Goal: Task Accomplishment & Management: Use online tool/utility

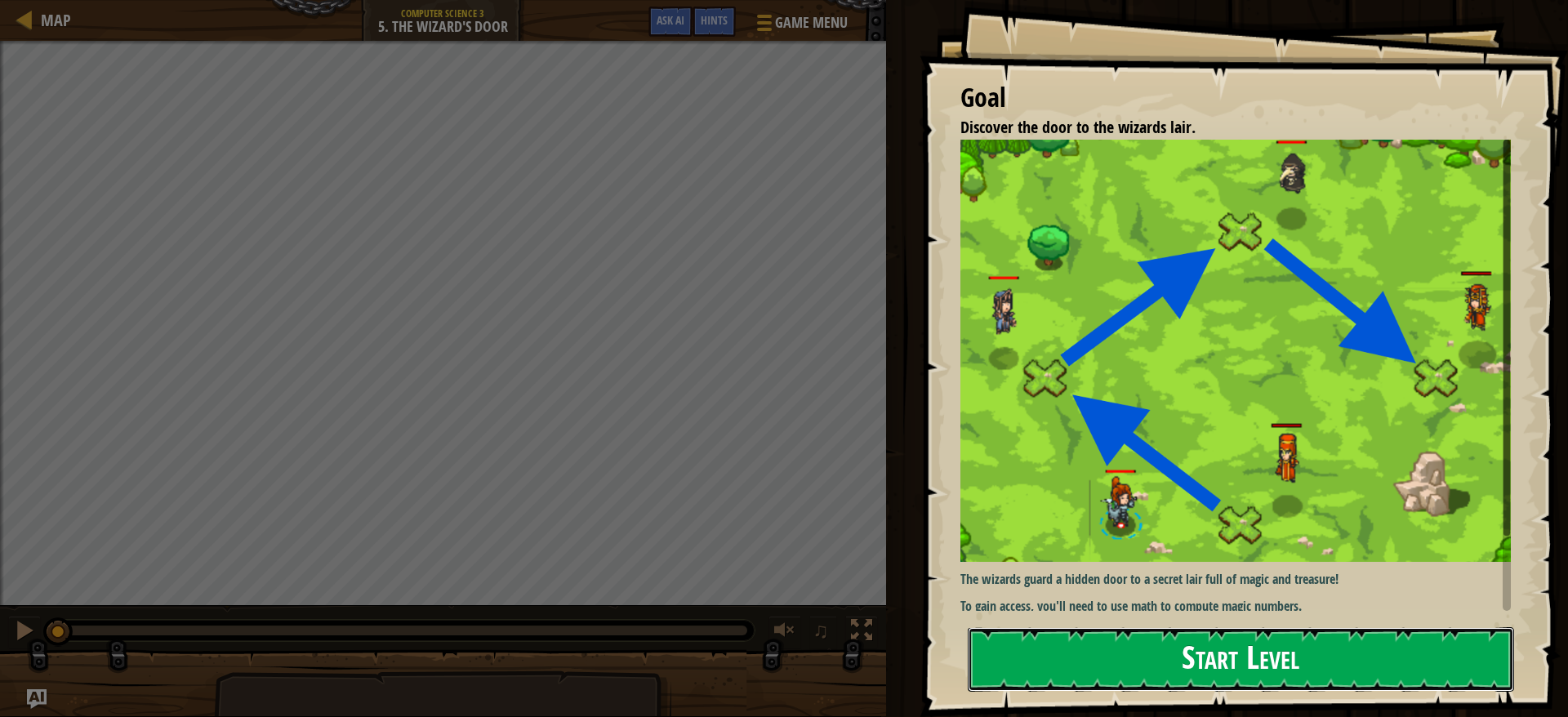
drag, startPoint x: 0, startPoint y: 0, endPoint x: 1213, endPoint y: 674, distance: 1387.7
click at [1213, 674] on button "Start Level" at bounding box center [1242, 659] width 547 height 64
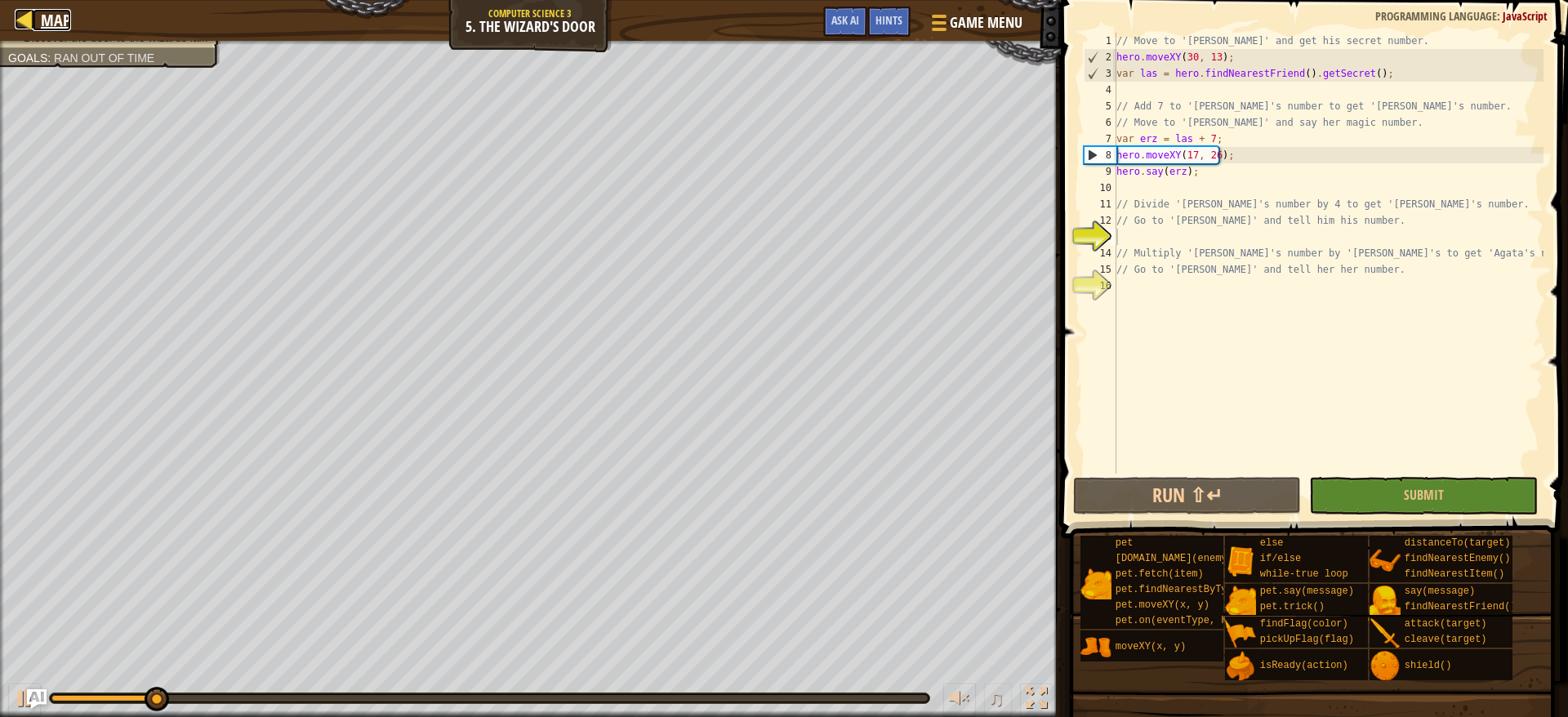
click at [52, 18] on span "Map" at bounding box center [56, 19] width 30 height 22
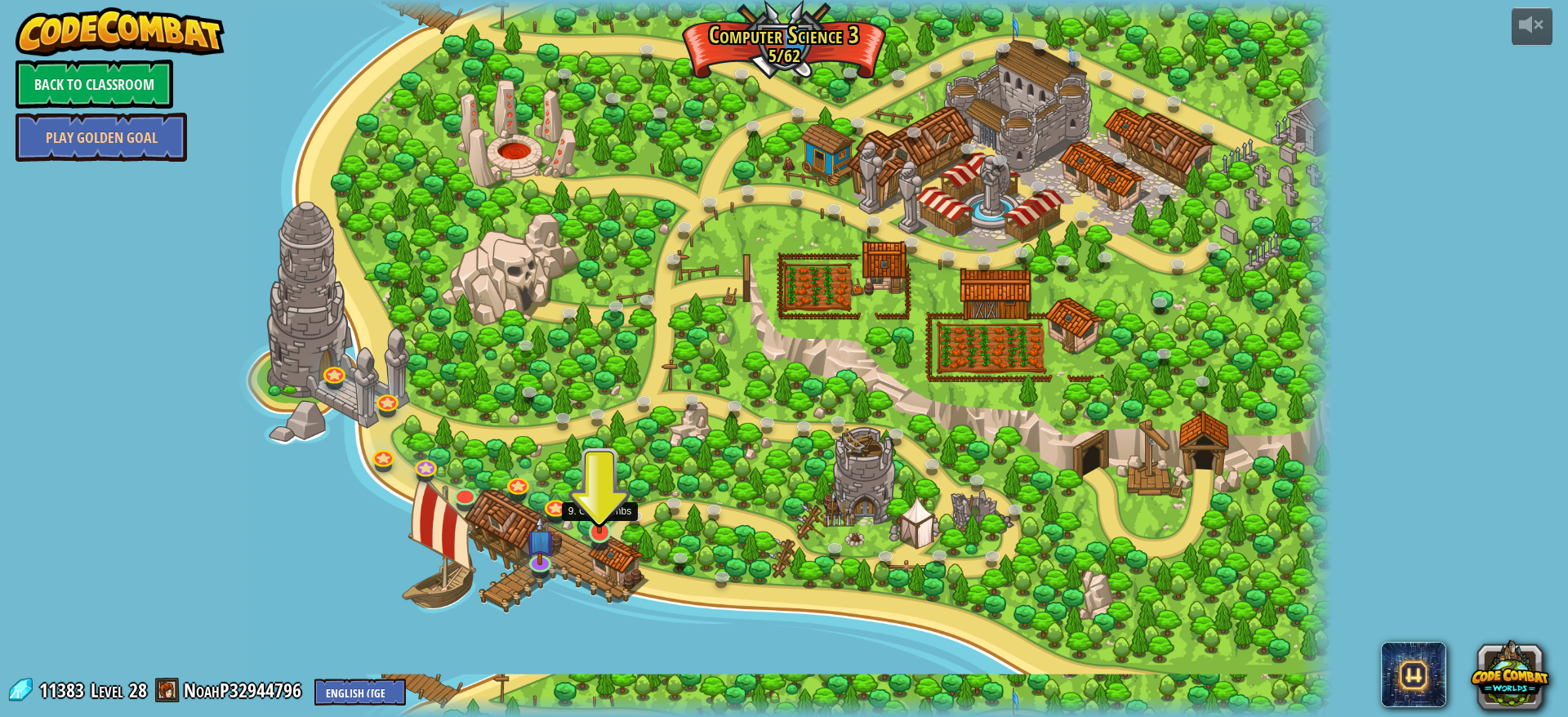
click at [596, 522] on img at bounding box center [600, 500] width 28 height 66
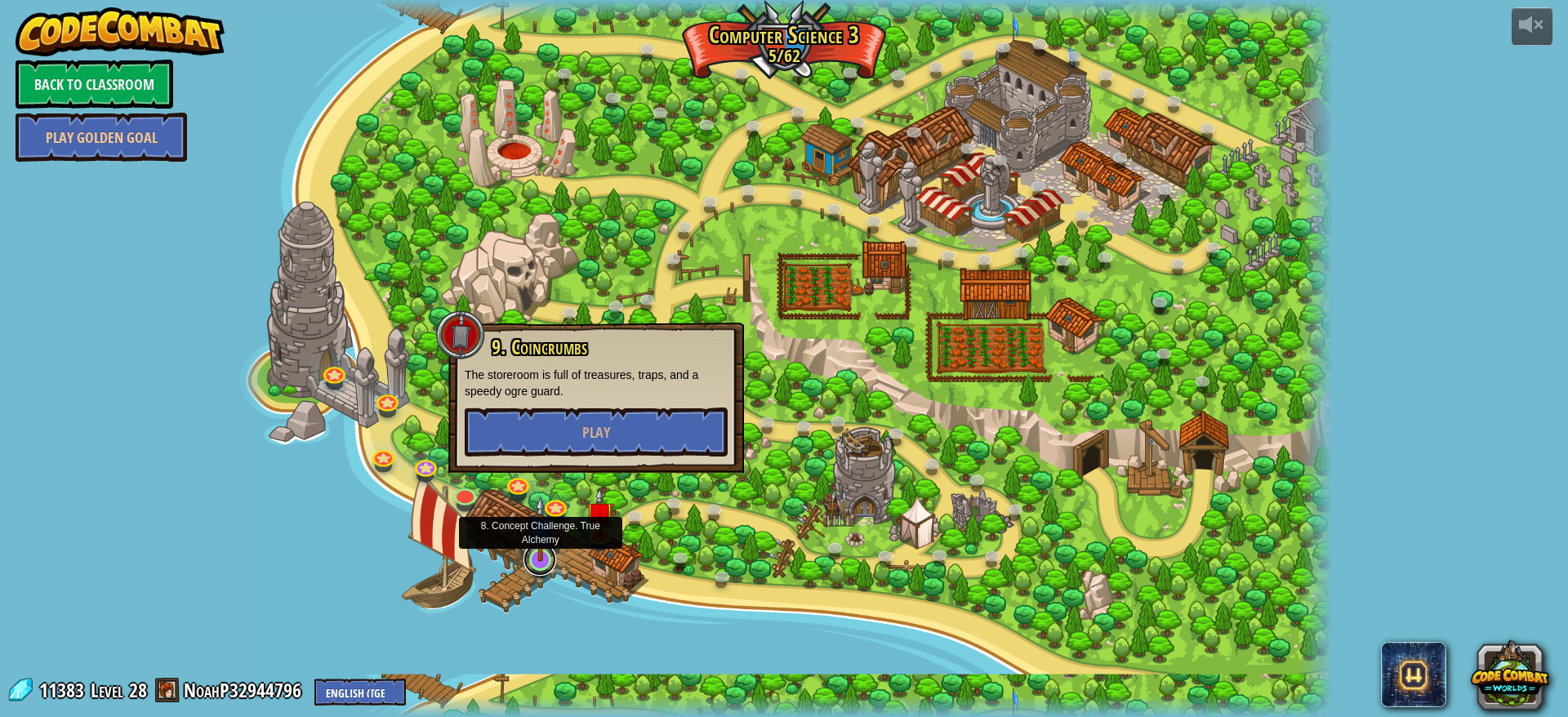
click at [540, 564] on link at bounding box center [540, 559] width 33 height 33
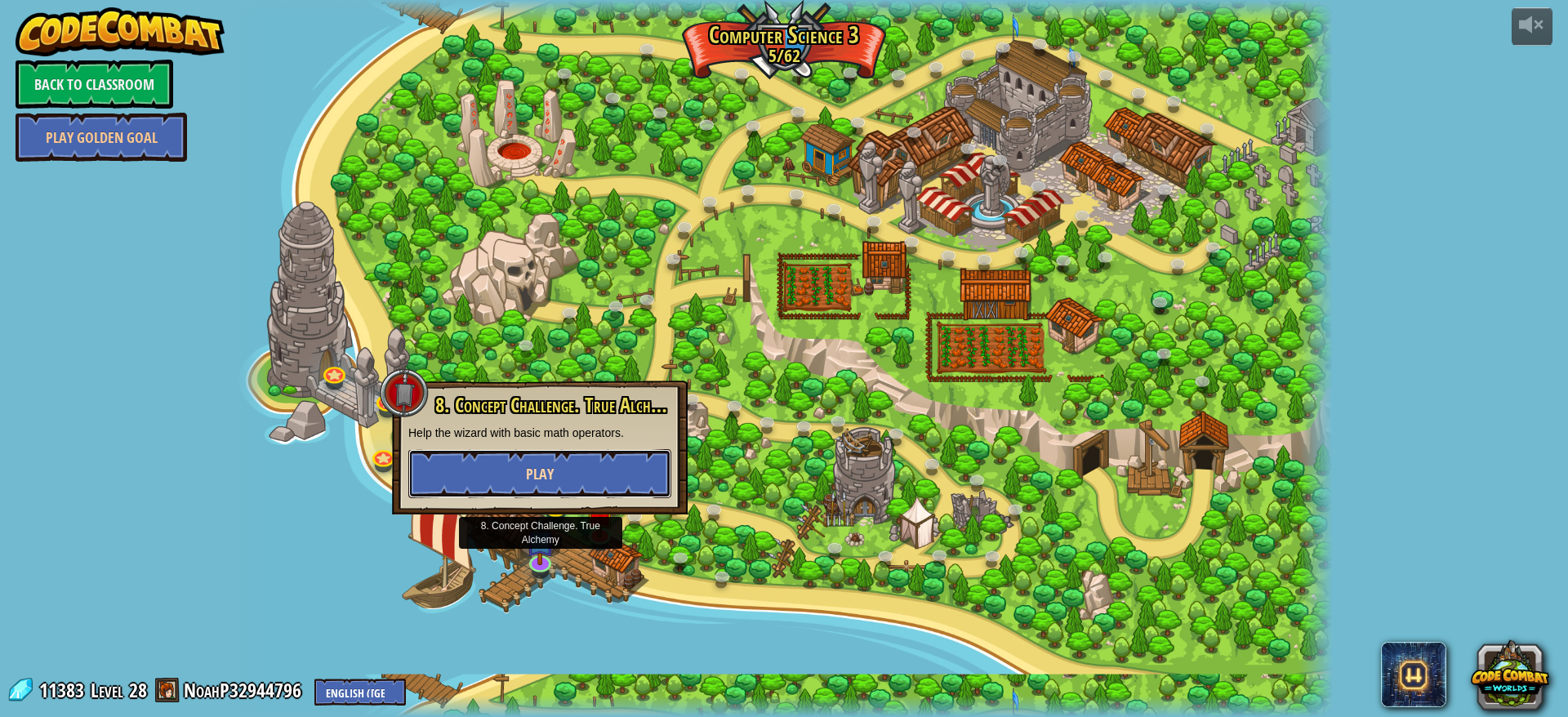
click at [613, 488] on button "Play" at bounding box center [540, 474] width 263 height 49
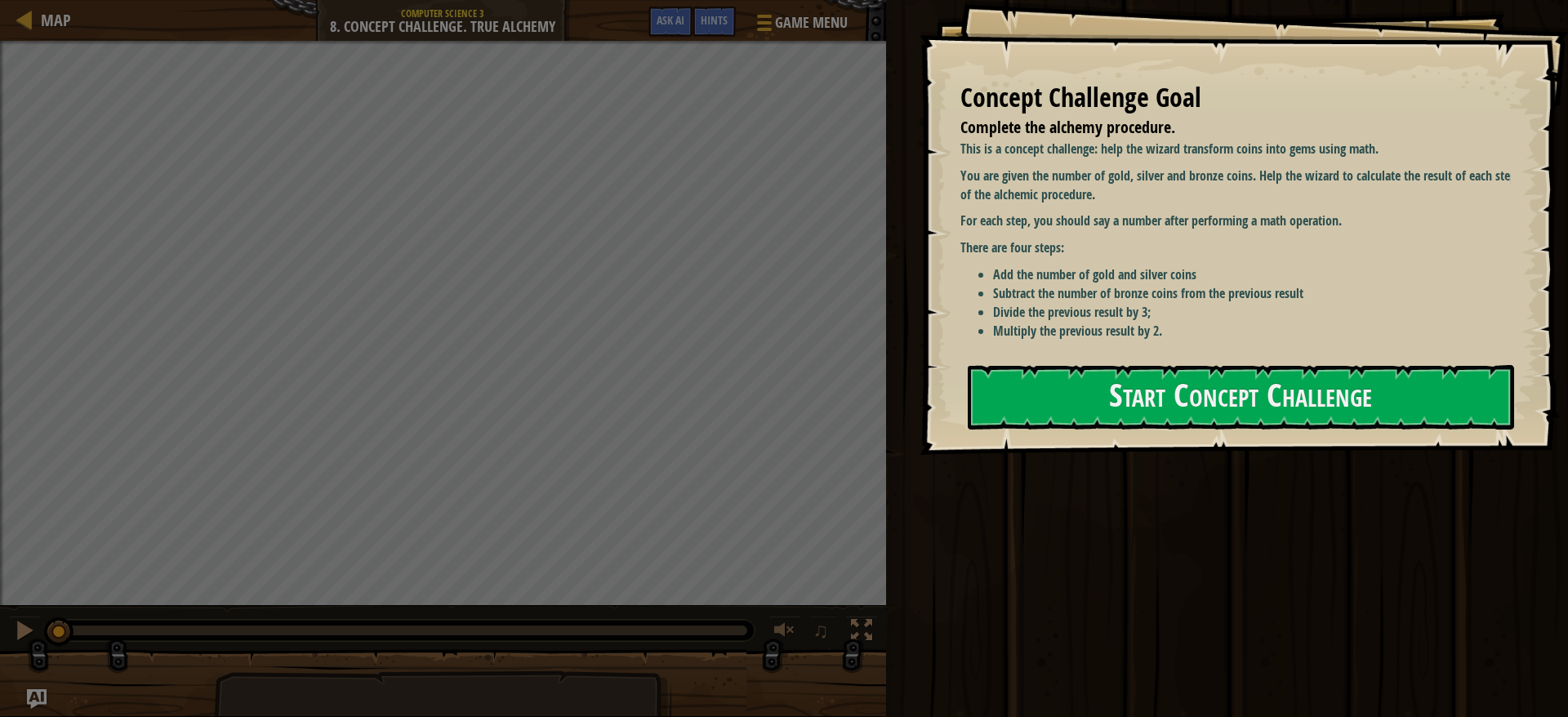
click at [127, 1] on div "Map Computer Science 3 8. Concept Challenge. True Alchemy Game Menu Done Hints …" at bounding box center [443, 20] width 886 height 41
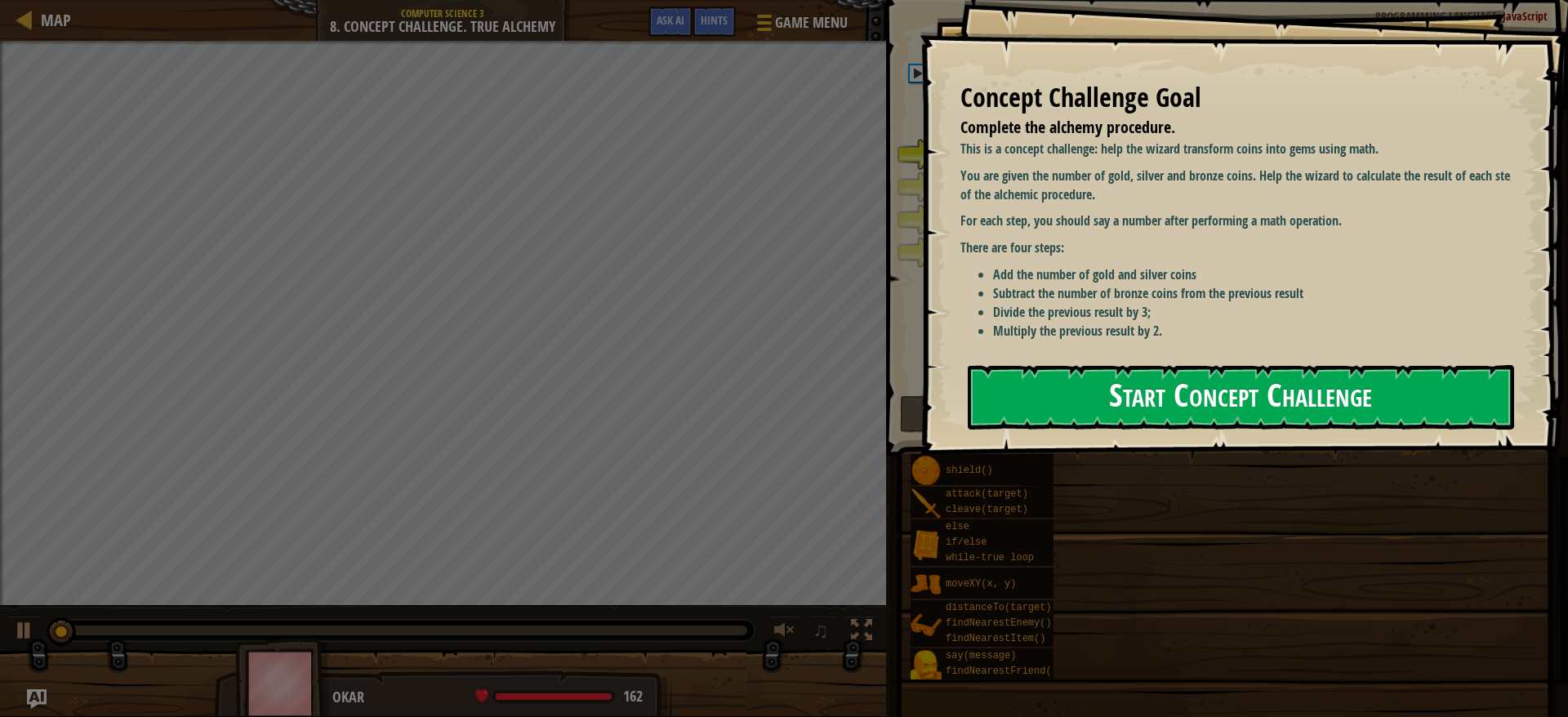
click at [1190, 400] on button "Start Concept Challenge" at bounding box center [1242, 397] width 547 height 64
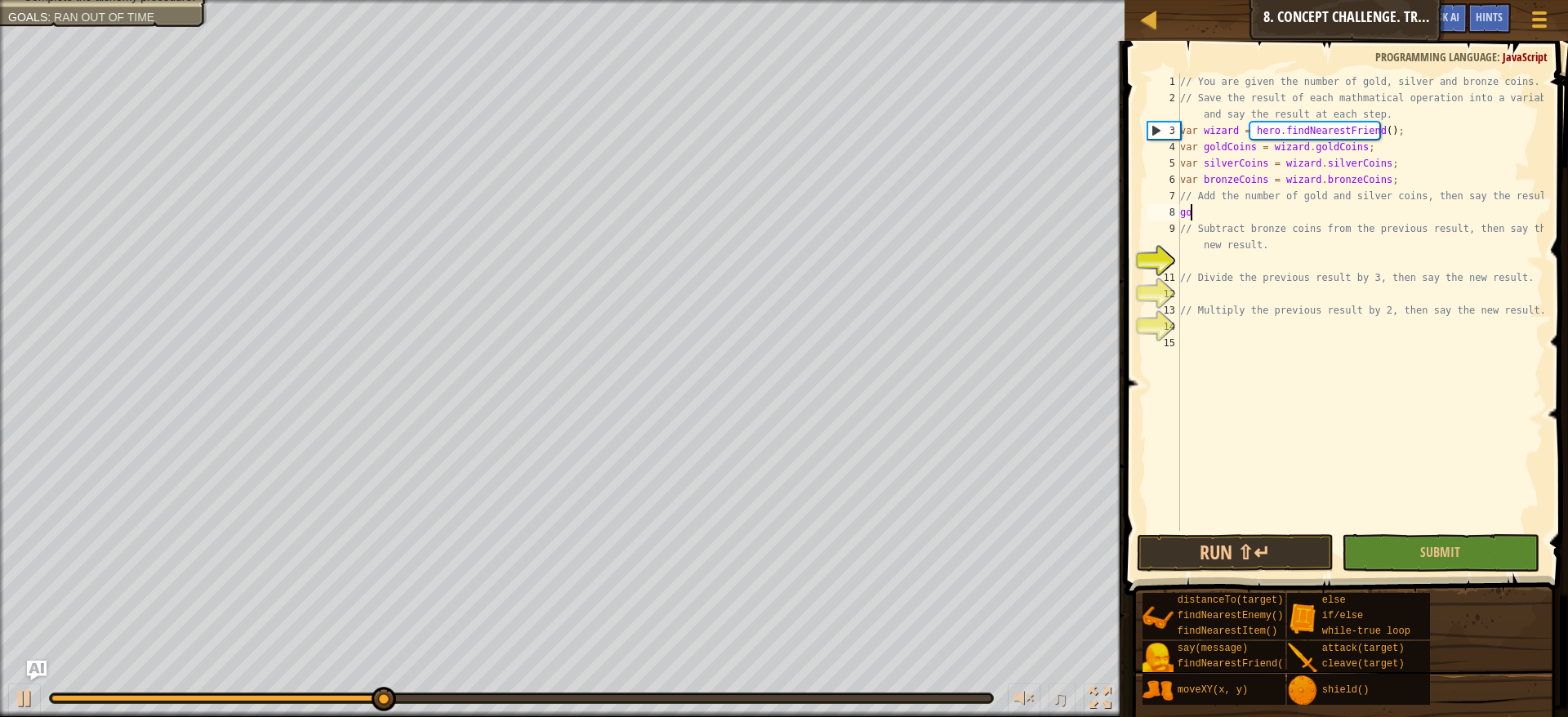
scroll to position [7, 0]
type textarea "g"
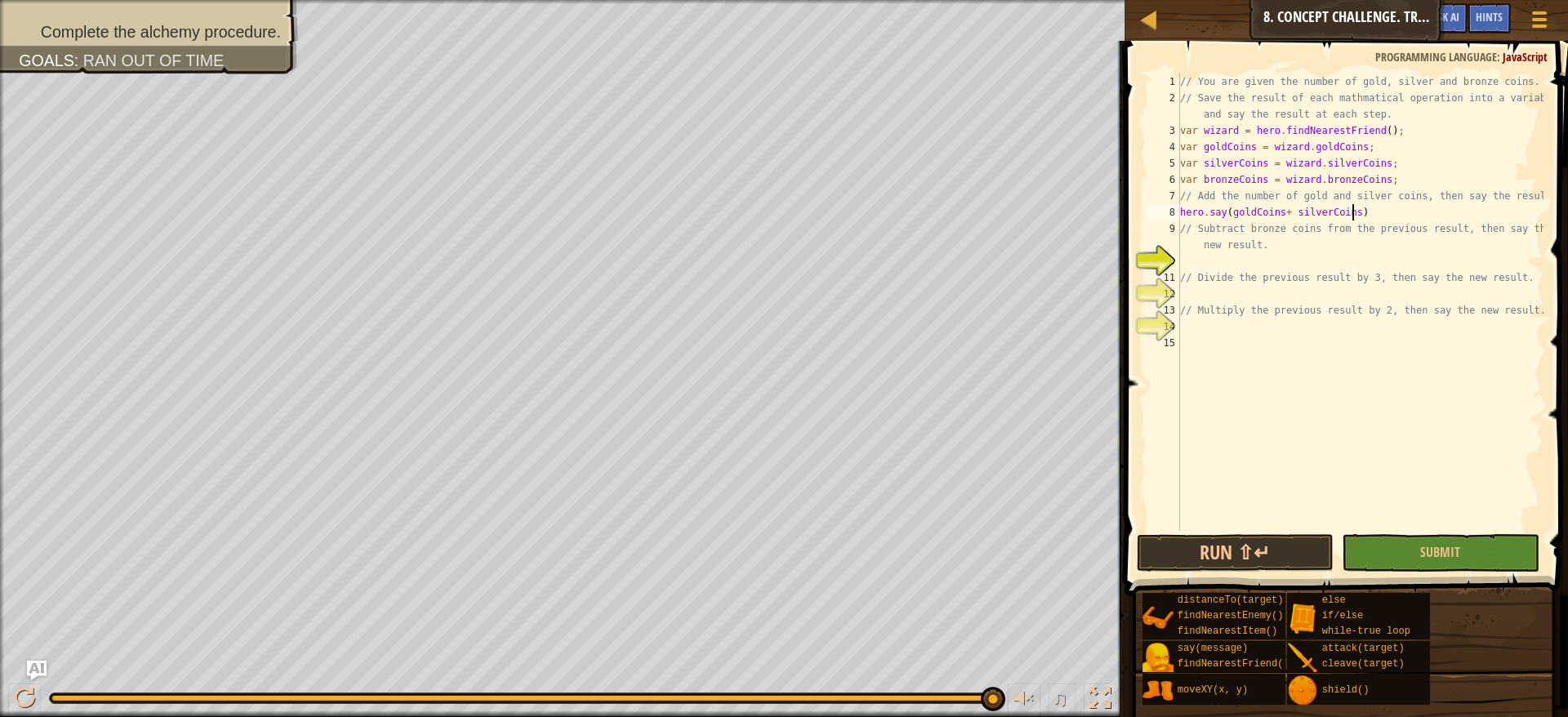
scroll to position [7, 14]
type textarea "hero.say(goldCoins+ silverCoins);"
click at [1417, 259] on div "// You are given the number of gold, silver and bronze coins. // Save the resul…" at bounding box center [1361, 318] width 367 height 490
click at [1209, 555] on button "Run ⇧↵" at bounding box center [1236, 553] width 198 height 38
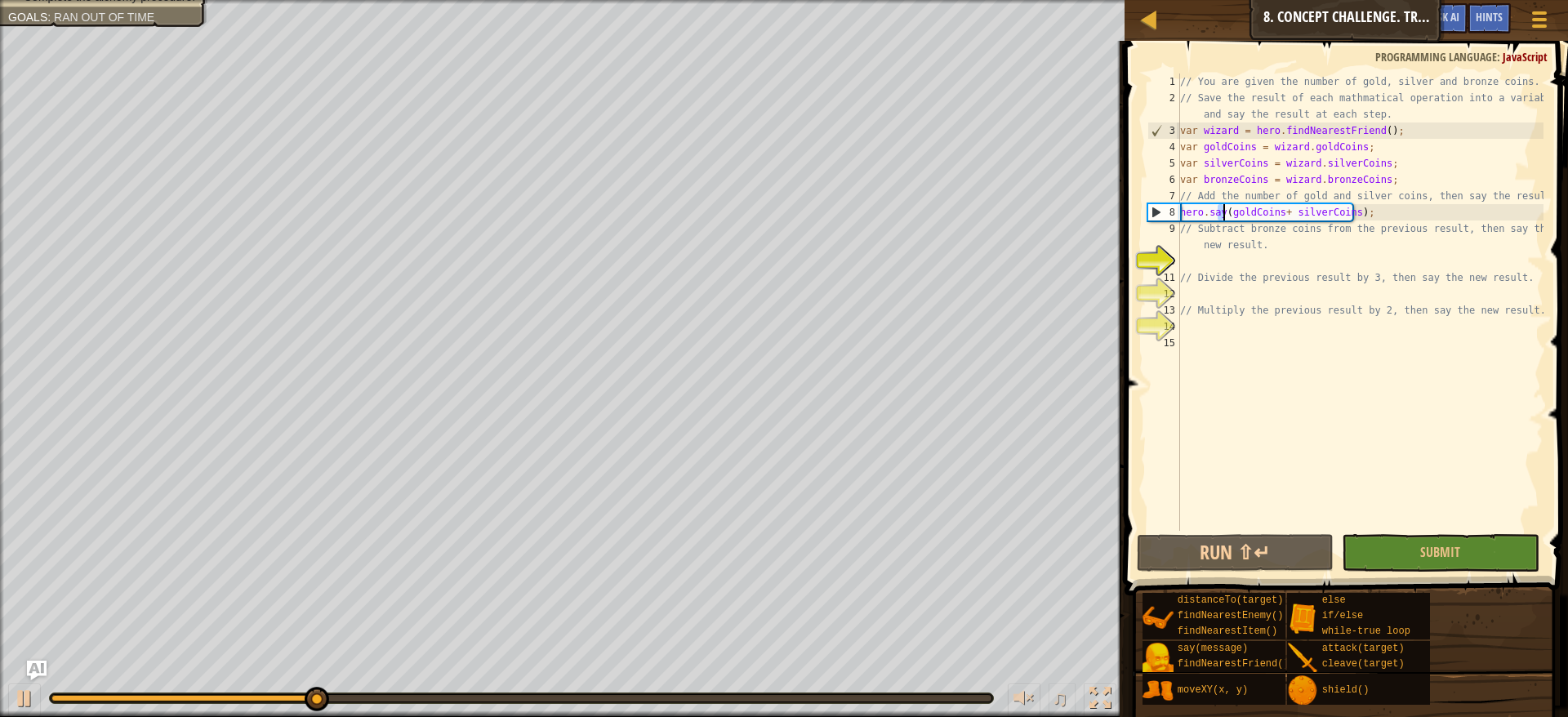
click at [1223, 215] on div "// You are given the number of gold, silver and bronze coins. // Save the resul…" at bounding box center [1361, 318] width 367 height 490
click at [1223, 215] on div "// You are given the number of gold, silver and bronze coins. // Save the resul…" at bounding box center [1361, 302] width 367 height 458
drag, startPoint x: 1223, startPoint y: 215, endPoint x: 1382, endPoint y: 213, distance: 159.0
click at [1382, 213] on div "// You are given the number of gold, silver and bronze coins. // Save the resul…" at bounding box center [1361, 318] width 367 height 490
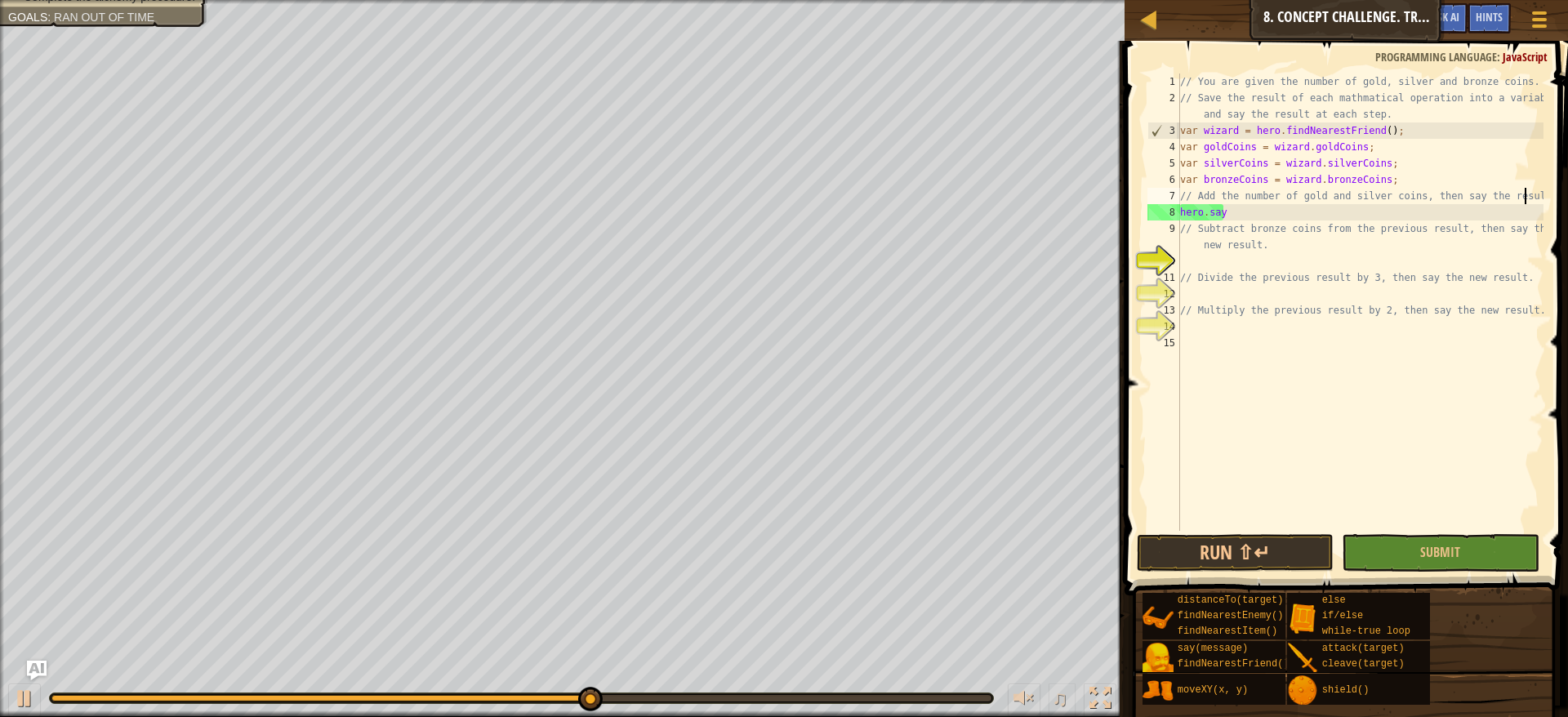
click at [1530, 196] on div "// You are given the number of gold, silver and bronze coins. // Save the resul…" at bounding box center [1361, 318] width 367 height 490
type textarea "// Add the number of gold and silver coins, then say the result."
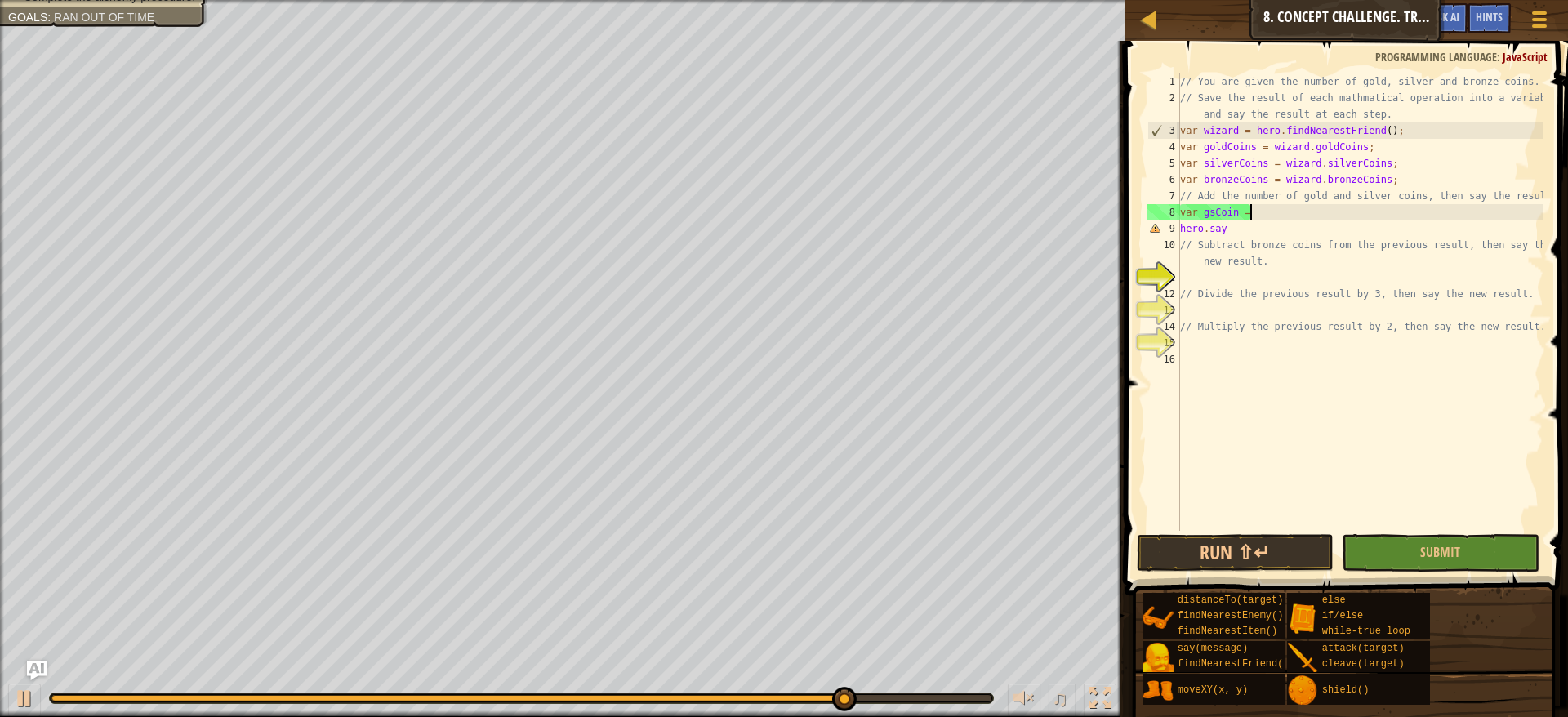
scroll to position [7, 5]
paste textarea "(goldCoins+ silverCoins);"
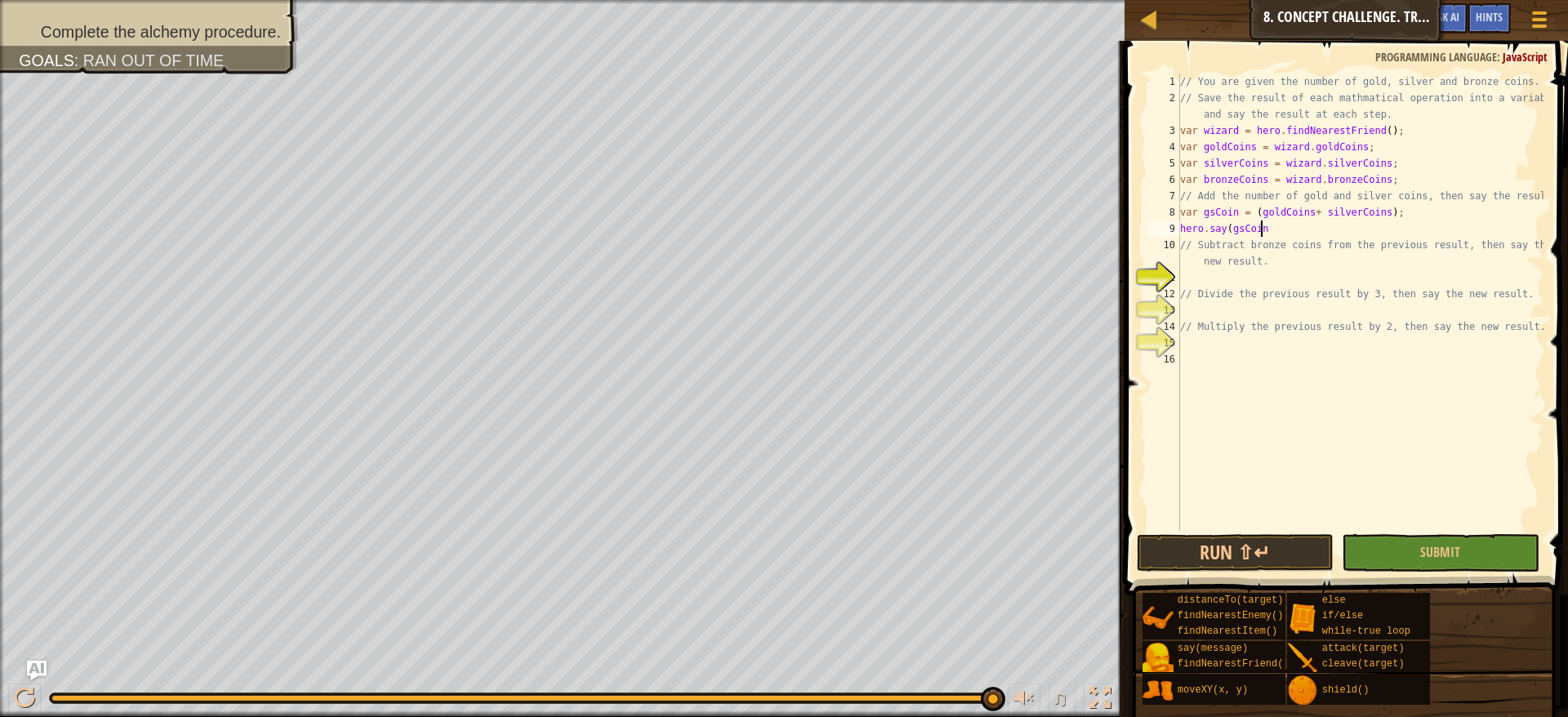
scroll to position [7, 6]
type textarea "hero.say(gsCoin);"
click at [1409, 277] on div "// You are given the number of gold, silver and bronze coins. // Save the resul…" at bounding box center [1361, 318] width 367 height 490
type textarea "var gsb = (gsCoin - bronzeCoins);"
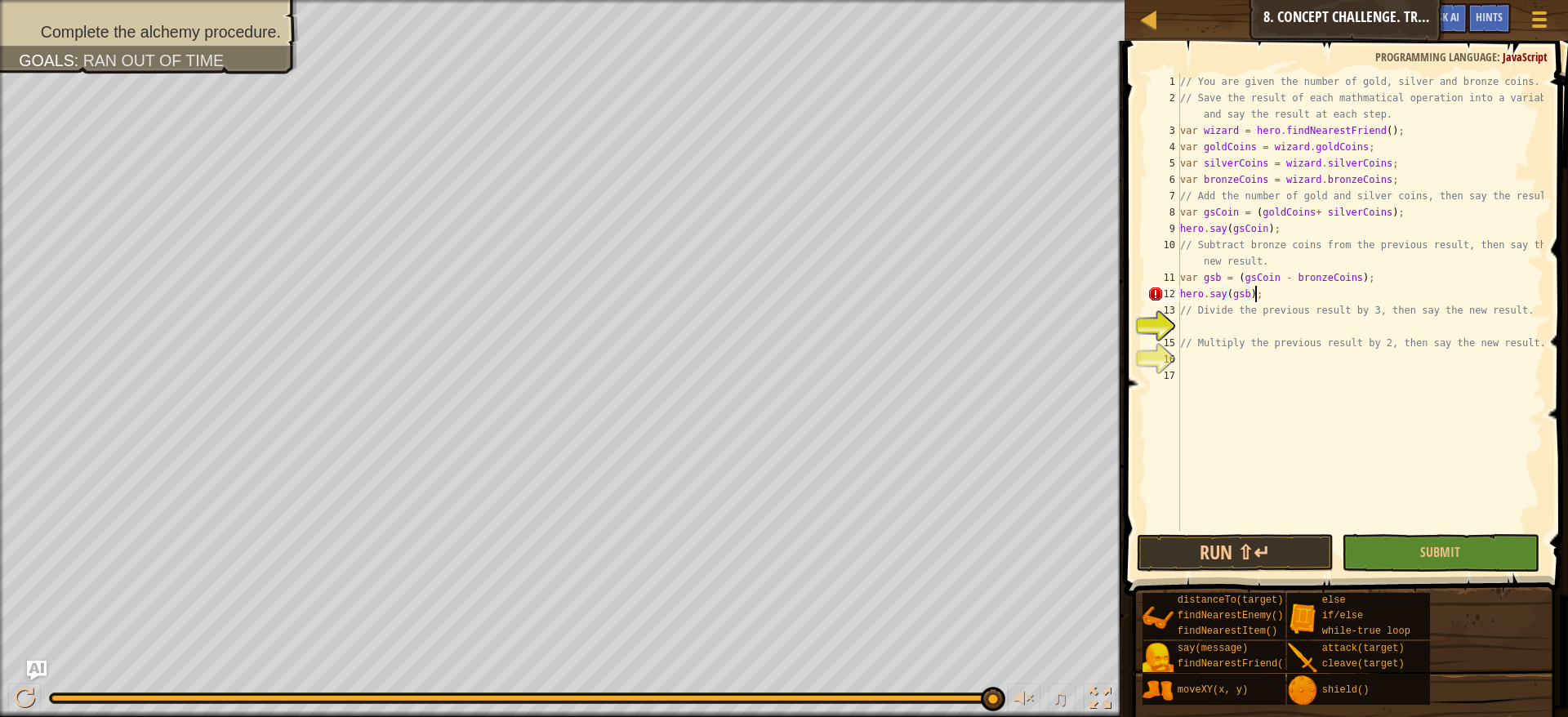
scroll to position [7, 5]
type textarea "hero.say(gsb);"
click at [1230, 556] on button "Run ⇧↵" at bounding box center [1236, 553] width 198 height 38
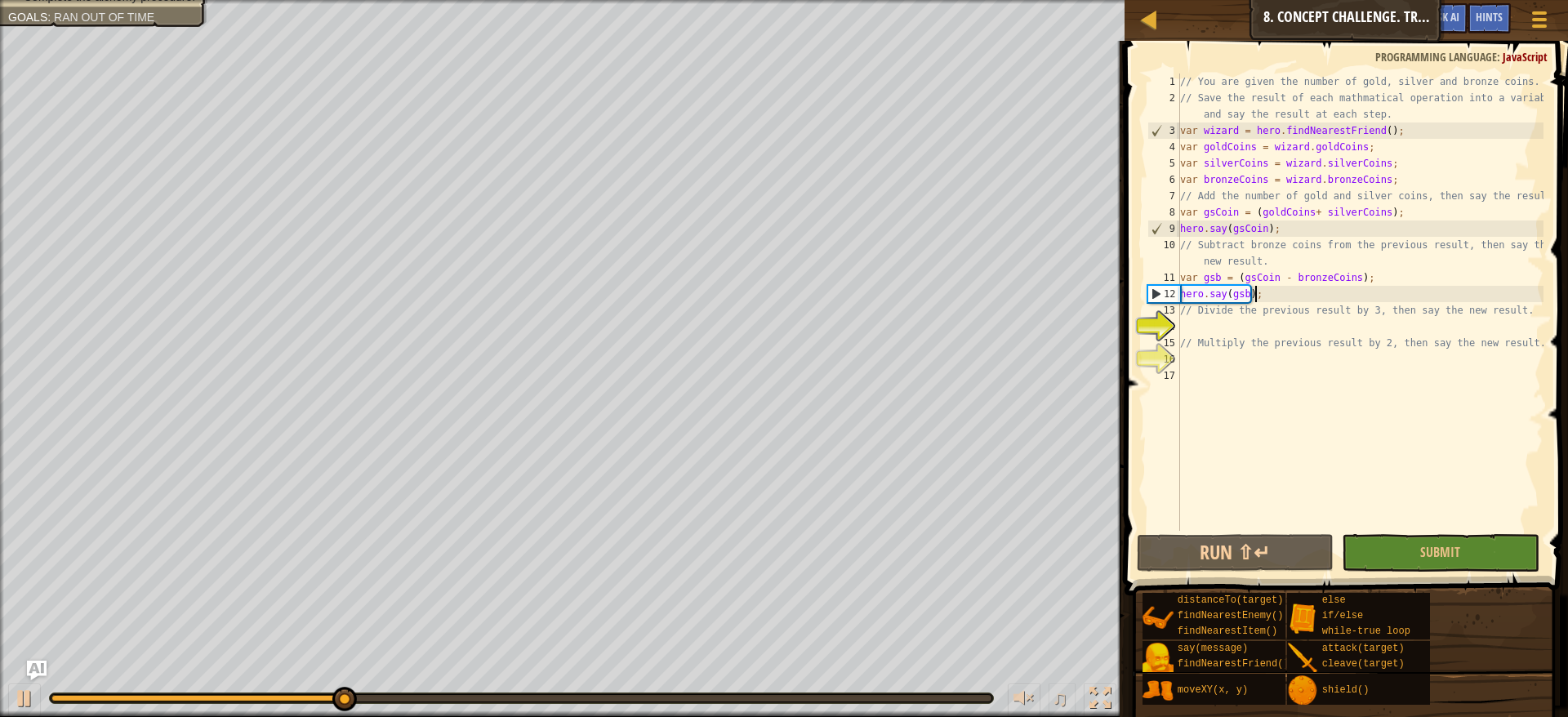
click at [1269, 326] on div "// You are given the number of gold, silver and bronze coins. // Save the resul…" at bounding box center [1361, 318] width 367 height 490
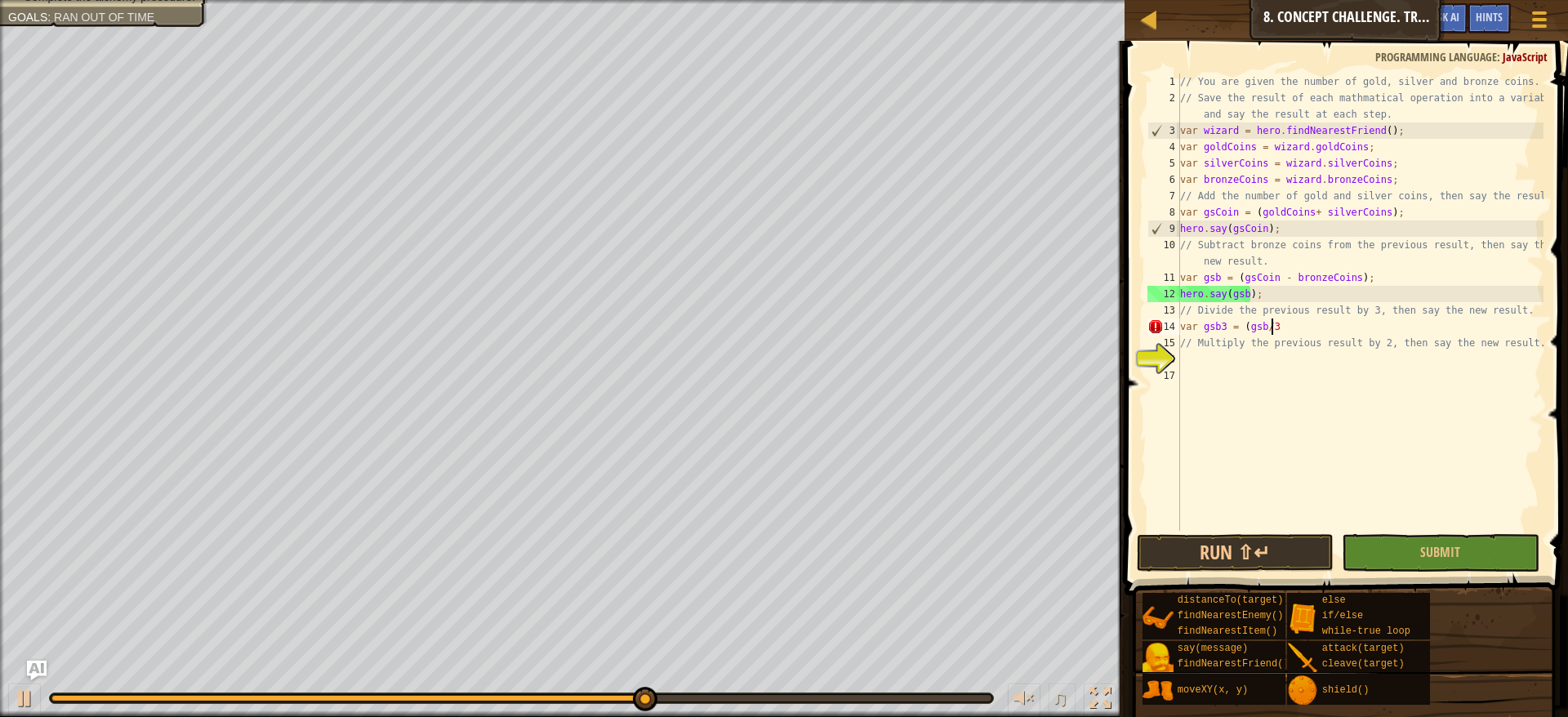
scroll to position [7, 7]
type textarea "var gsb3 = (gsb/3);"
click at [1284, 377] on div "// You are given the number of gold, silver and bronze coins. // Save the resul…" at bounding box center [1361, 318] width 367 height 490
click at [1300, 328] on div "// You are given the number of gold, silver and bronze coins. // Save the resul…" at bounding box center [1361, 318] width 367 height 490
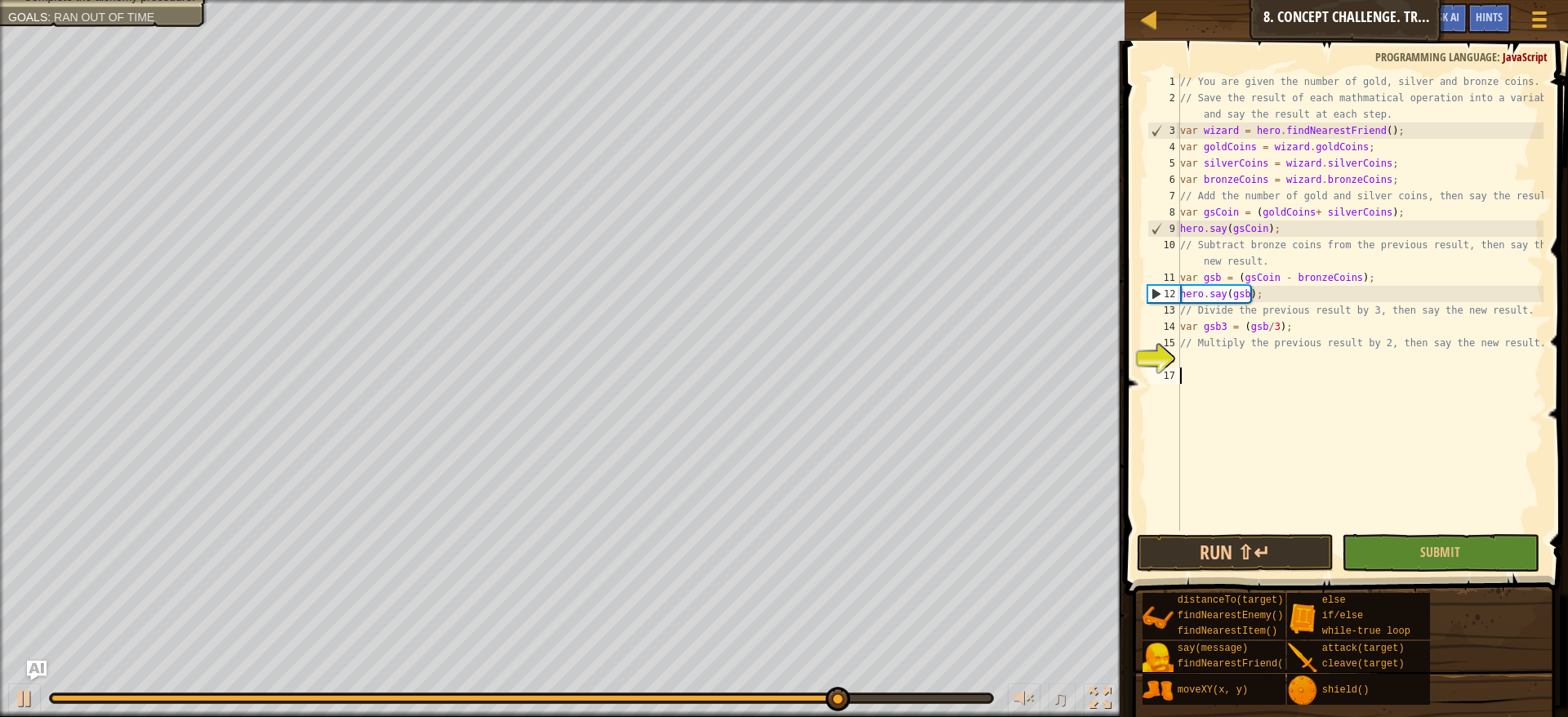
type textarea "var gsb3 = (gsb/3);"
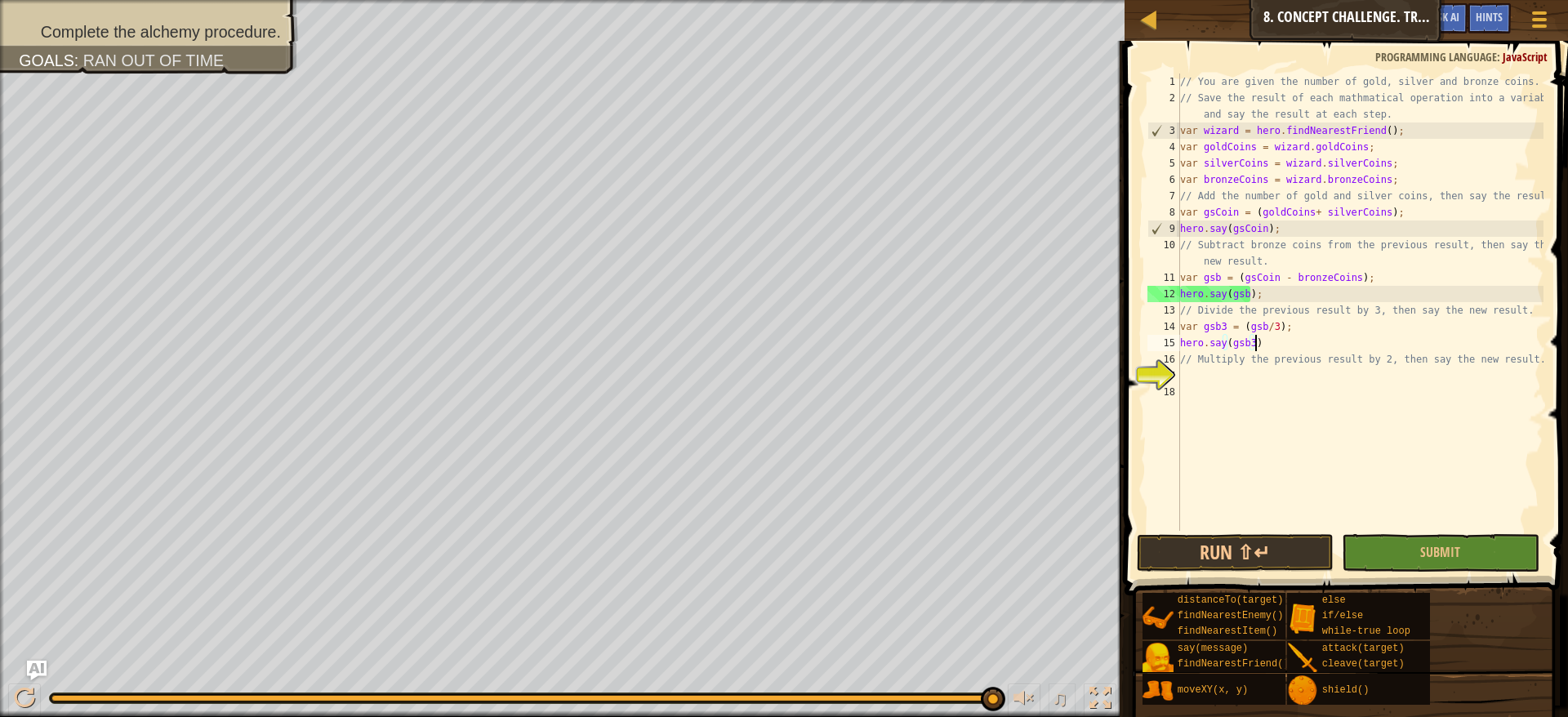
scroll to position [7, 5]
type textarea "hero.say(gsb3);"
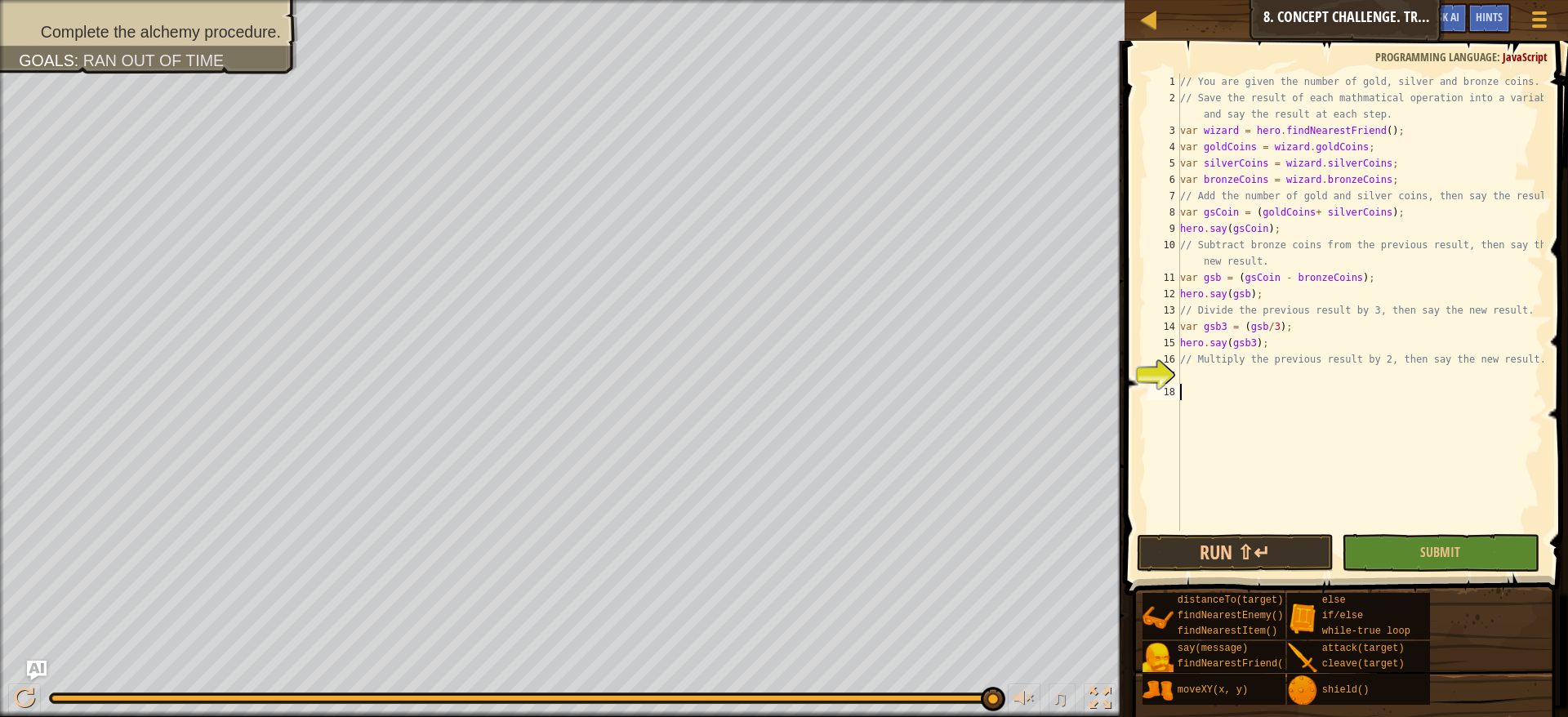
click at [1304, 385] on div "// You are given the number of gold, silver and bronze coins. // Save the resul…" at bounding box center [1361, 318] width 367 height 490
click at [1305, 385] on div "// You are given the number of gold, silver and bronze coins. // Save the resul…" at bounding box center [1361, 318] width 367 height 490
click at [1303, 368] on div "// You are given the number of gold, silver and bronze coins. // Save the resul…" at bounding box center [1361, 318] width 367 height 490
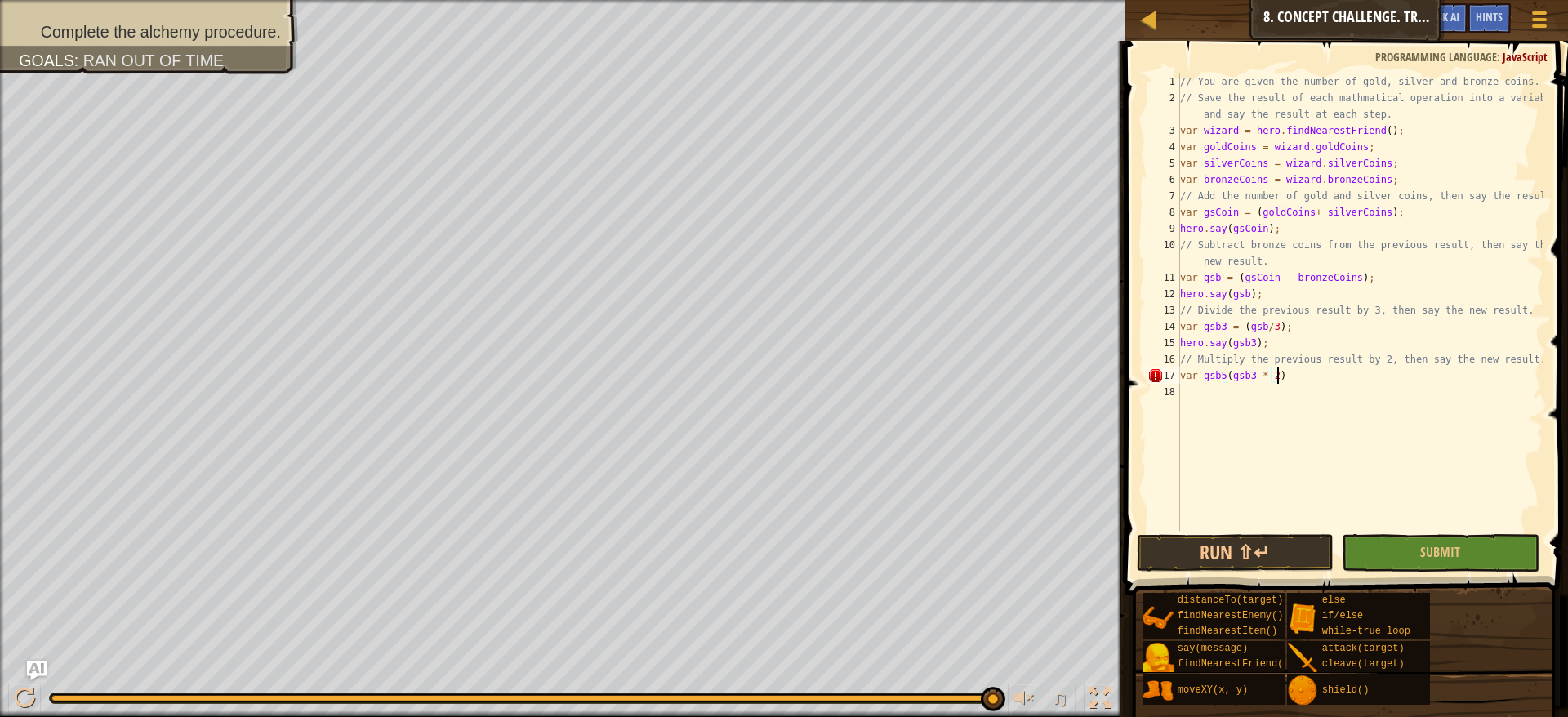
type textarea "var gsb5(gsb3 * 2);"
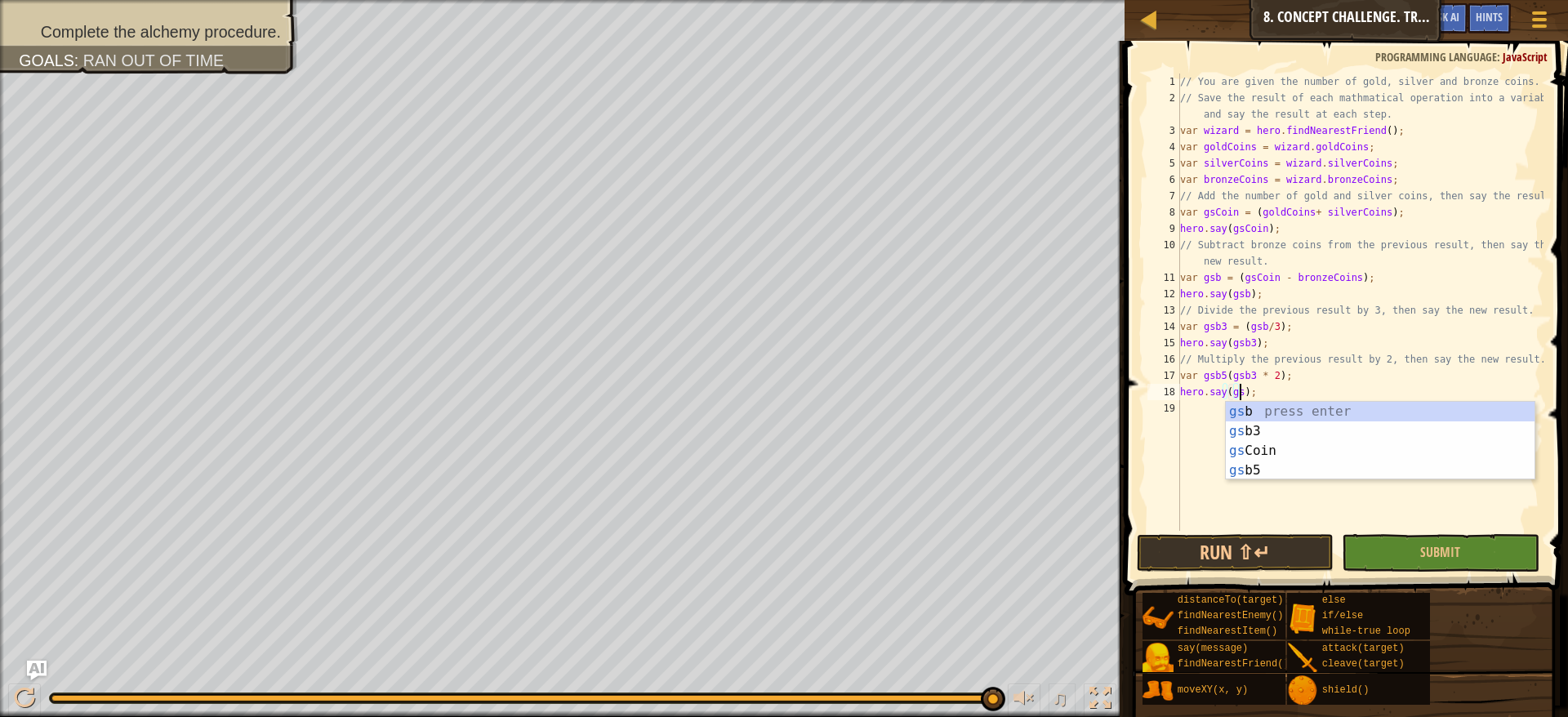
scroll to position [7, 5]
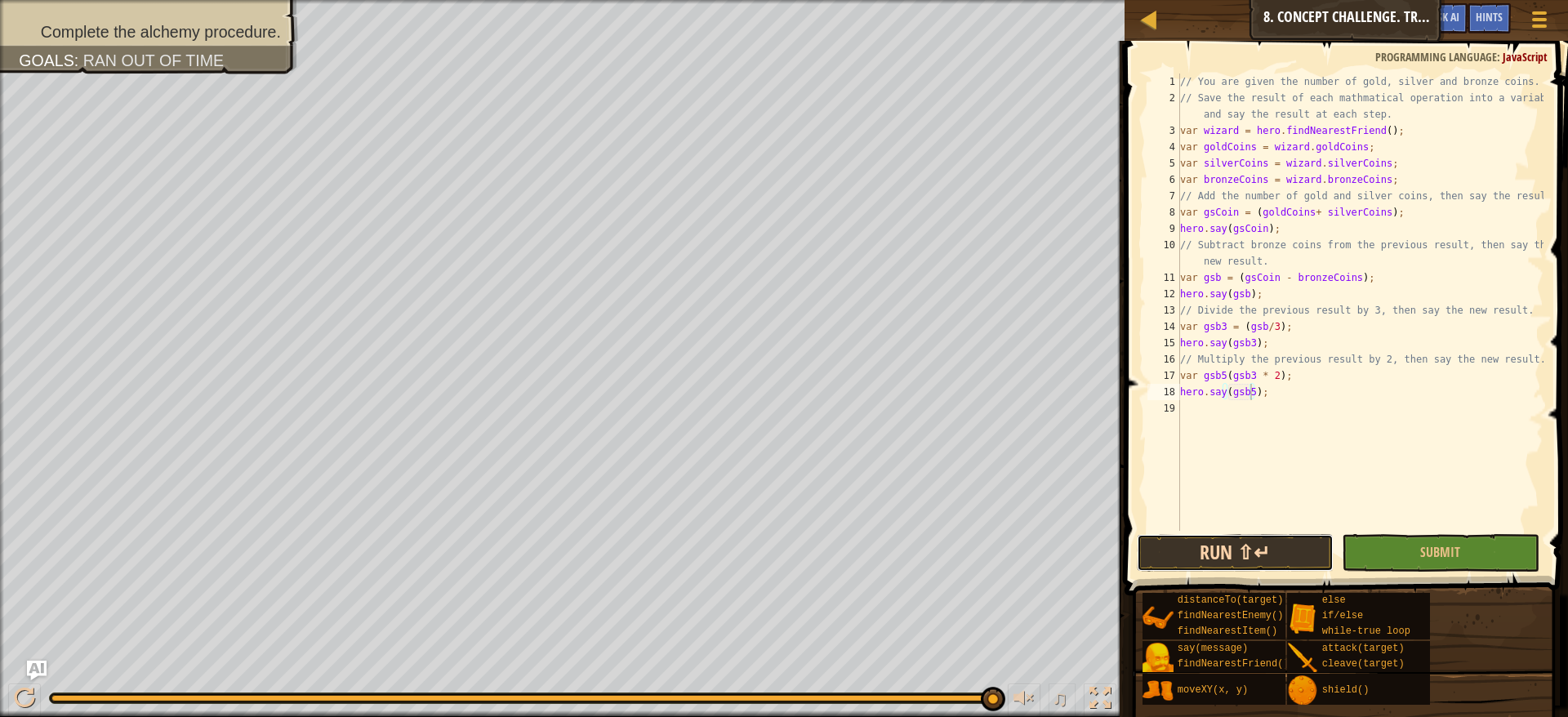
click at [1257, 547] on button "Run ⇧↵" at bounding box center [1236, 553] width 198 height 38
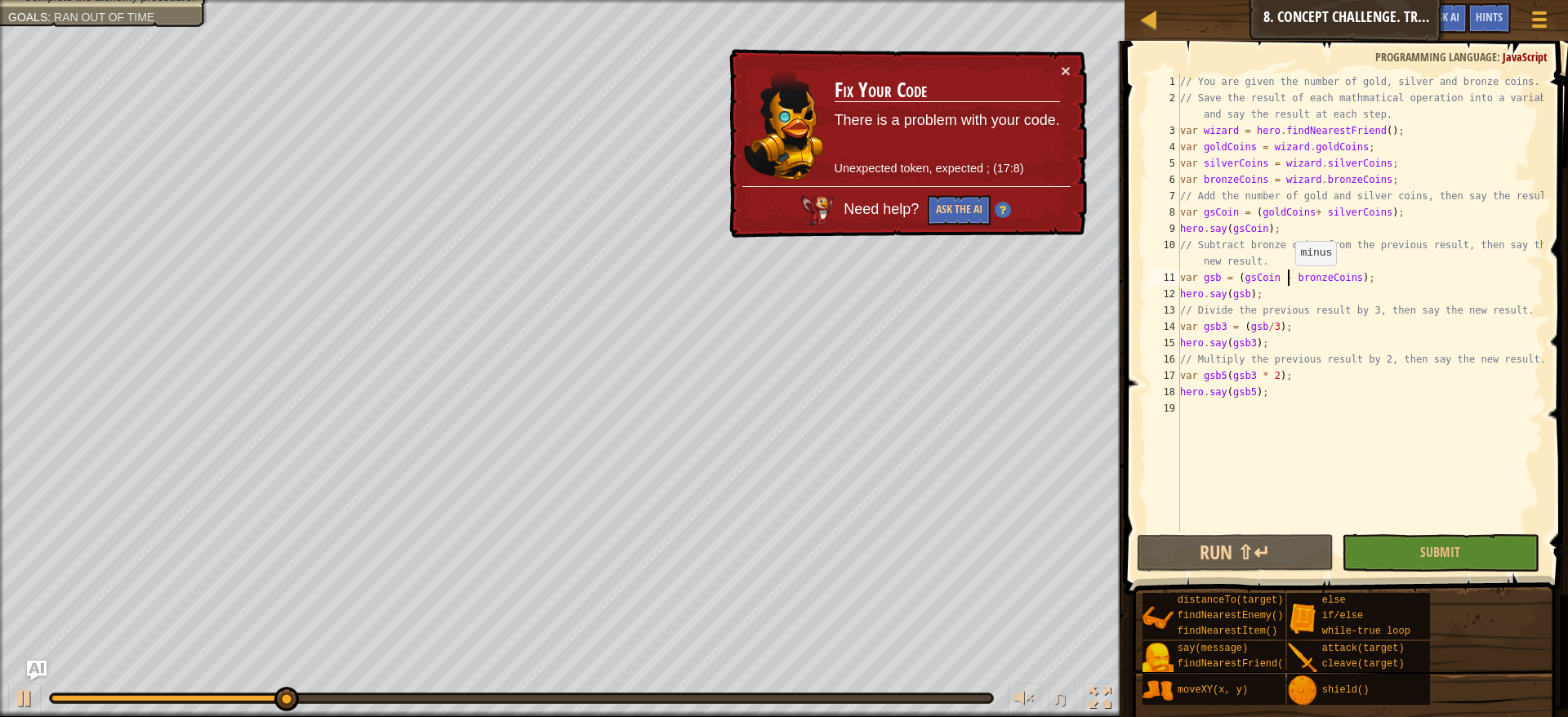
click at [1288, 281] on div "// You are given the number of gold, silver and bronze coins. // Save the resul…" at bounding box center [1361, 318] width 367 height 490
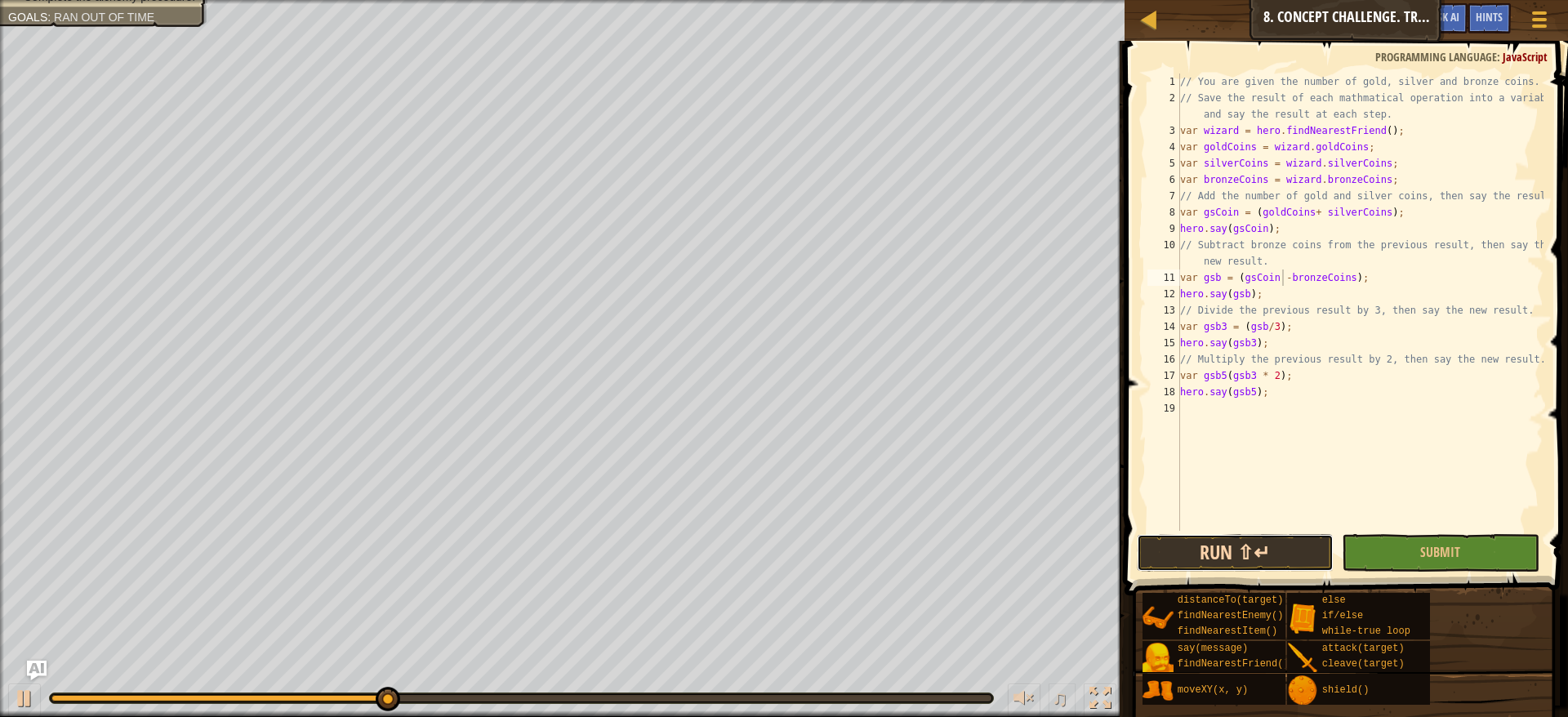
click at [1267, 563] on button "Run ⇧↵" at bounding box center [1236, 553] width 198 height 38
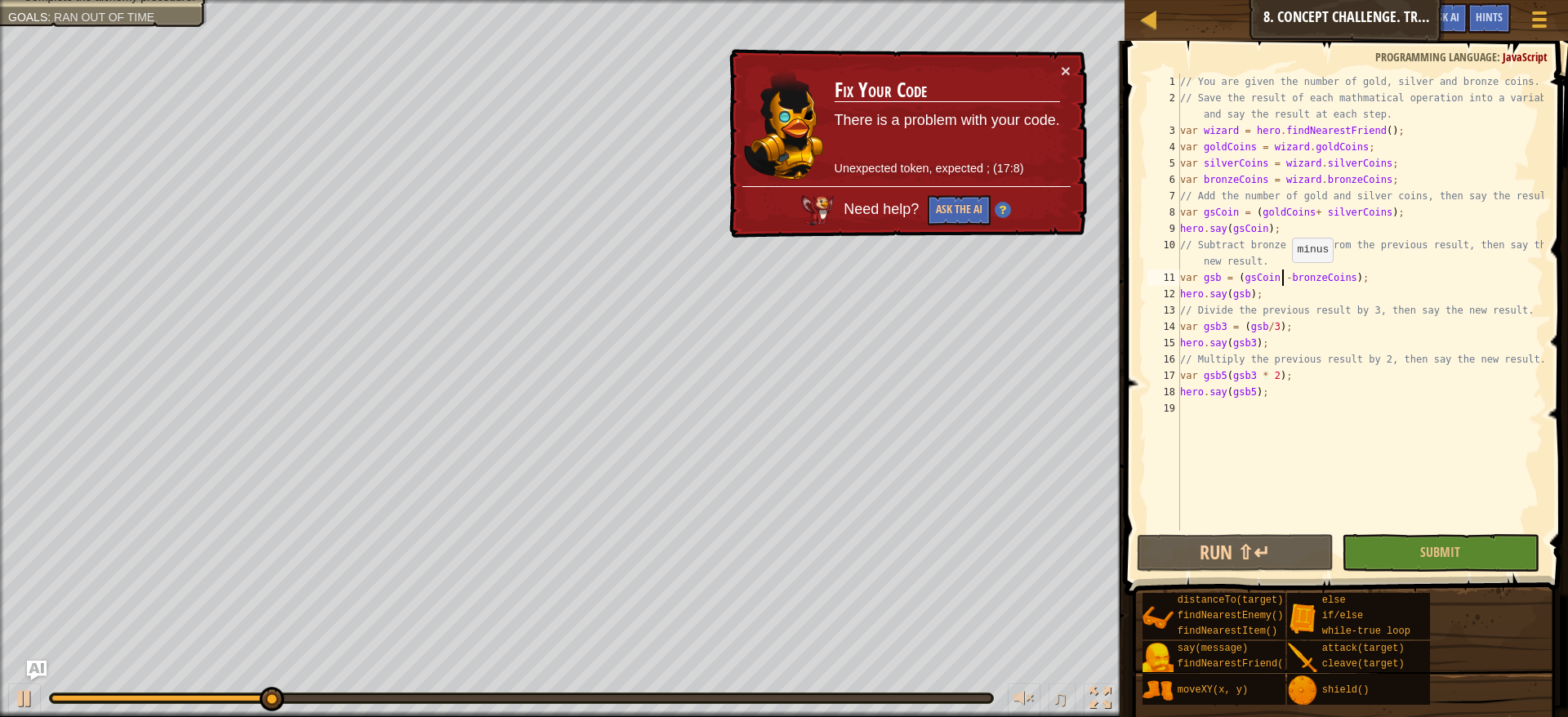
click at [1285, 279] on div "// You are given the number of gold, silver and bronze coins. // Save the resul…" at bounding box center [1361, 318] width 367 height 490
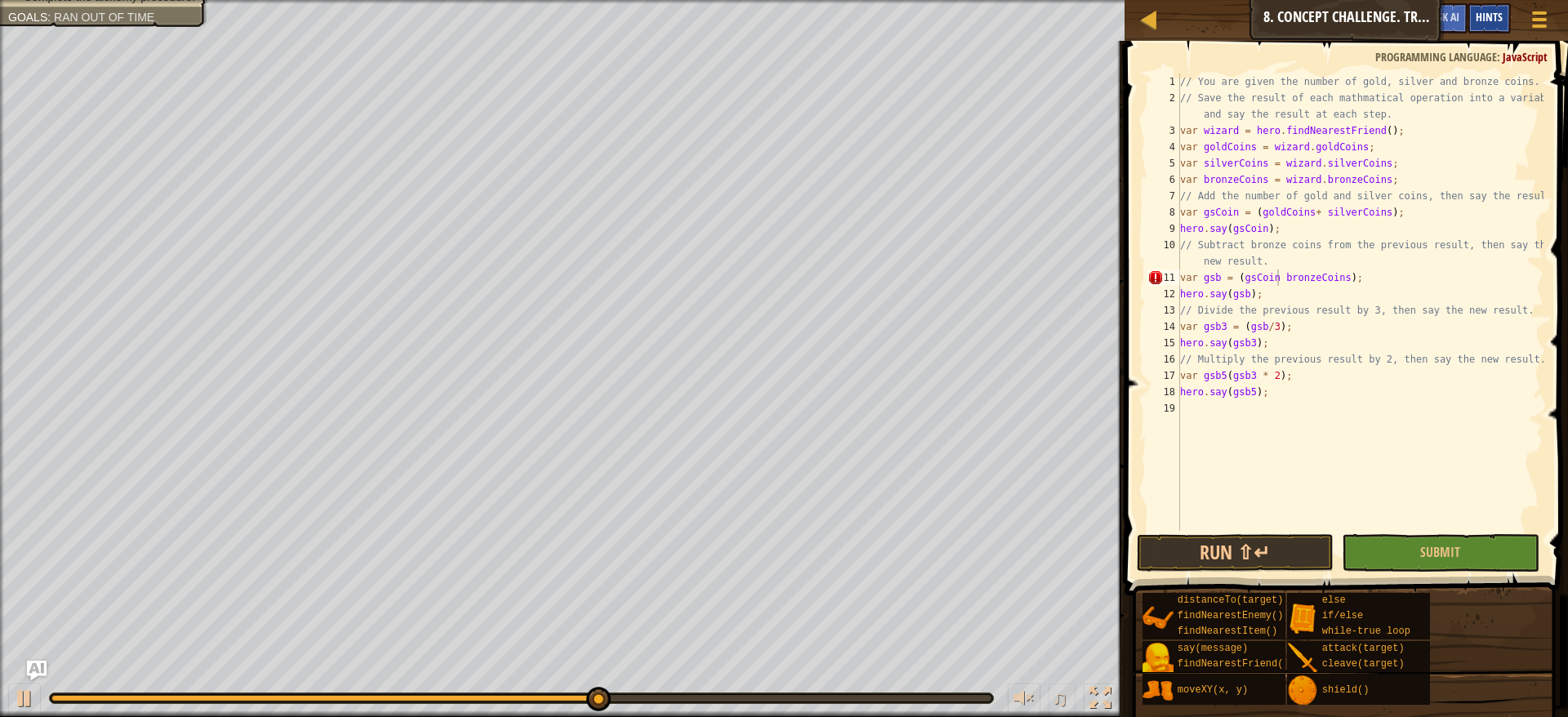
click at [1492, 24] on span "Hints" at bounding box center [1490, 17] width 27 height 16
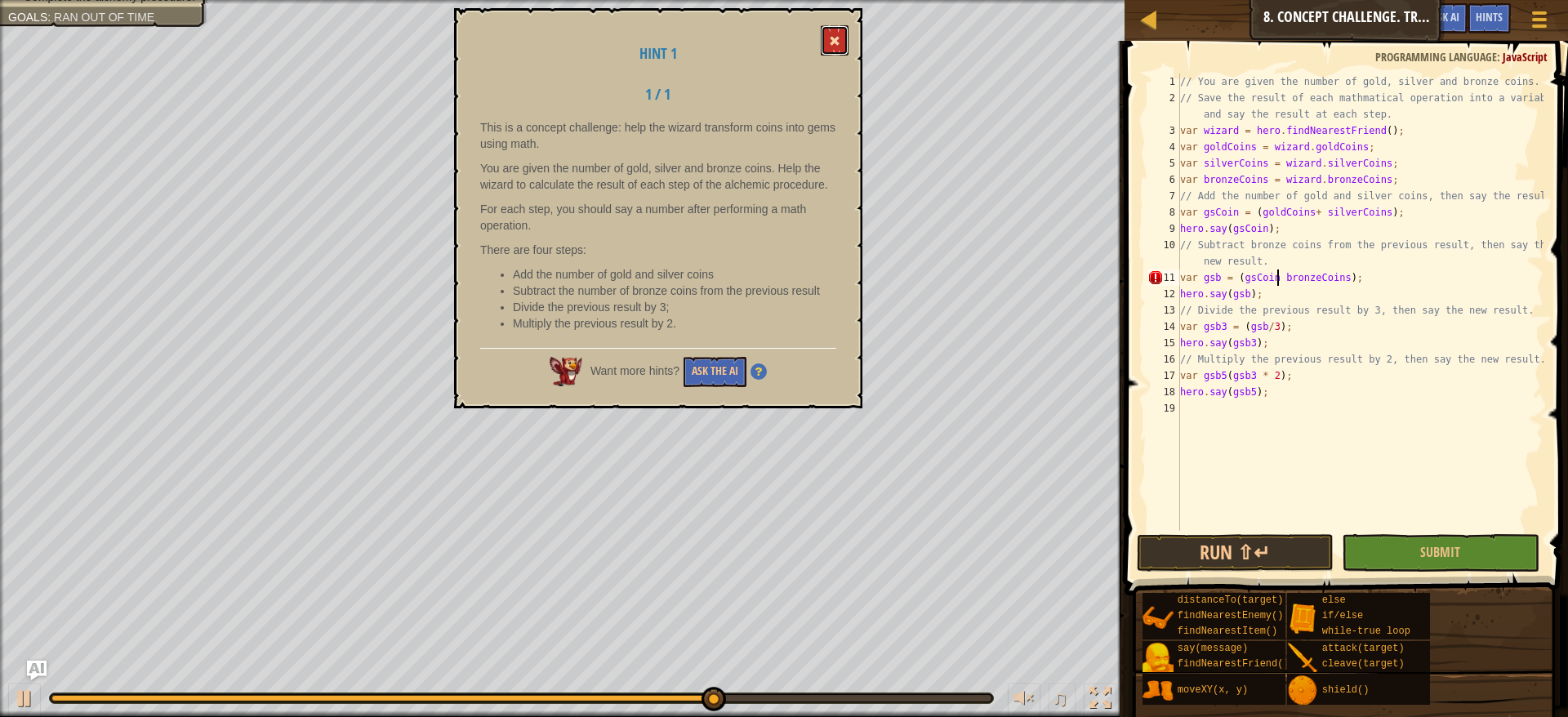
click at [837, 38] on span at bounding box center [834, 41] width 11 height 11
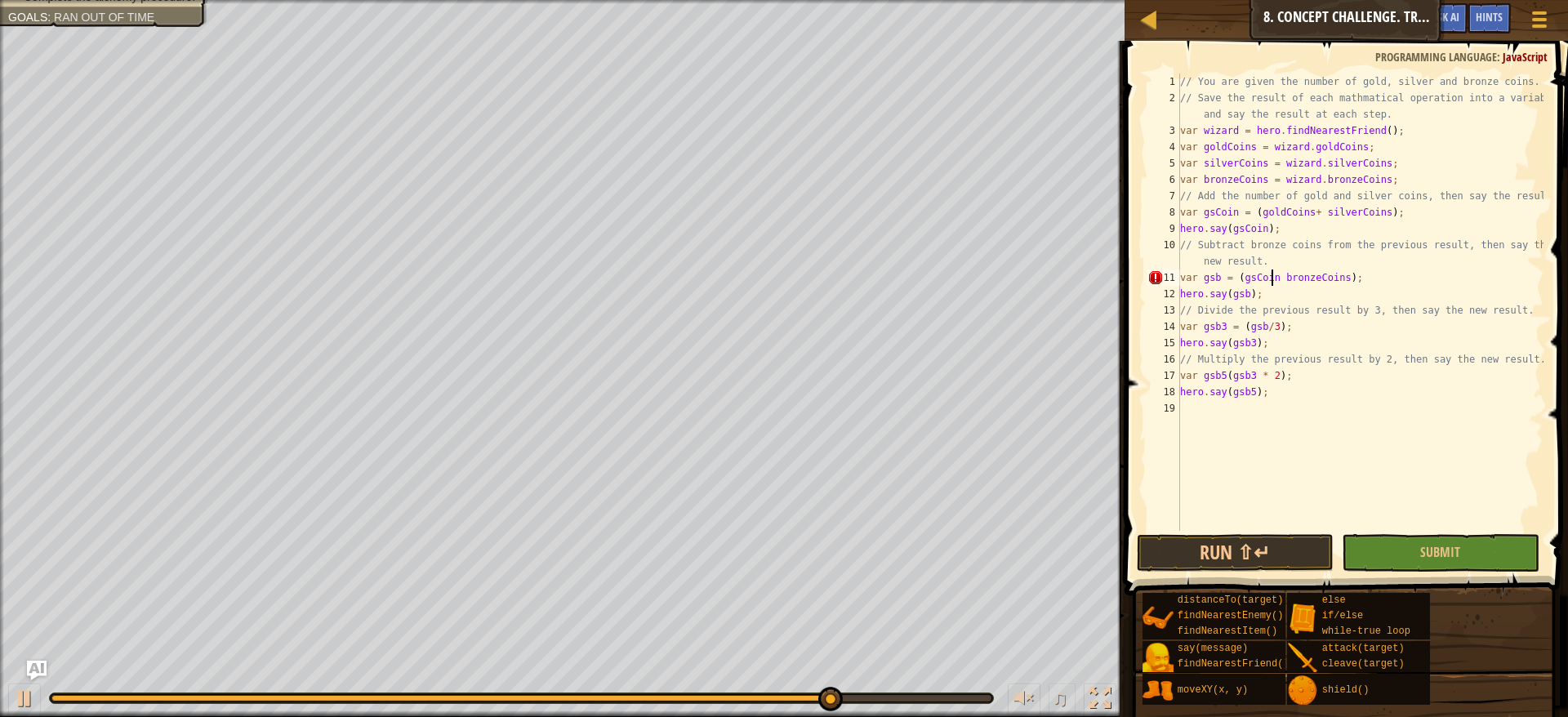
click at [1274, 283] on div "// You are given the number of gold, silver and bronze coins. // Save the resul…" at bounding box center [1361, 318] width 367 height 490
click at [1221, 568] on button "Run ⇧↵" at bounding box center [1236, 553] width 198 height 38
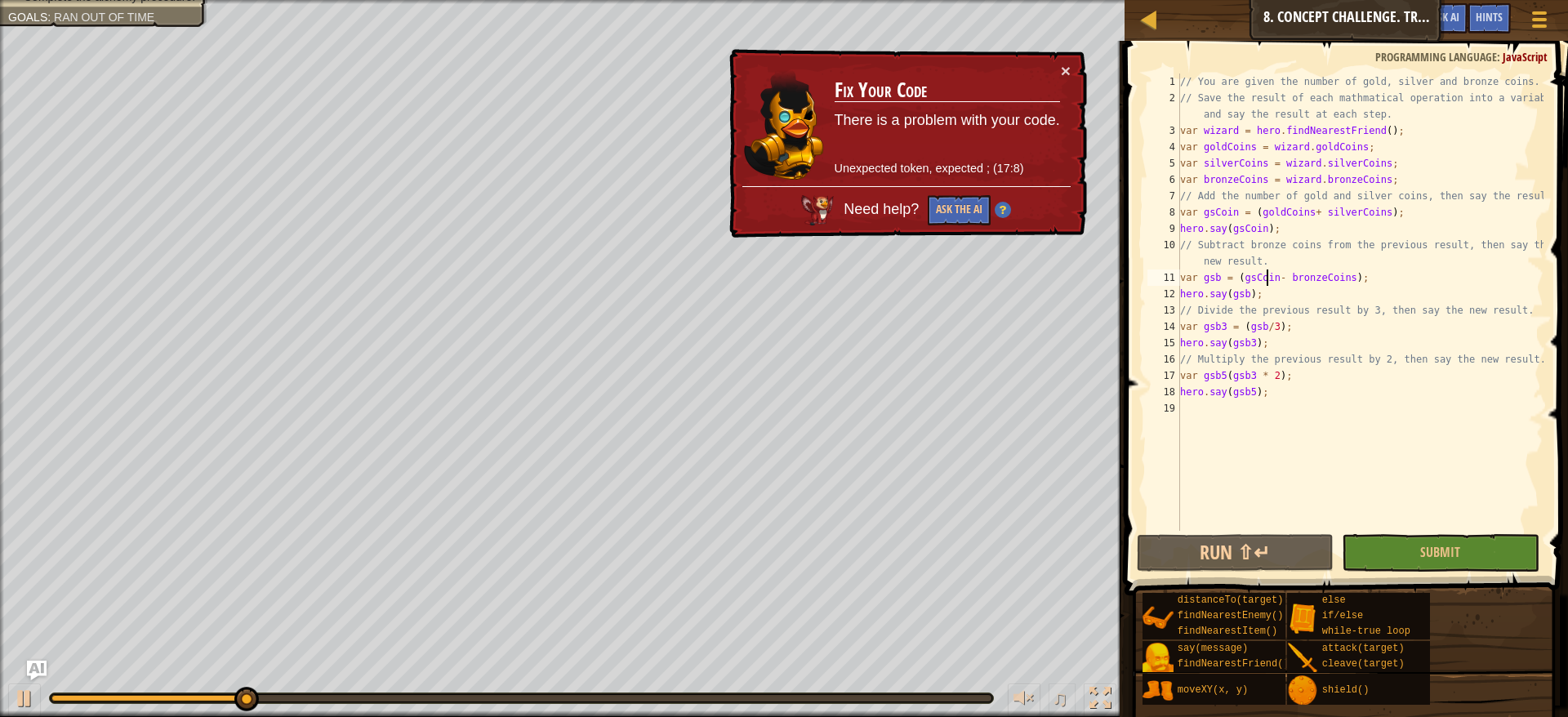
click at [1269, 285] on div "// You are given the number of gold, silver and bronze coins. // Save the resul…" at bounding box center [1361, 318] width 367 height 490
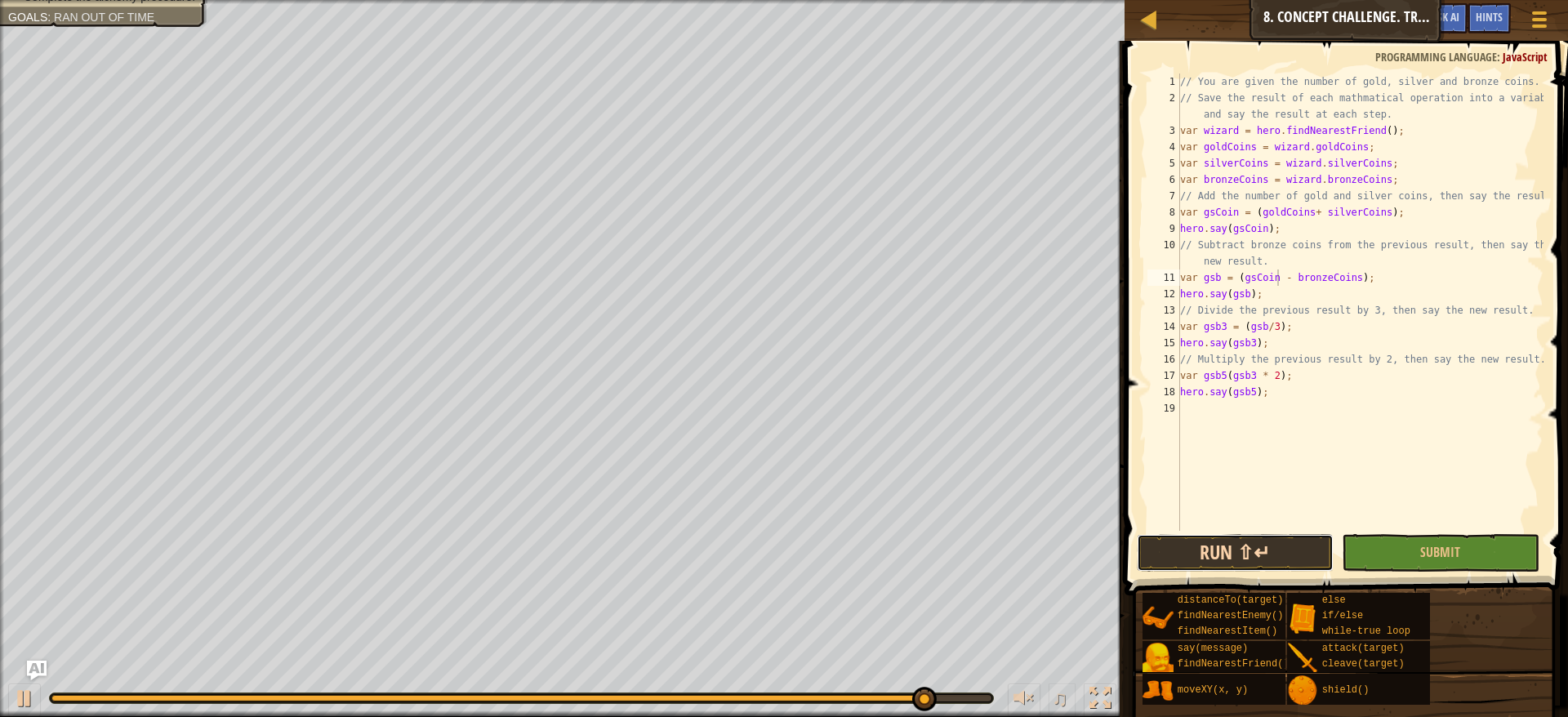
click at [1258, 568] on button "Run ⇧↵" at bounding box center [1236, 553] width 198 height 38
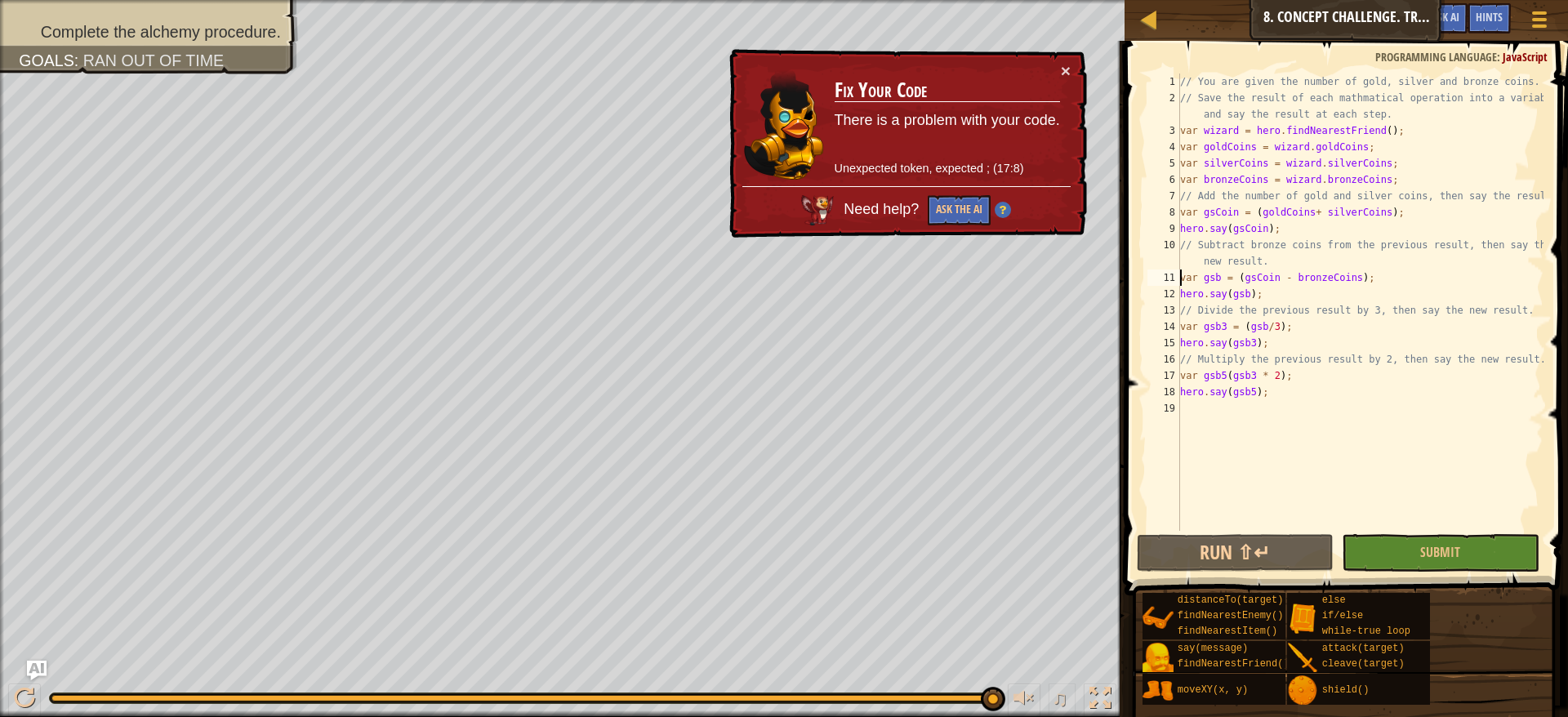
click at [1181, 280] on div "// You are given the number of gold, silver and bronze coins. // Save the resul…" at bounding box center [1361, 318] width 367 height 490
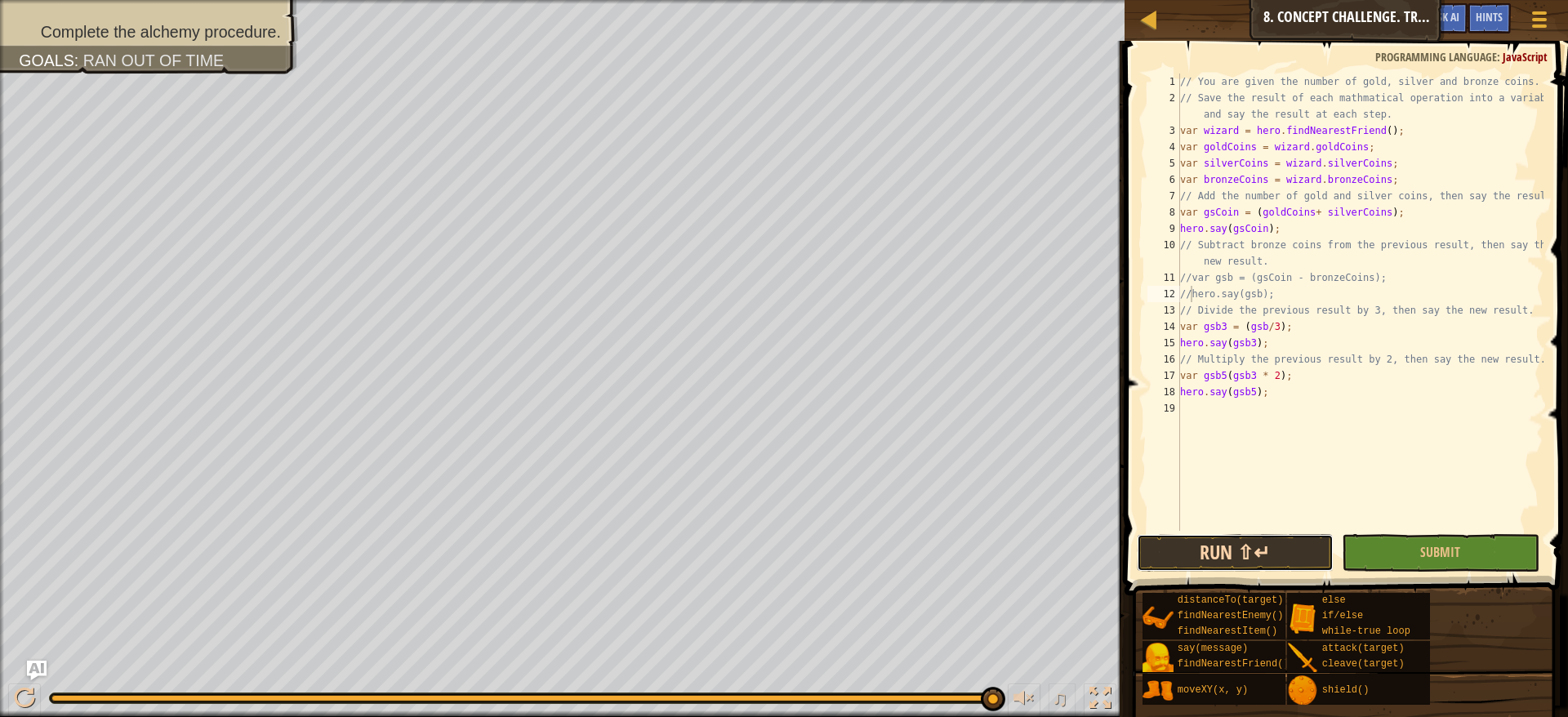
click at [1254, 557] on button "Run ⇧↵" at bounding box center [1236, 553] width 198 height 38
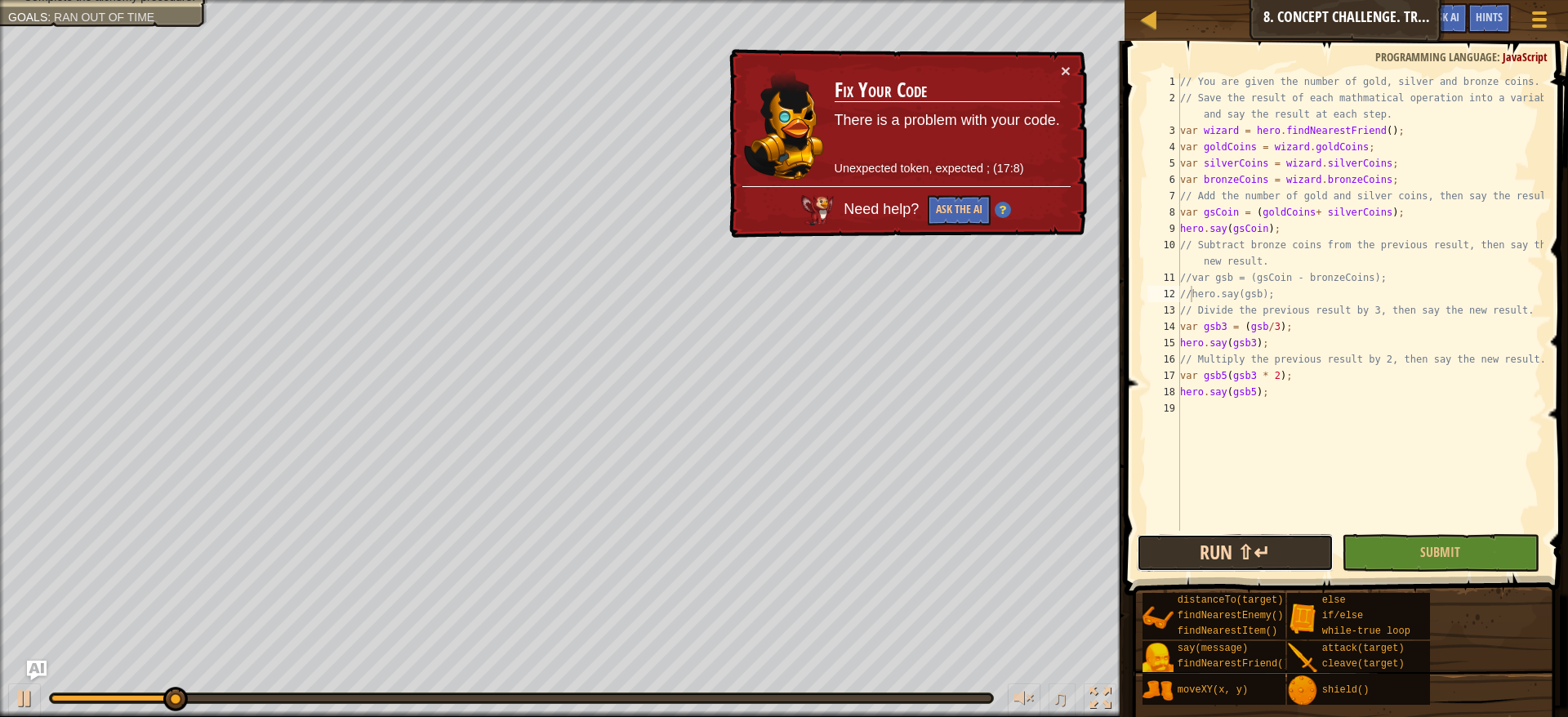
click at [1254, 557] on button "Run ⇧↵" at bounding box center [1236, 553] width 198 height 38
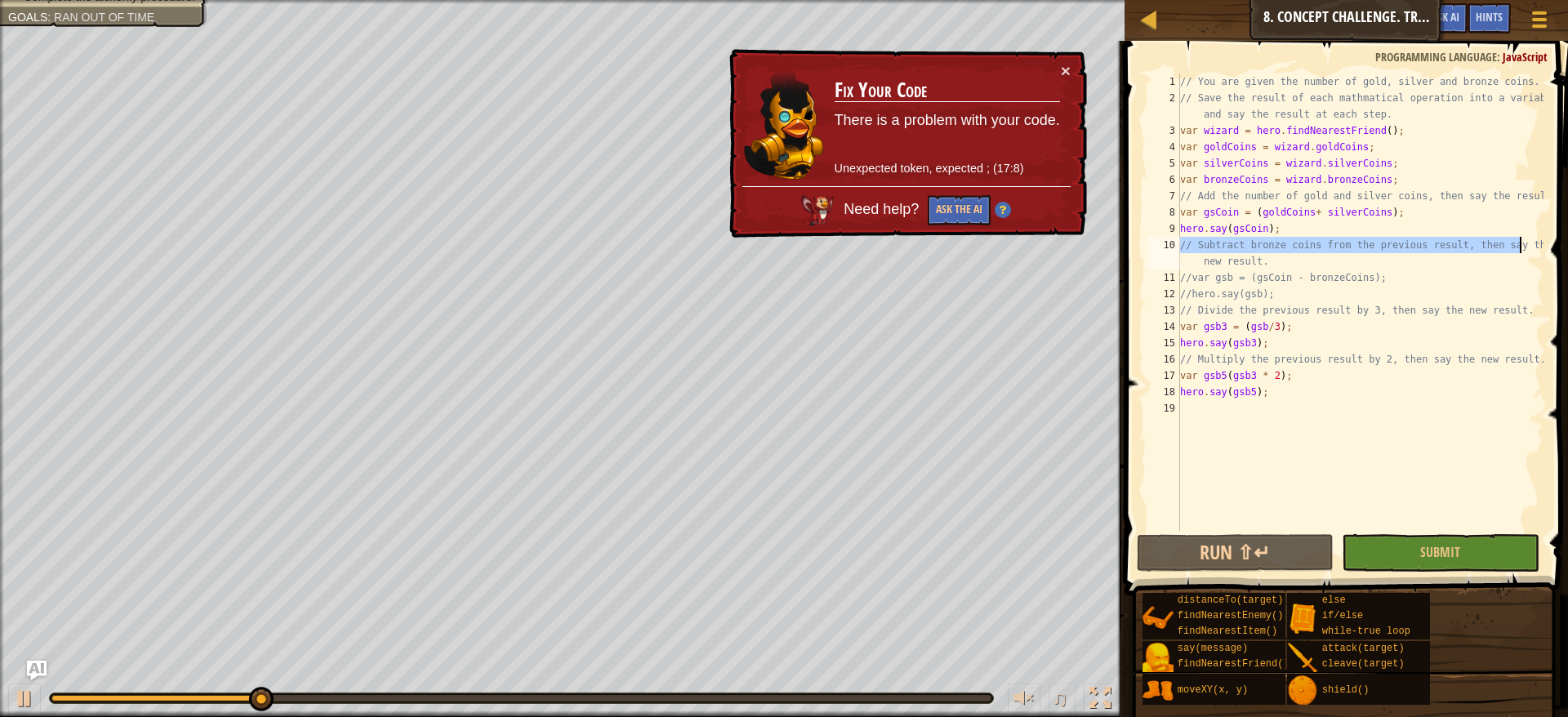
drag, startPoint x: 1182, startPoint y: 249, endPoint x: 1542, endPoint y: 241, distance: 360.1
click at [1542, 241] on div "// You are given the number of gold, silver and bronze coins. // Save the resul…" at bounding box center [1361, 318] width 367 height 490
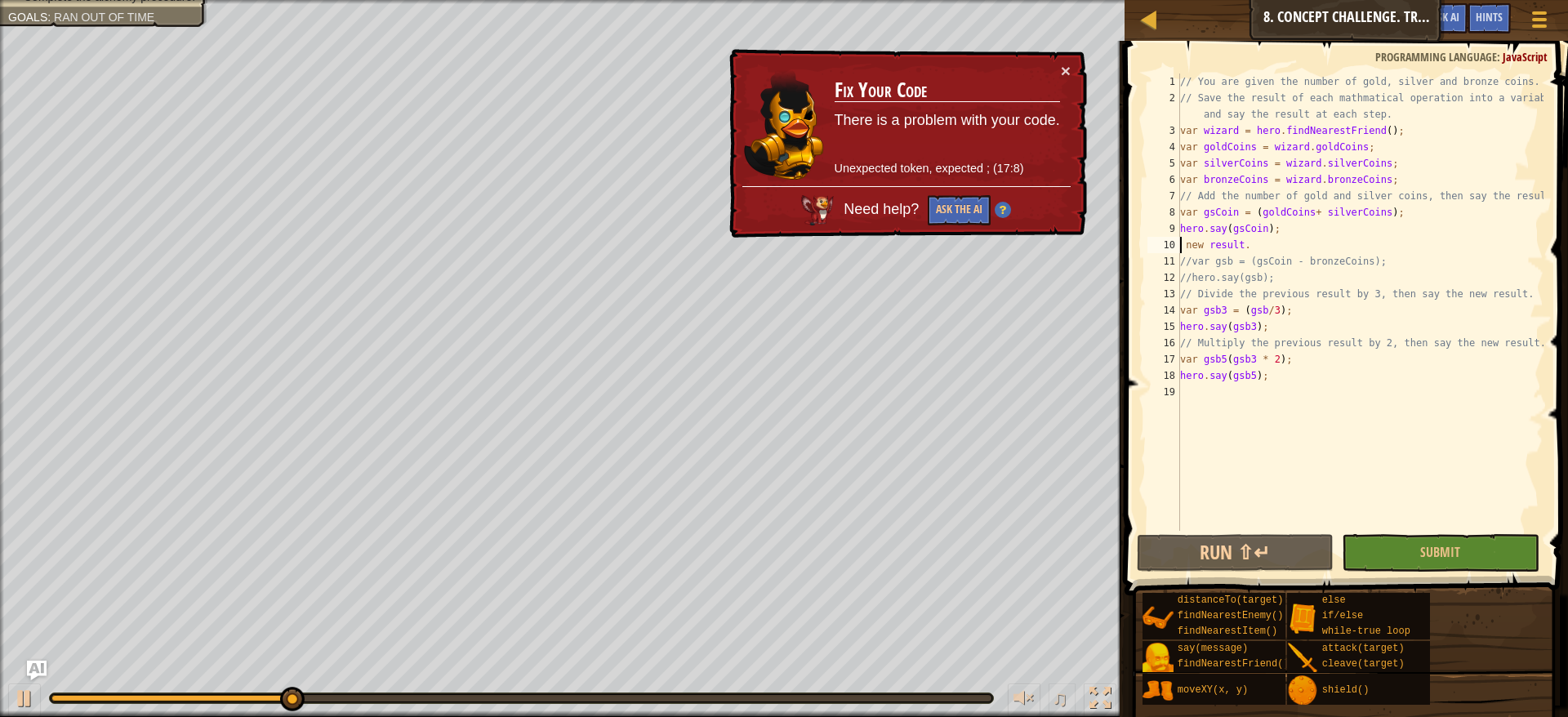
type textarea "new result."
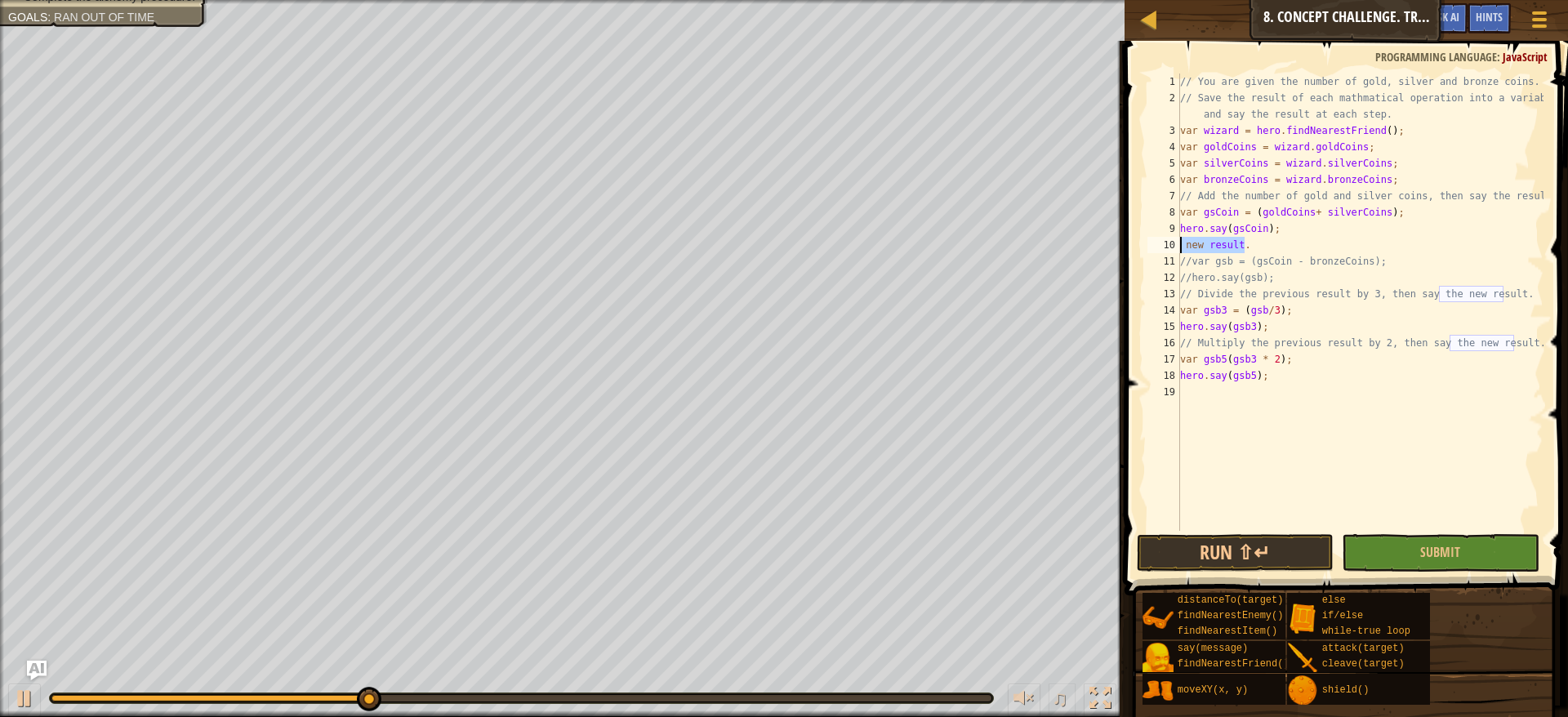
drag, startPoint x: 1508, startPoint y: 240, endPoint x: 1128, endPoint y: 250, distance: 380.1
click at [1128, 250] on div "new result. 1 2 3 4 5 6 7 8 9 10 11 12 13 14 15 16 17 18 19 // You are given th…" at bounding box center [1344, 351] width 448 height 603
click at [1246, 549] on button "Run ⇧↵" at bounding box center [1236, 553] width 198 height 38
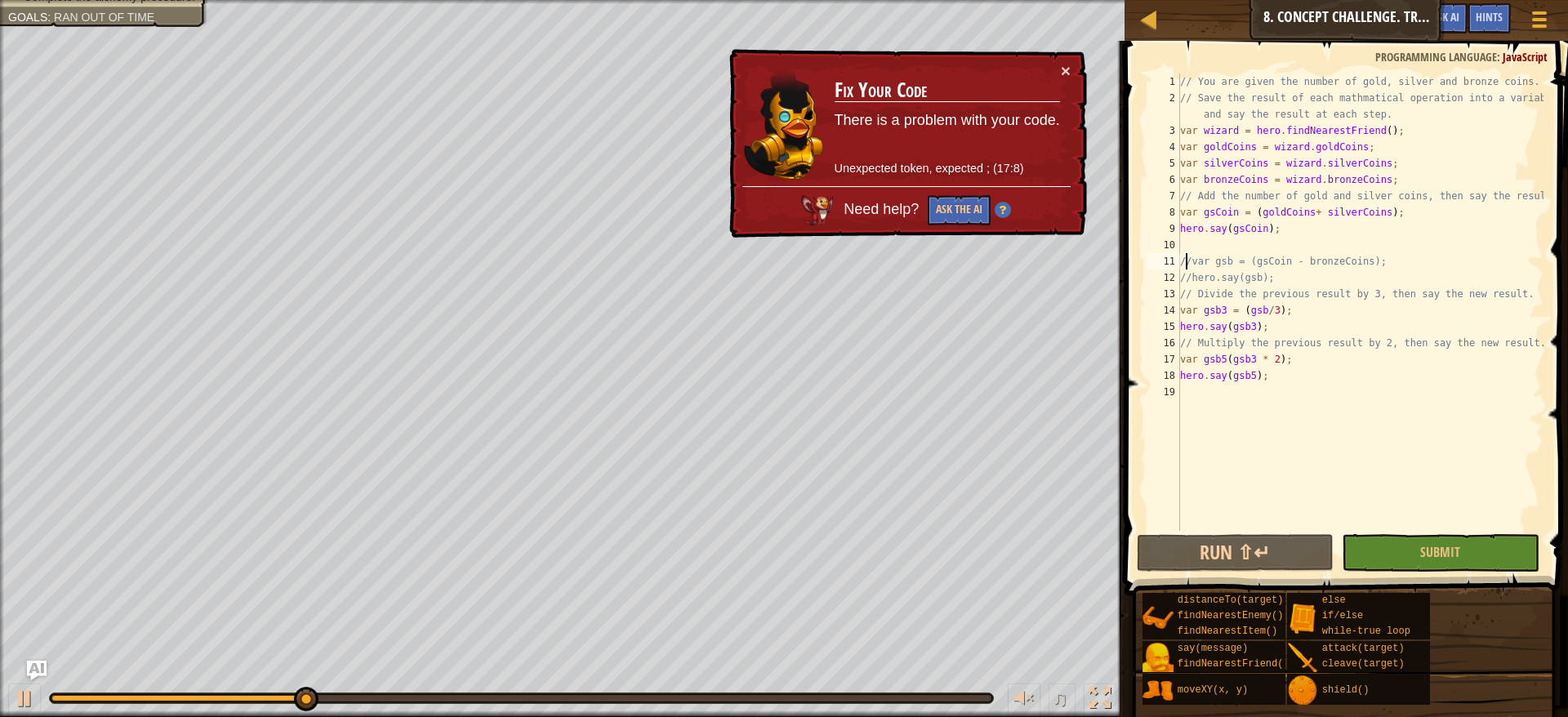
click at [1184, 269] on div "// You are given the number of gold, silver and bronze coins. // Save the resul…" at bounding box center [1361, 318] width 367 height 490
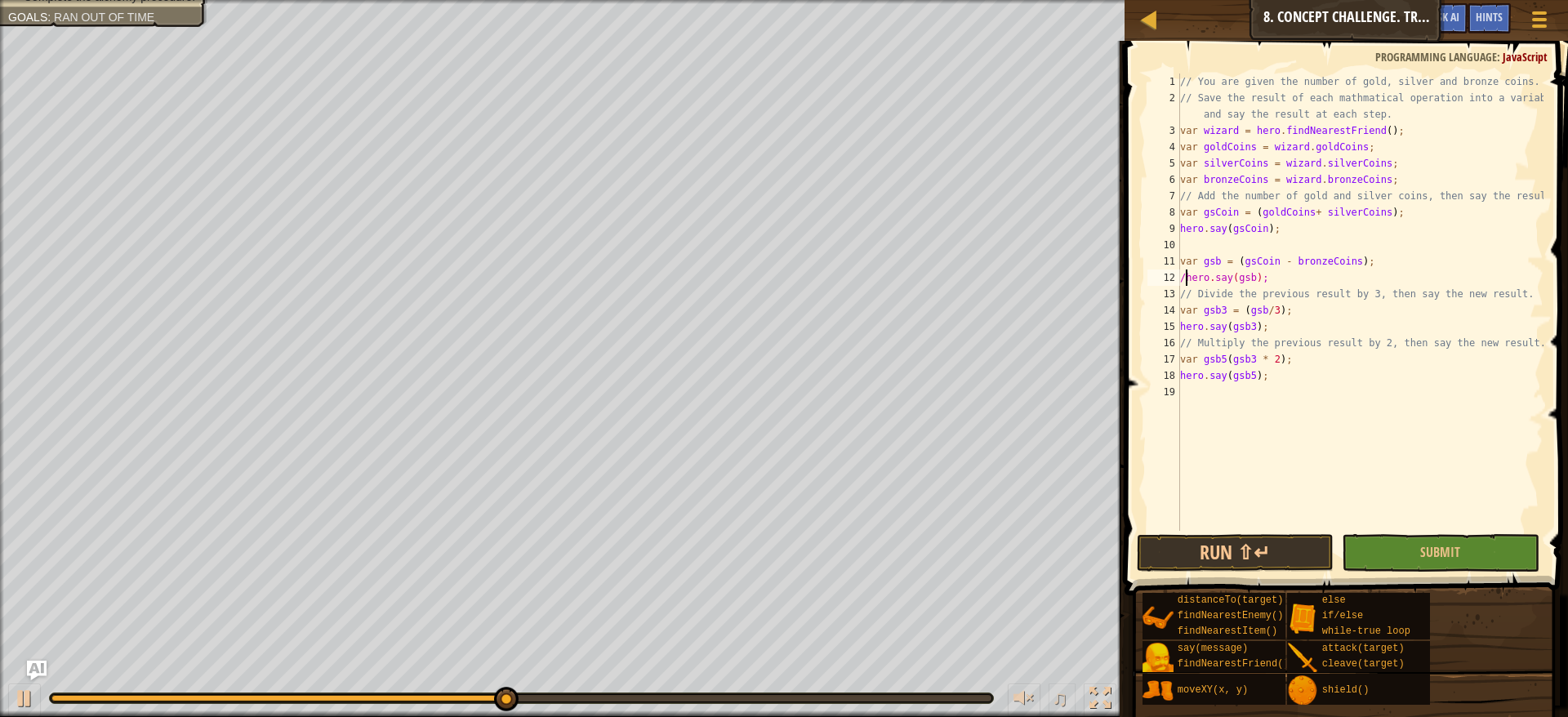
type textarea "hero.say(gsb);"
click at [1228, 557] on button "Run ⇧↵" at bounding box center [1236, 553] width 198 height 38
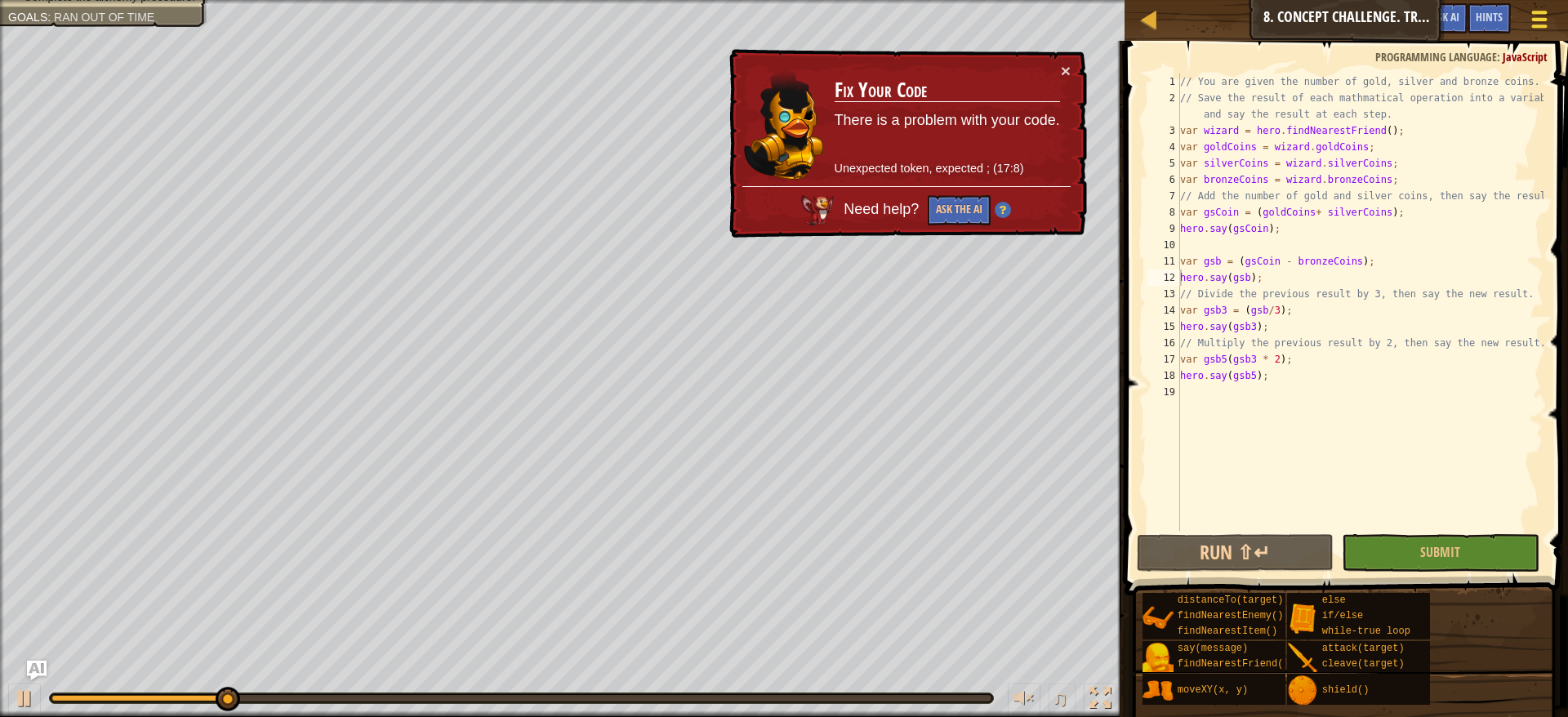
click at [1537, 7] on div at bounding box center [1539, 19] width 22 height 24
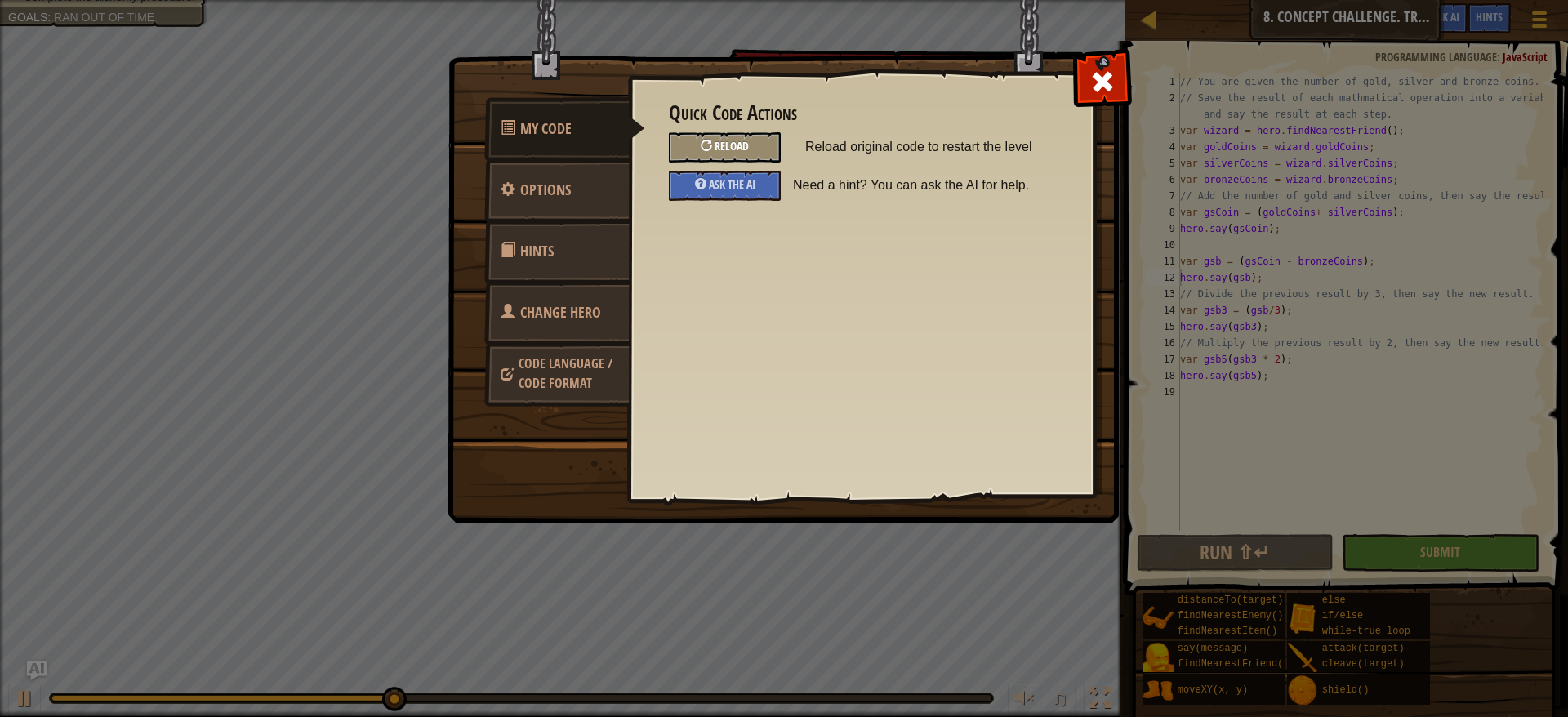
click at [734, 148] on span "Reload" at bounding box center [731, 146] width 34 height 16
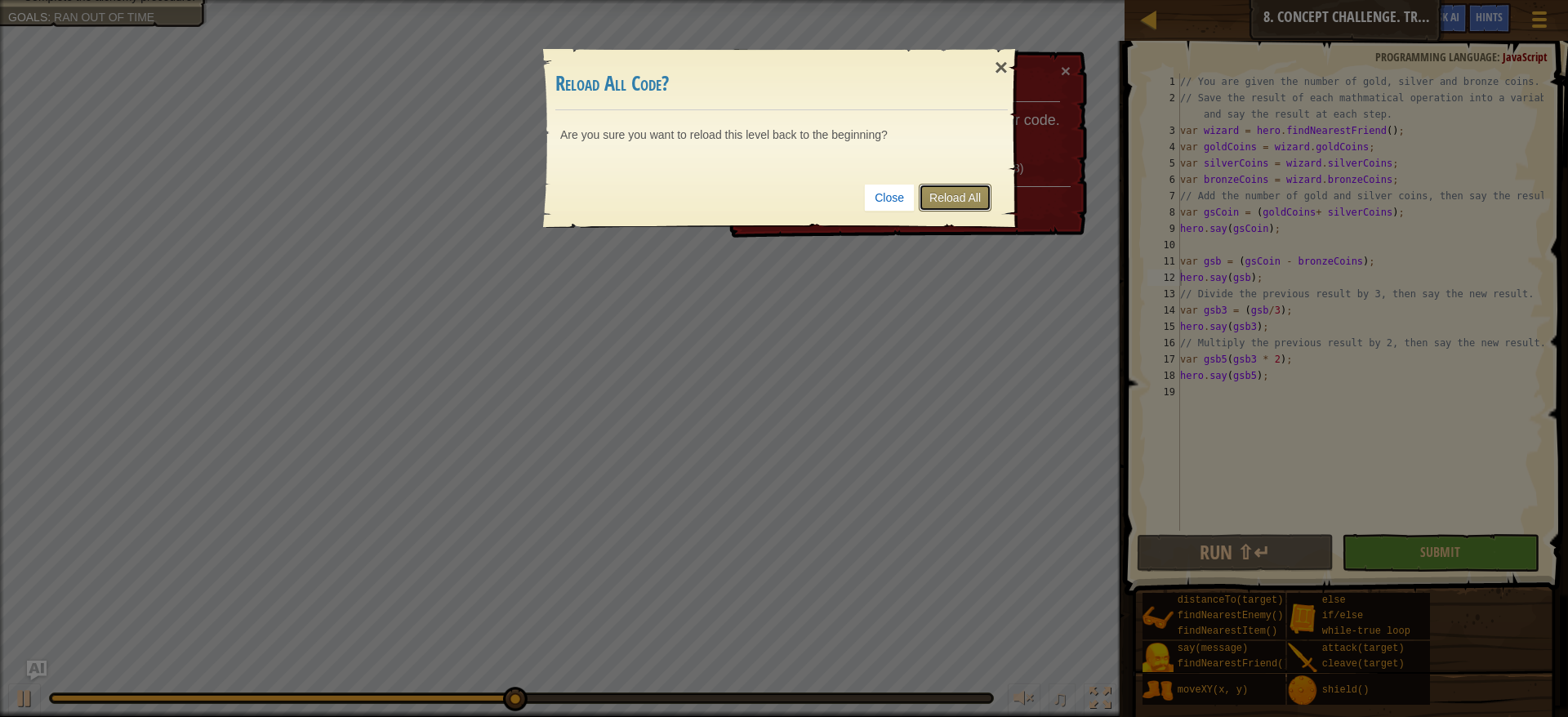
click at [943, 203] on link "Reload All" at bounding box center [955, 197] width 72 height 27
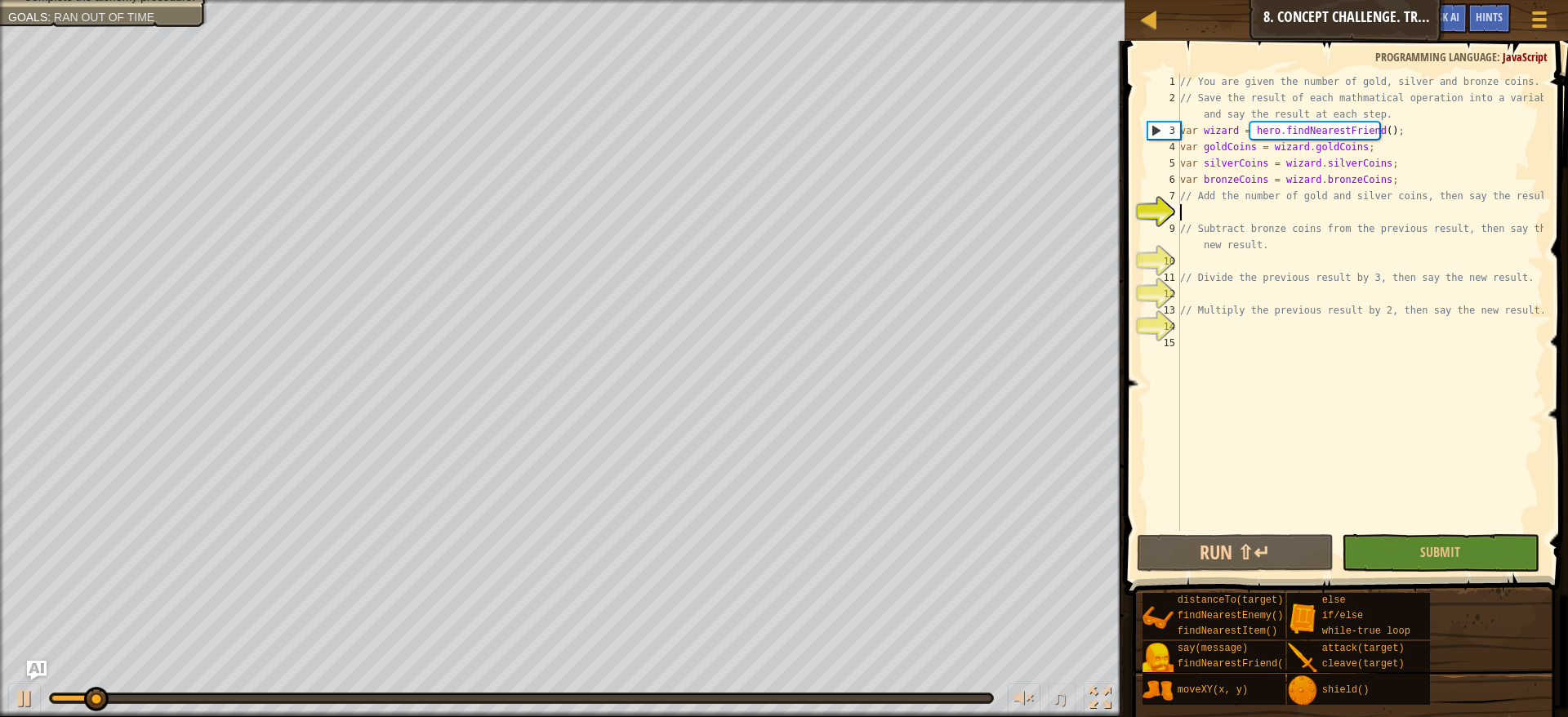
click at [1255, 214] on div "// You are given the number of gold, silver and bronze coins. // Save the resul…" at bounding box center [1361, 318] width 367 height 490
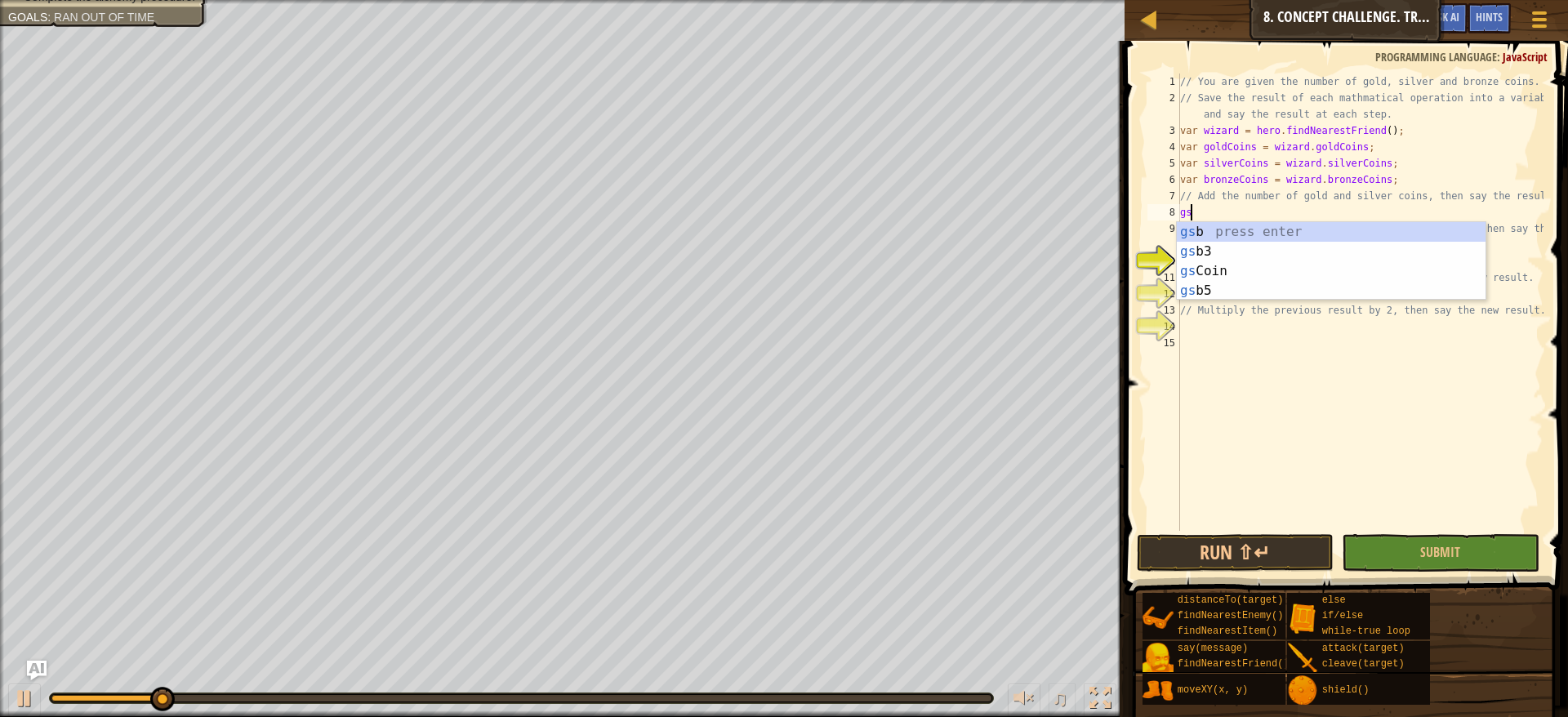
type textarea "g"
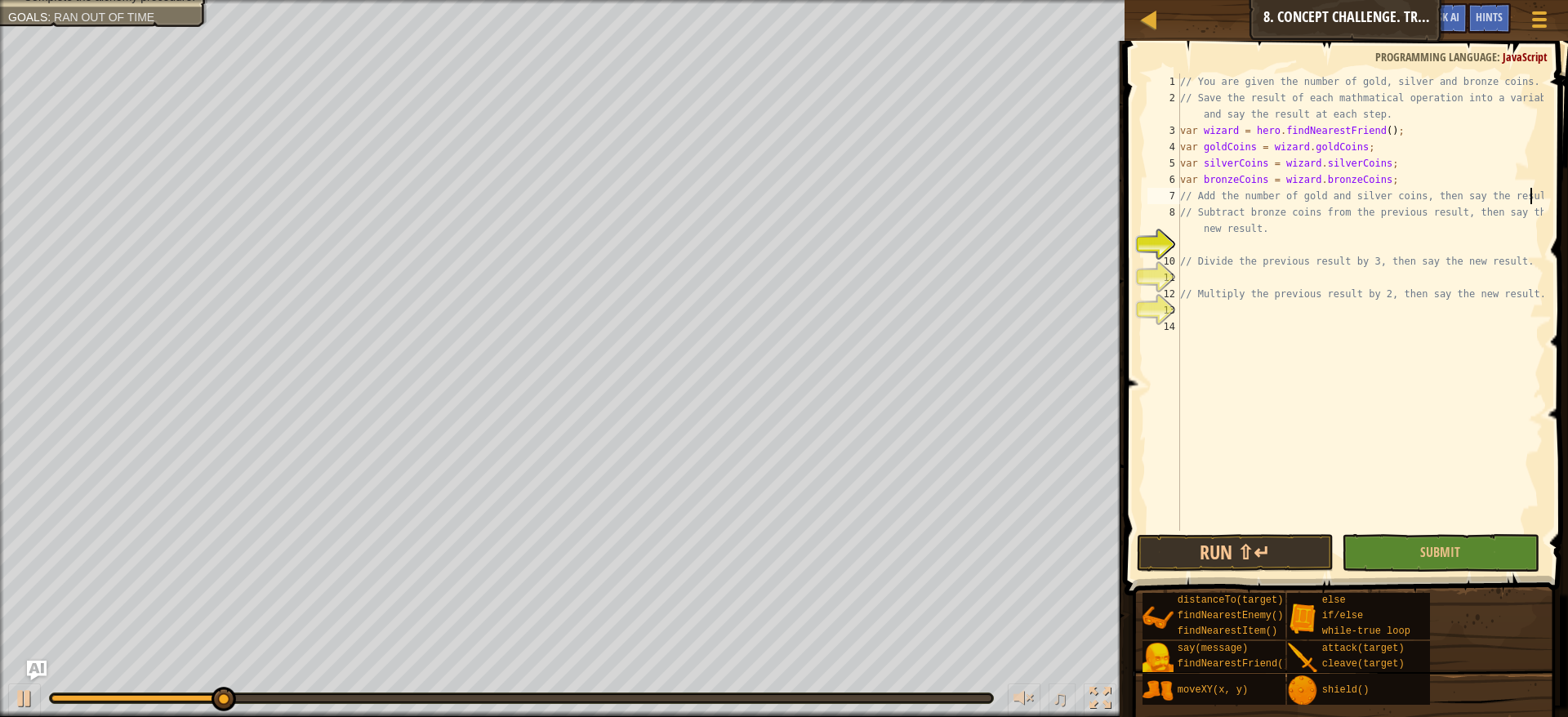
scroll to position [7, 27]
type textarea "// Add the number of gold and silver coins, then say the result"
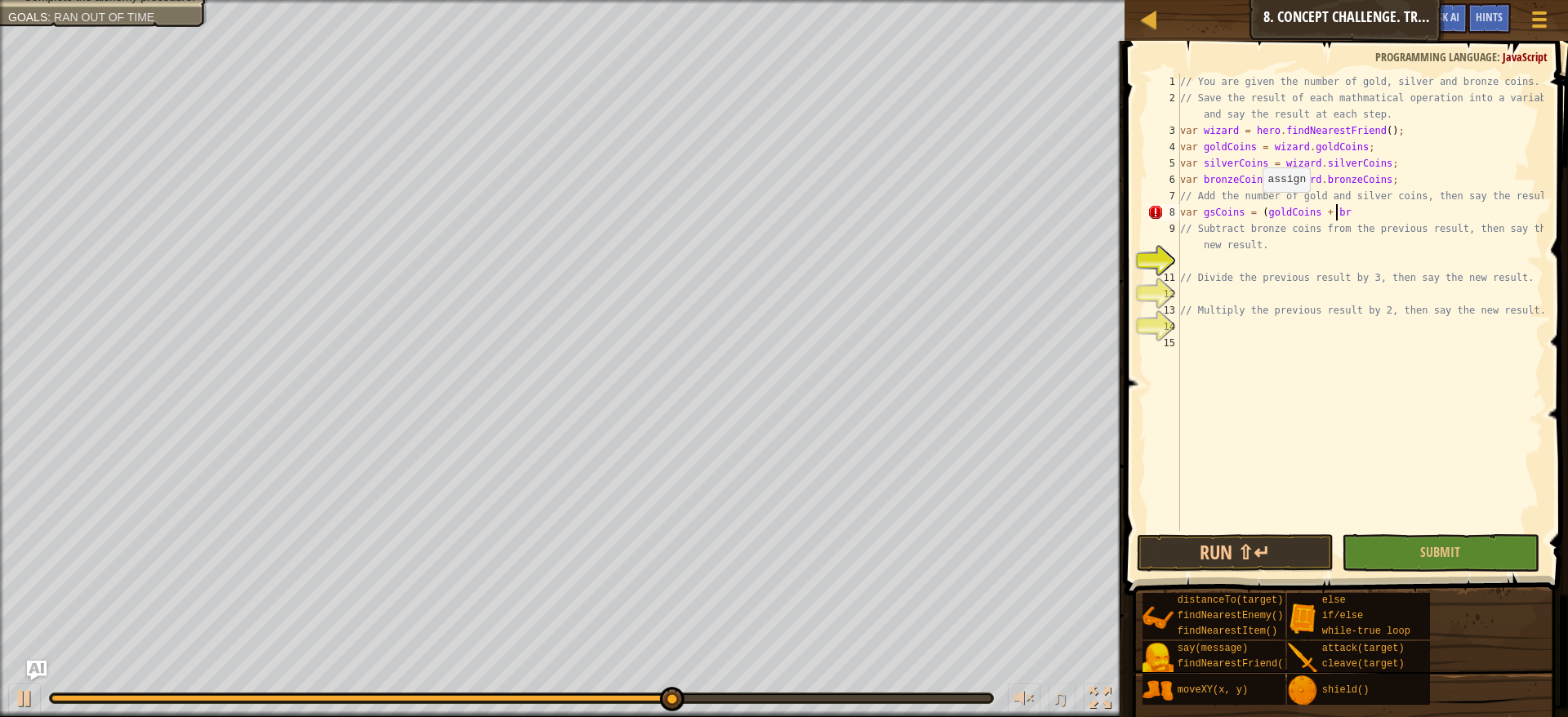
scroll to position [7, 13]
type textarea "var gsCoins = (goldCoins + bronzeCoins);"
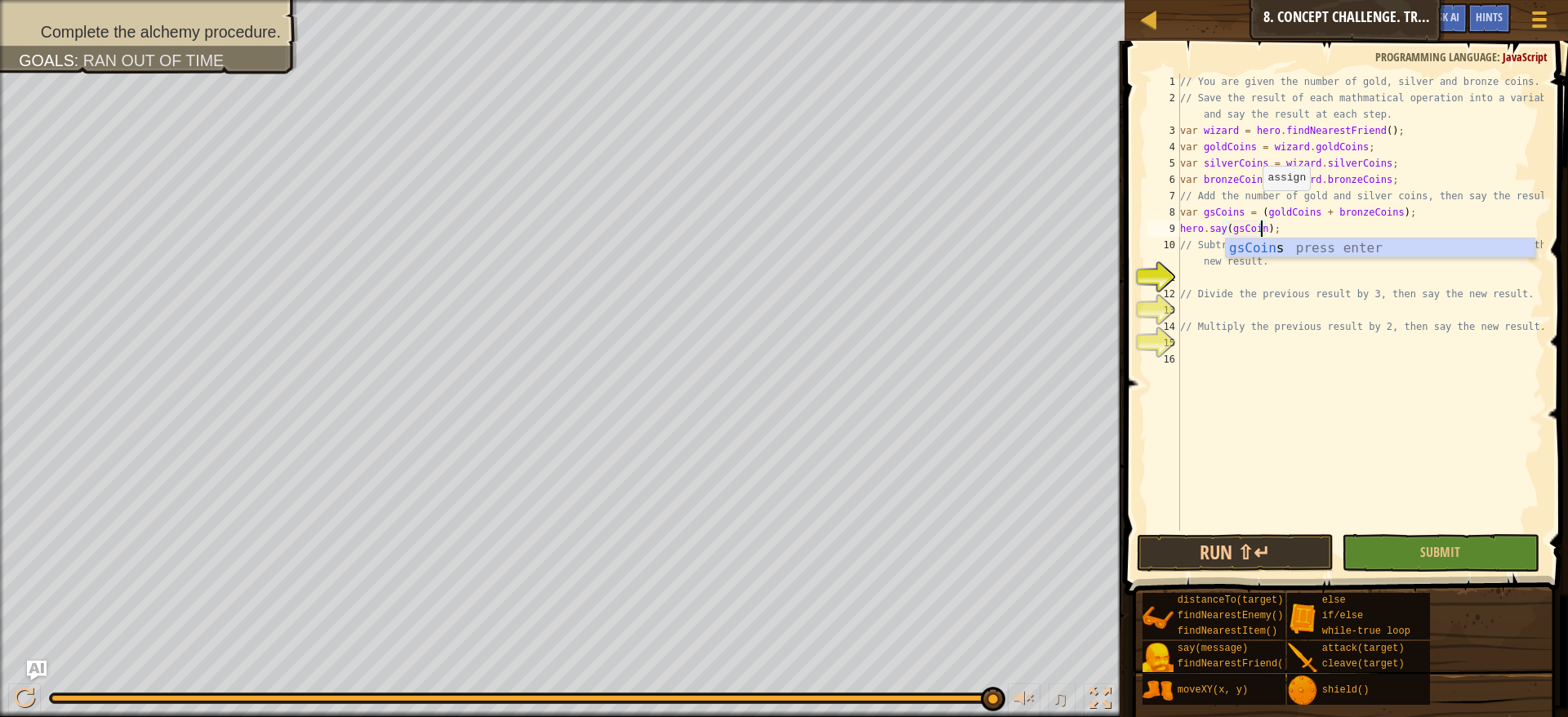
scroll to position [7, 7]
type textarea "// Subtract bronze coins from the previous result, then say the new result."
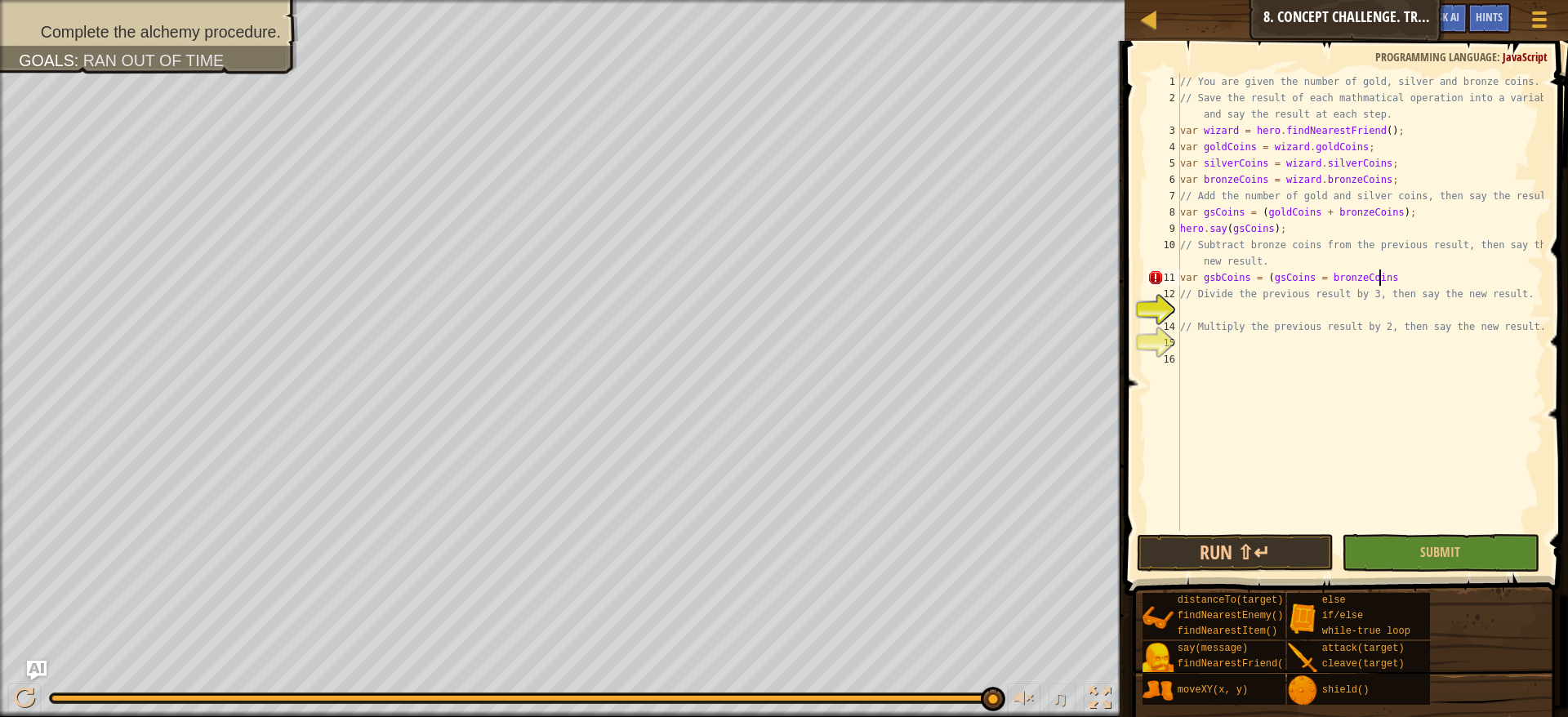
scroll to position [7, 17]
type textarea "var gsbCoins = (gsCoins = bronzeCoins);"
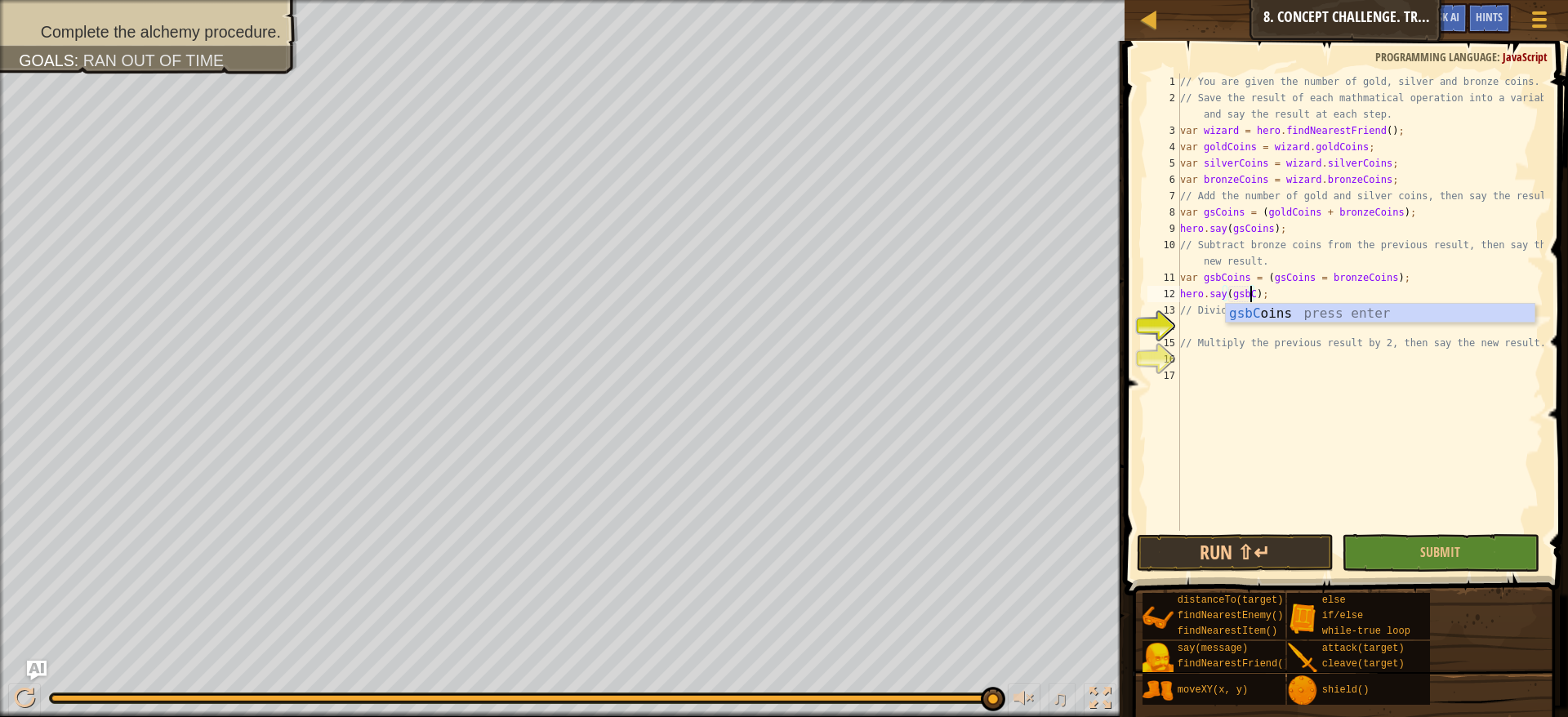
scroll to position [7, 6]
click at [1245, 558] on button "Run ⇧↵" at bounding box center [1236, 553] width 198 height 38
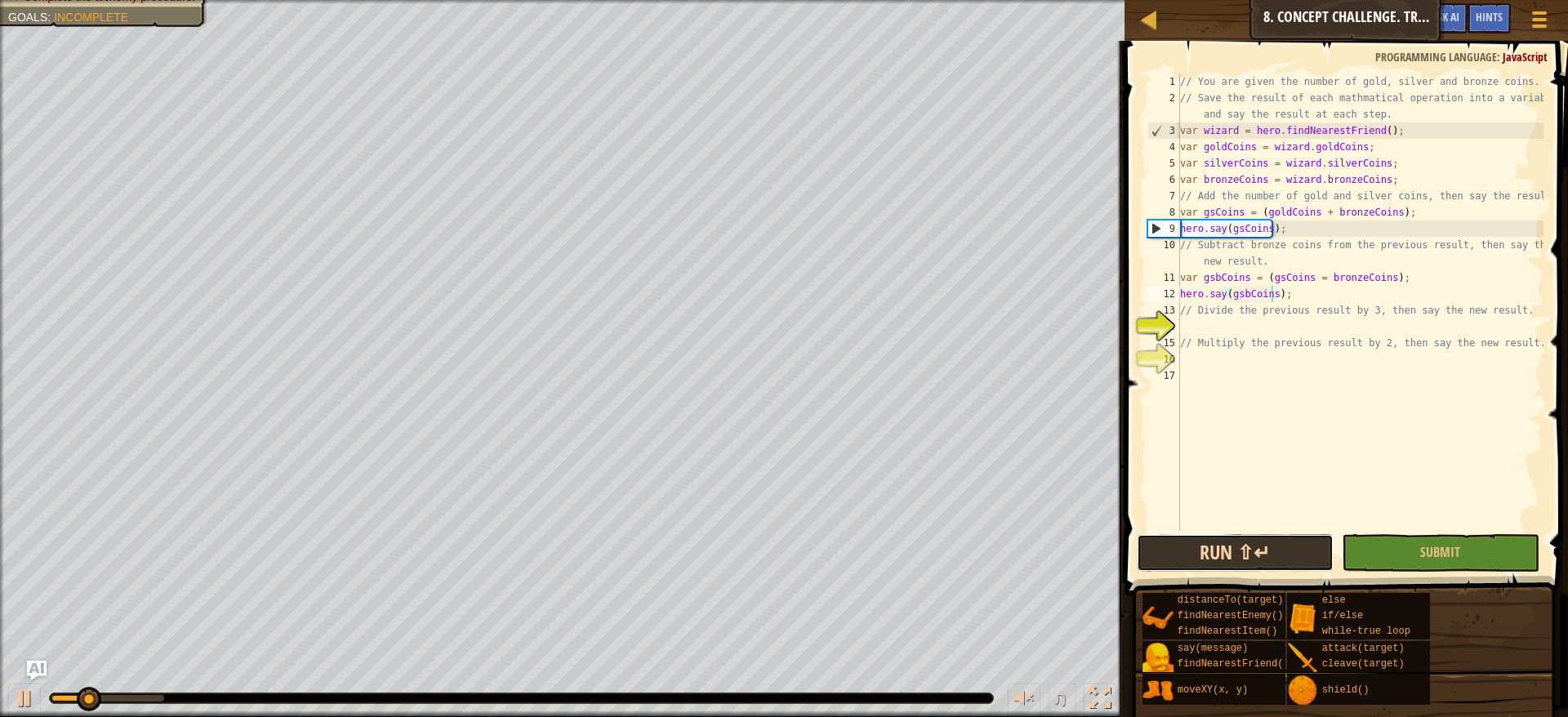
click at [1245, 558] on button "Run ⇧↵" at bounding box center [1236, 553] width 198 height 38
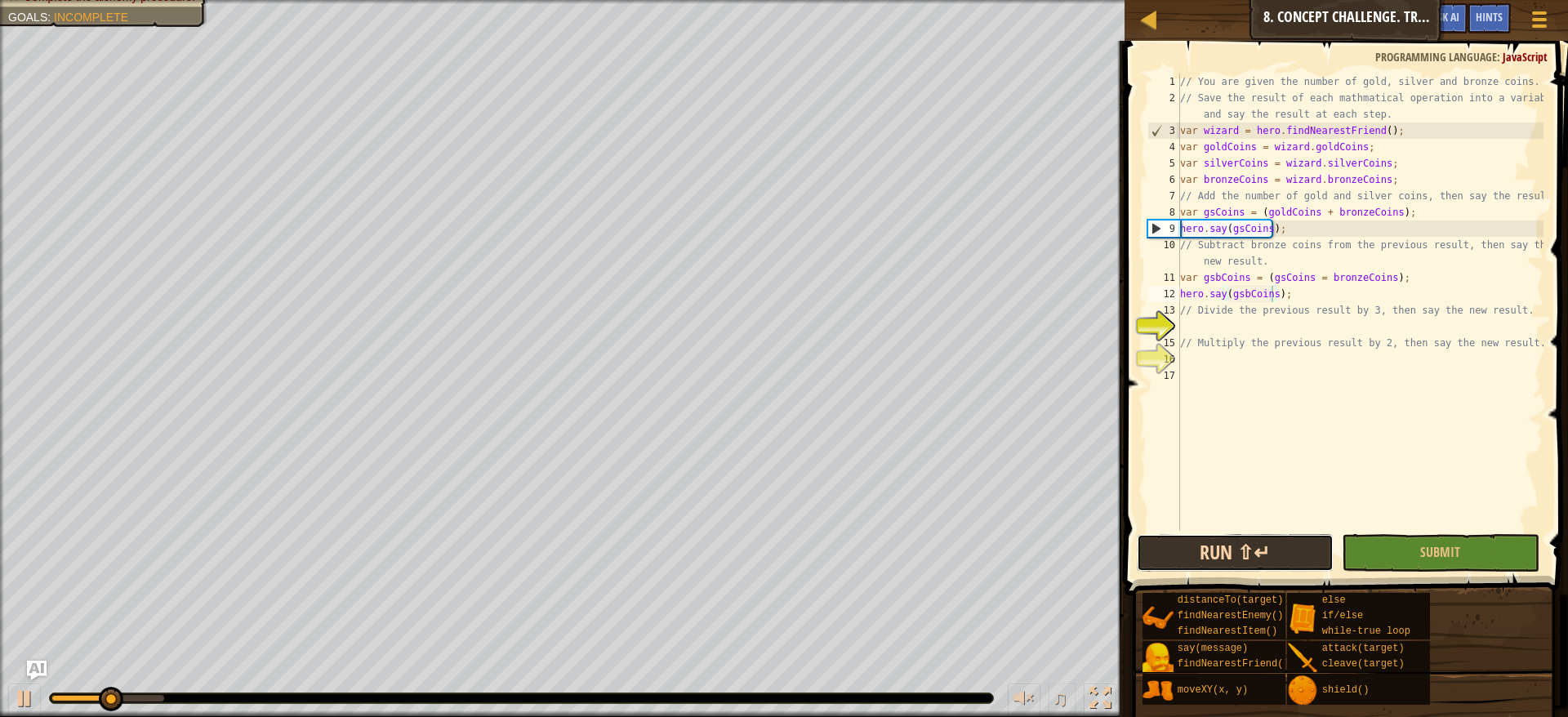
click at [1245, 558] on button "Run ⇧↵" at bounding box center [1236, 553] width 198 height 38
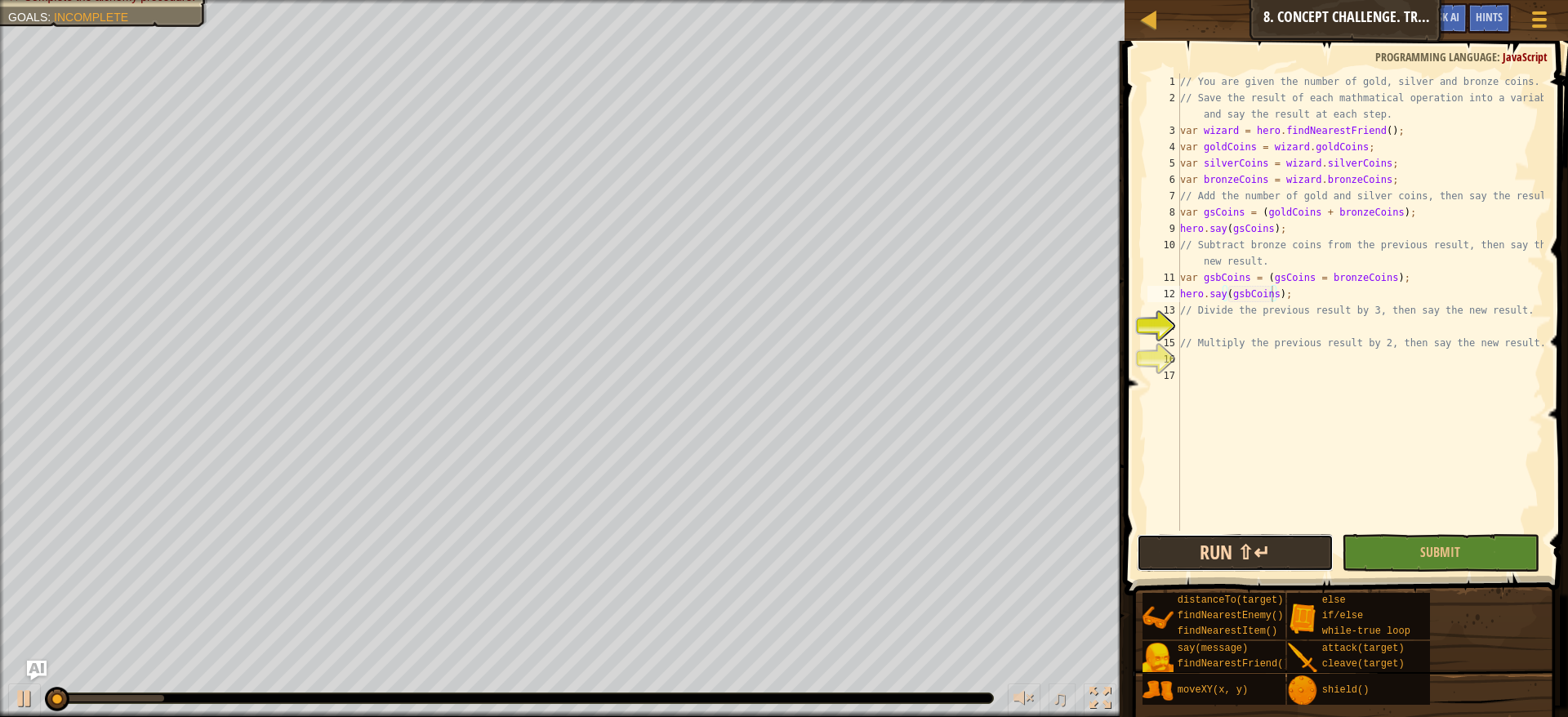
click at [1245, 558] on button "Run ⇧↵" at bounding box center [1236, 553] width 198 height 38
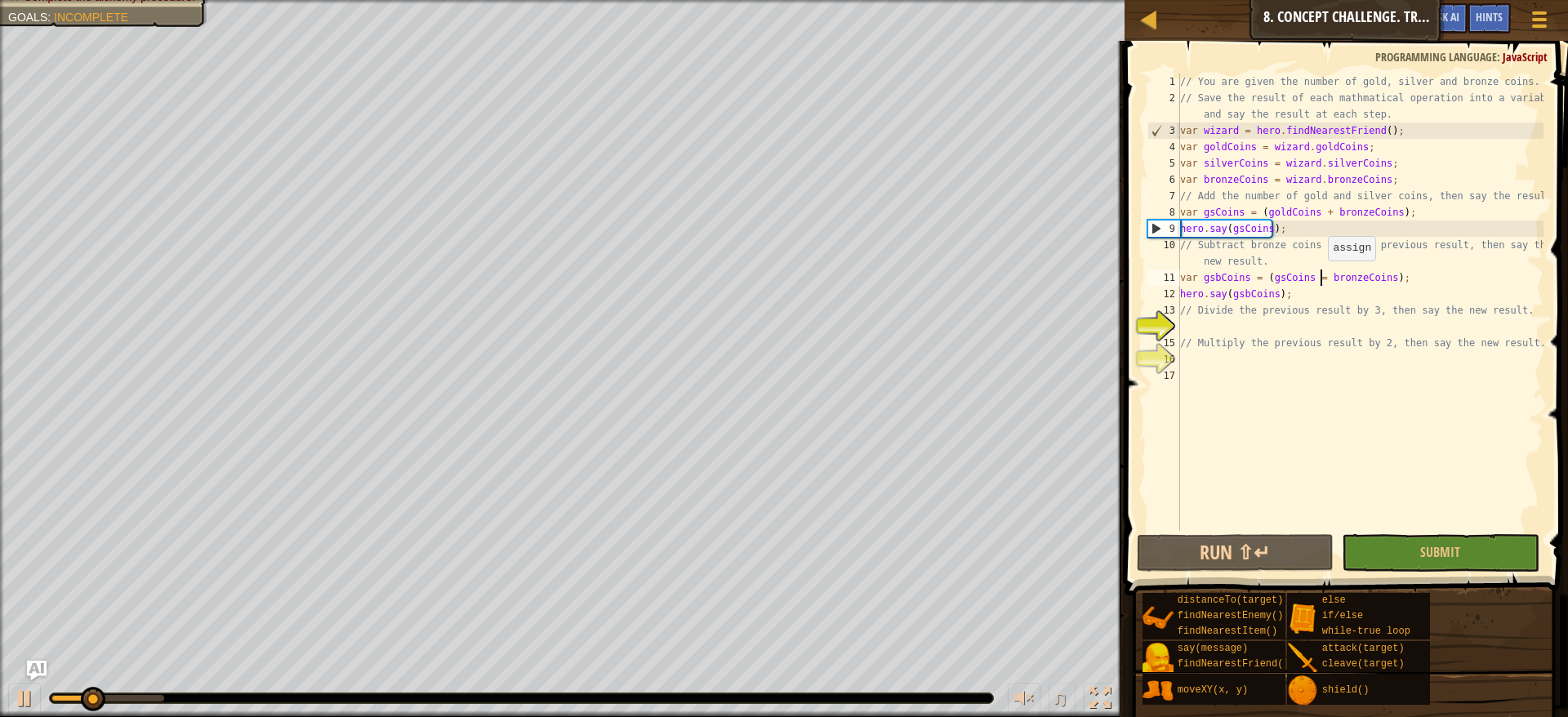
click at [1320, 275] on div "// You are given the number of gold, silver and bronze coins. // Save the resul…" at bounding box center [1361, 318] width 367 height 490
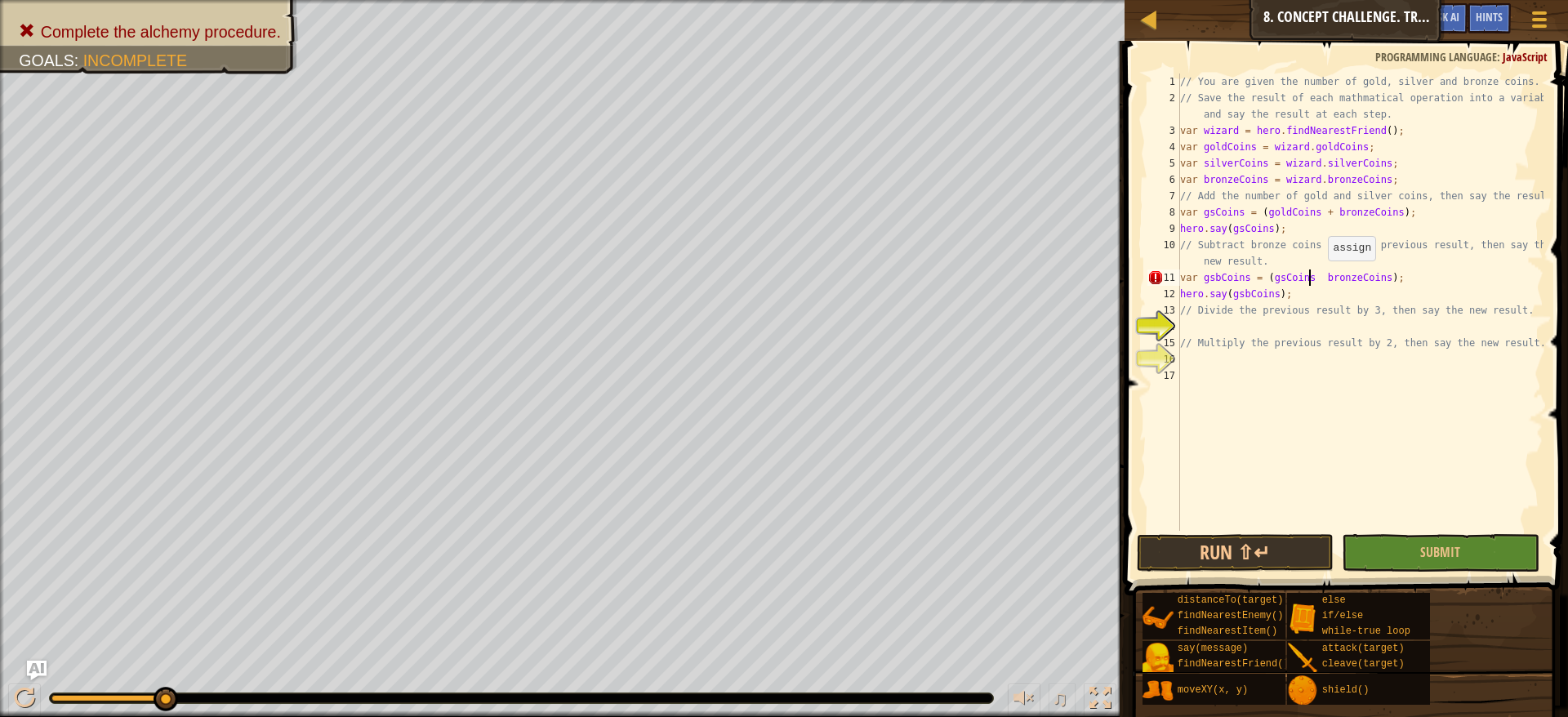
scroll to position [7, 11]
type textarea "var gsbCoins = (gsCoins - bronzeCoins);"
click at [1272, 538] on button "Run ⇧↵" at bounding box center [1236, 553] width 198 height 38
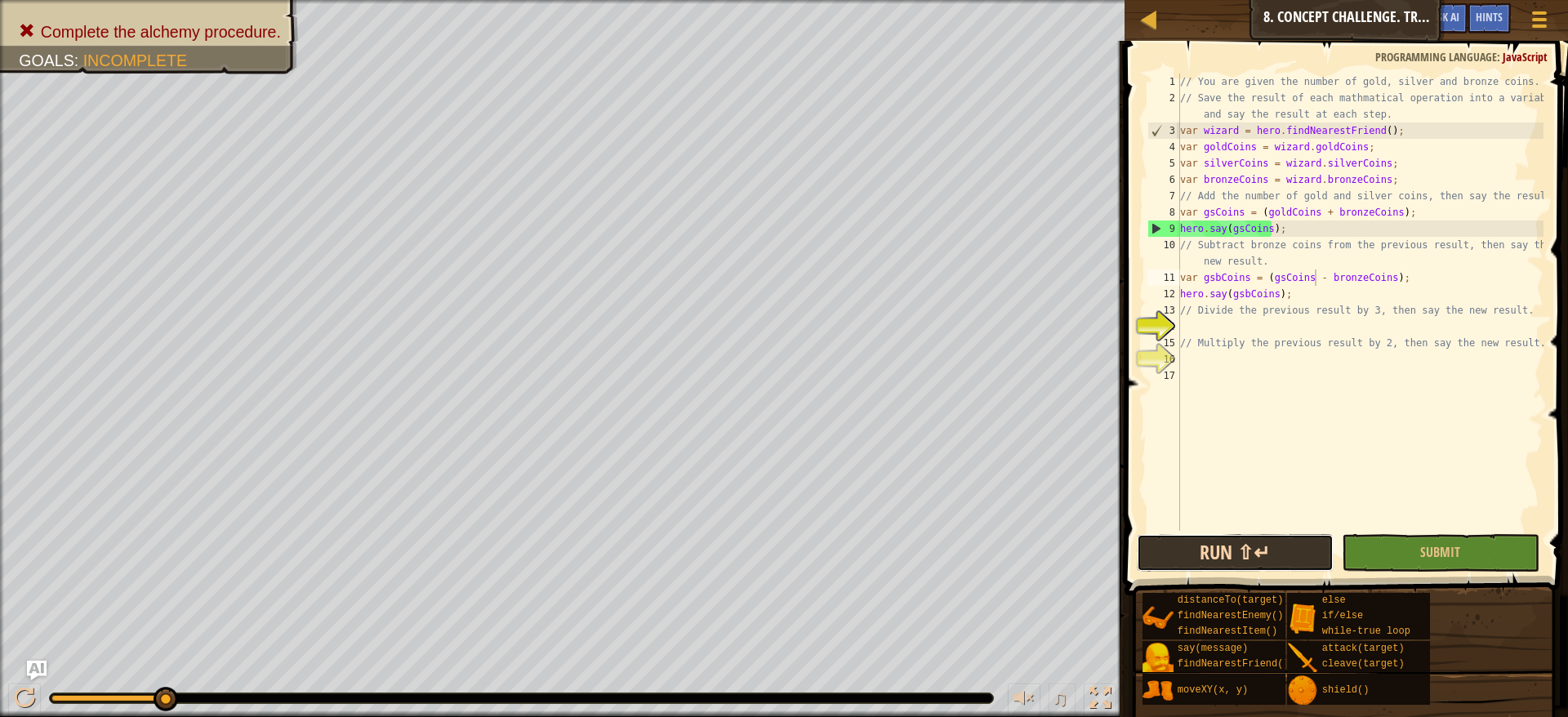
click at [1272, 538] on button "Run ⇧↵" at bounding box center [1236, 553] width 198 height 38
click at [1307, 325] on div "// You are given the number of gold, silver and bronze coins. // Save the resul…" at bounding box center [1361, 318] width 367 height 490
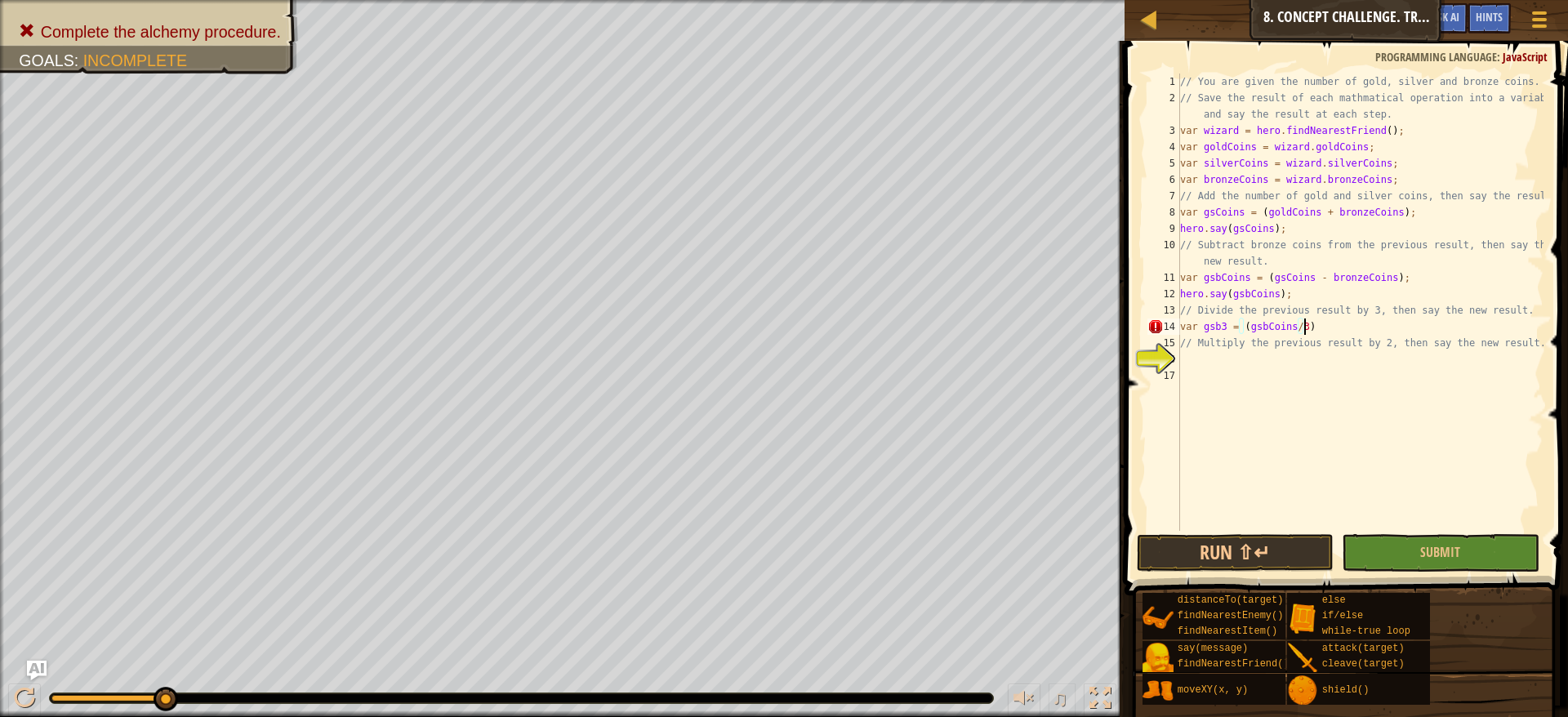
scroll to position [7, 10]
type textarea "var gsb3 = (gsbCoins/3);"
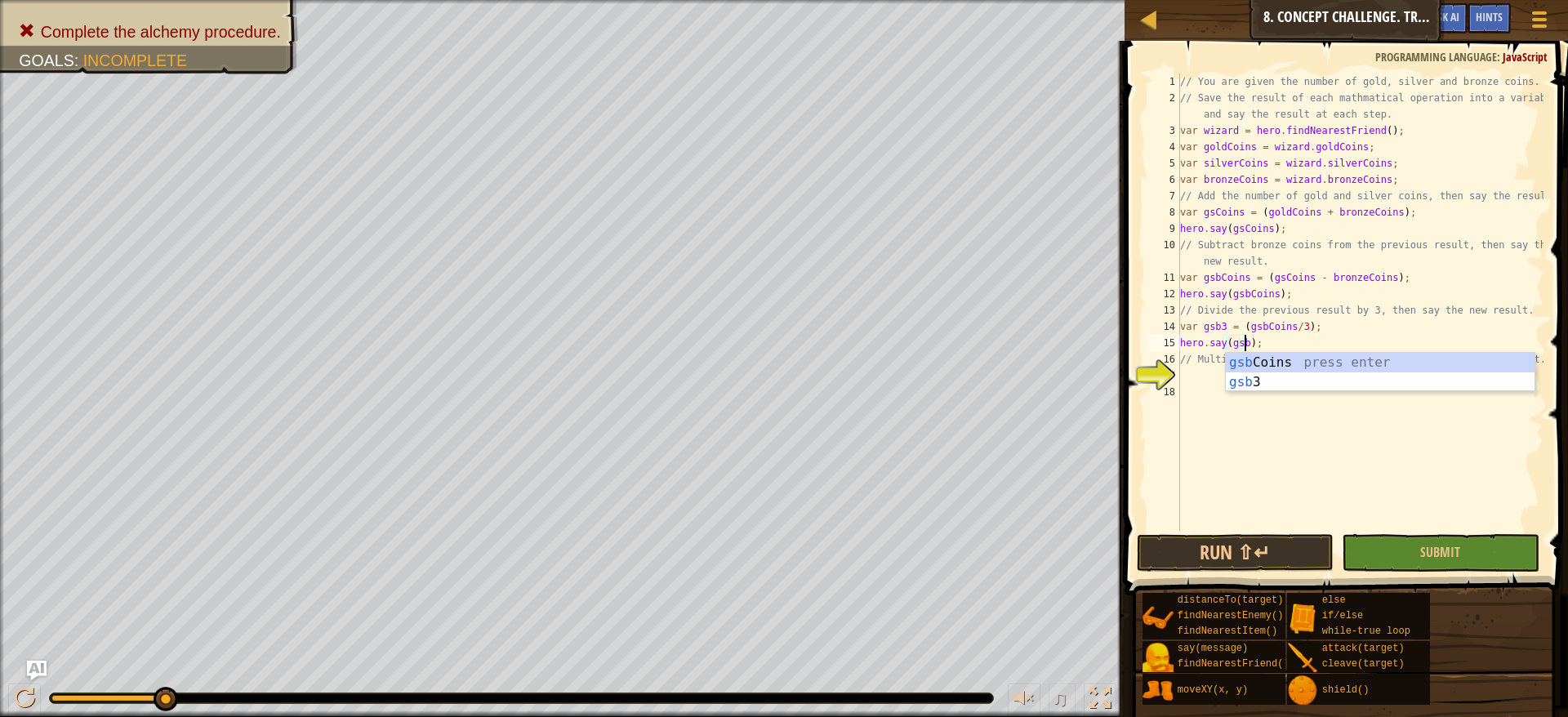
scroll to position [7, 5]
type textarea "// Multiply the previous result by 2, then say the new result."
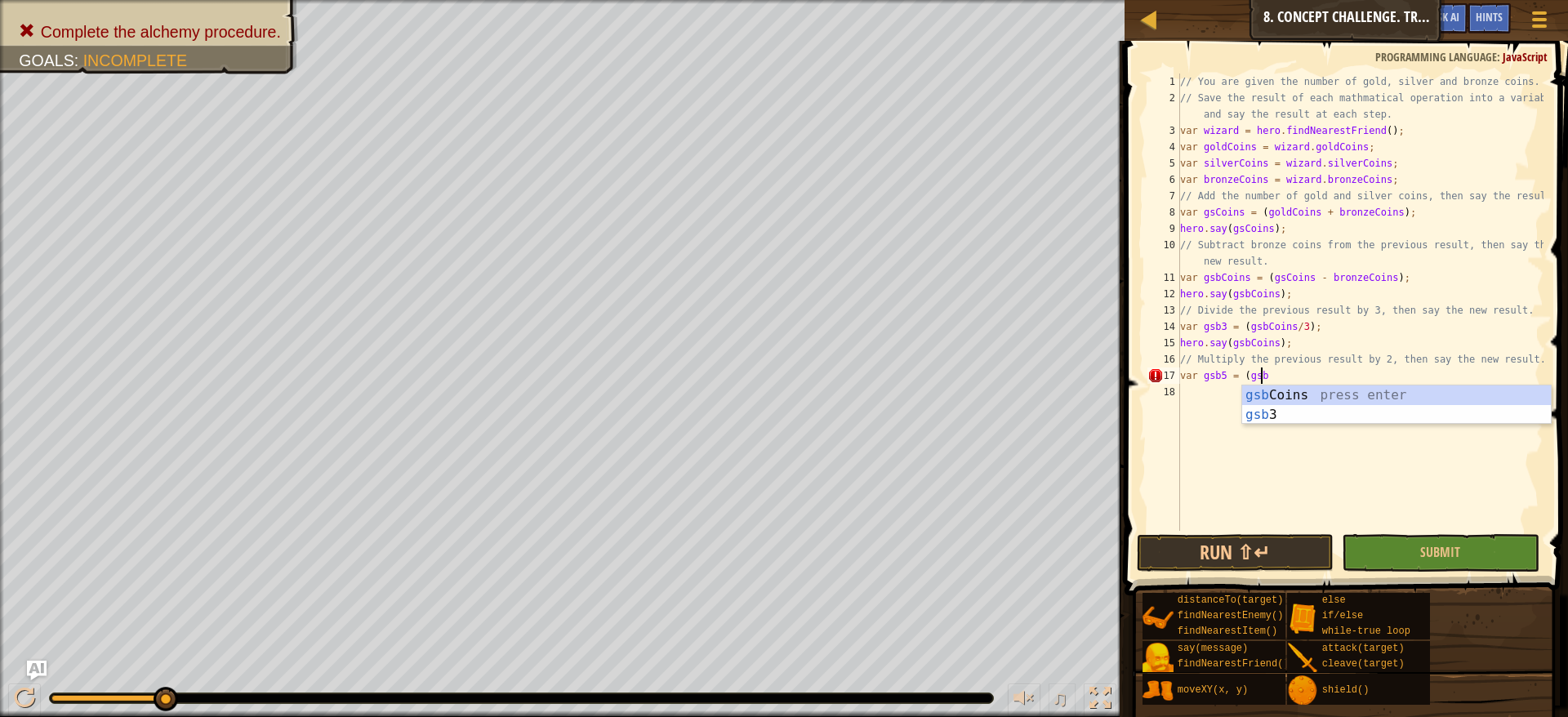
scroll to position [7, 6]
type textarea "var gsb5 = (gsb3*2);"
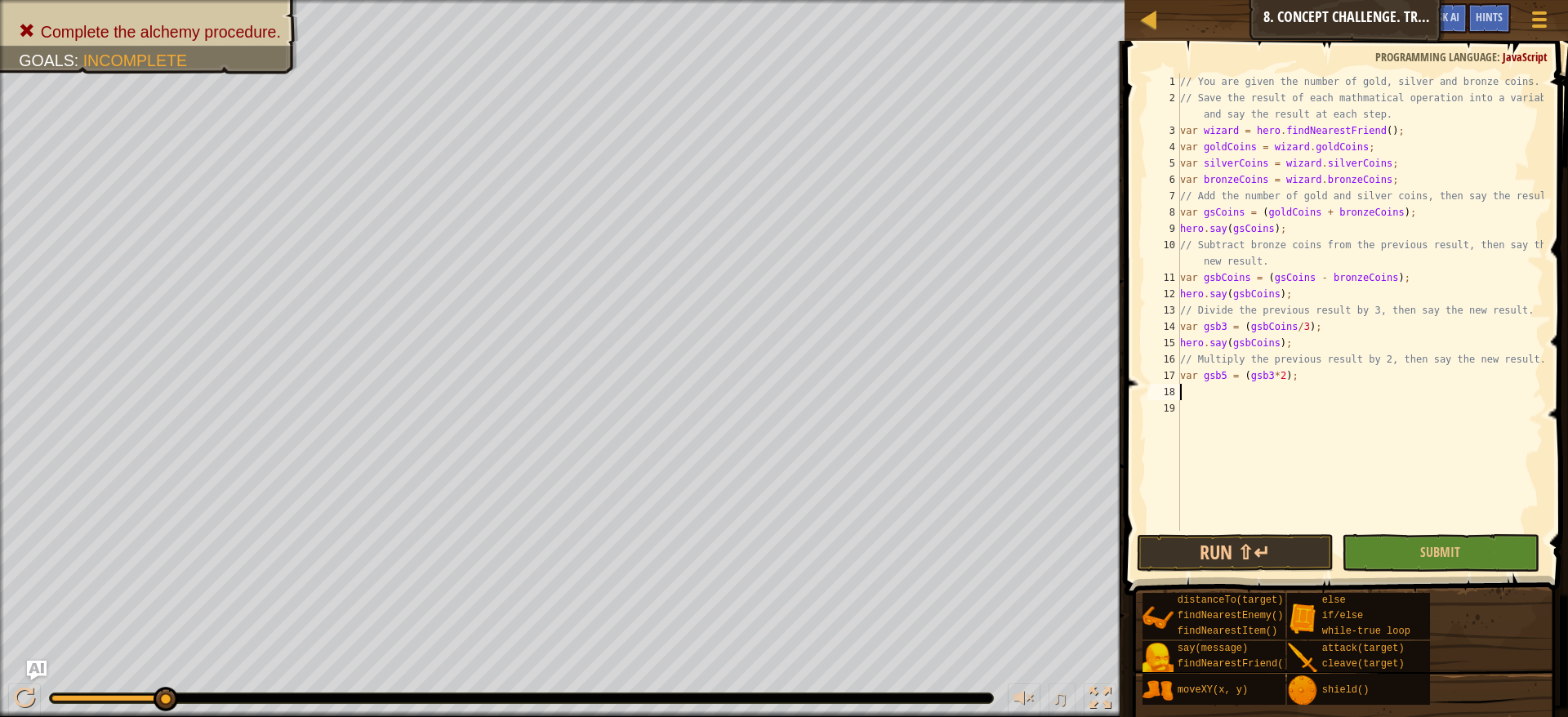
scroll to position [7, 0]
type textarea "v"
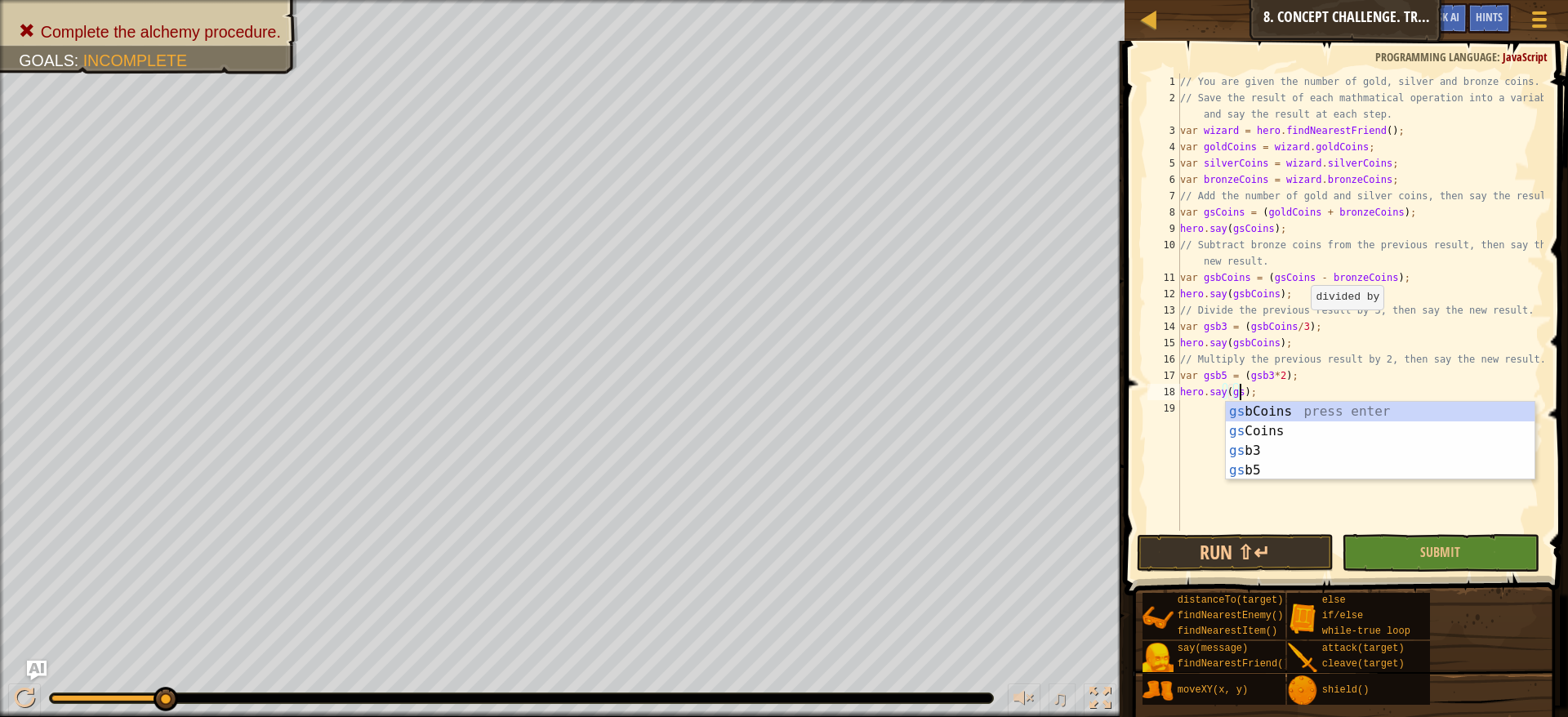
scroll to position [7, 5]
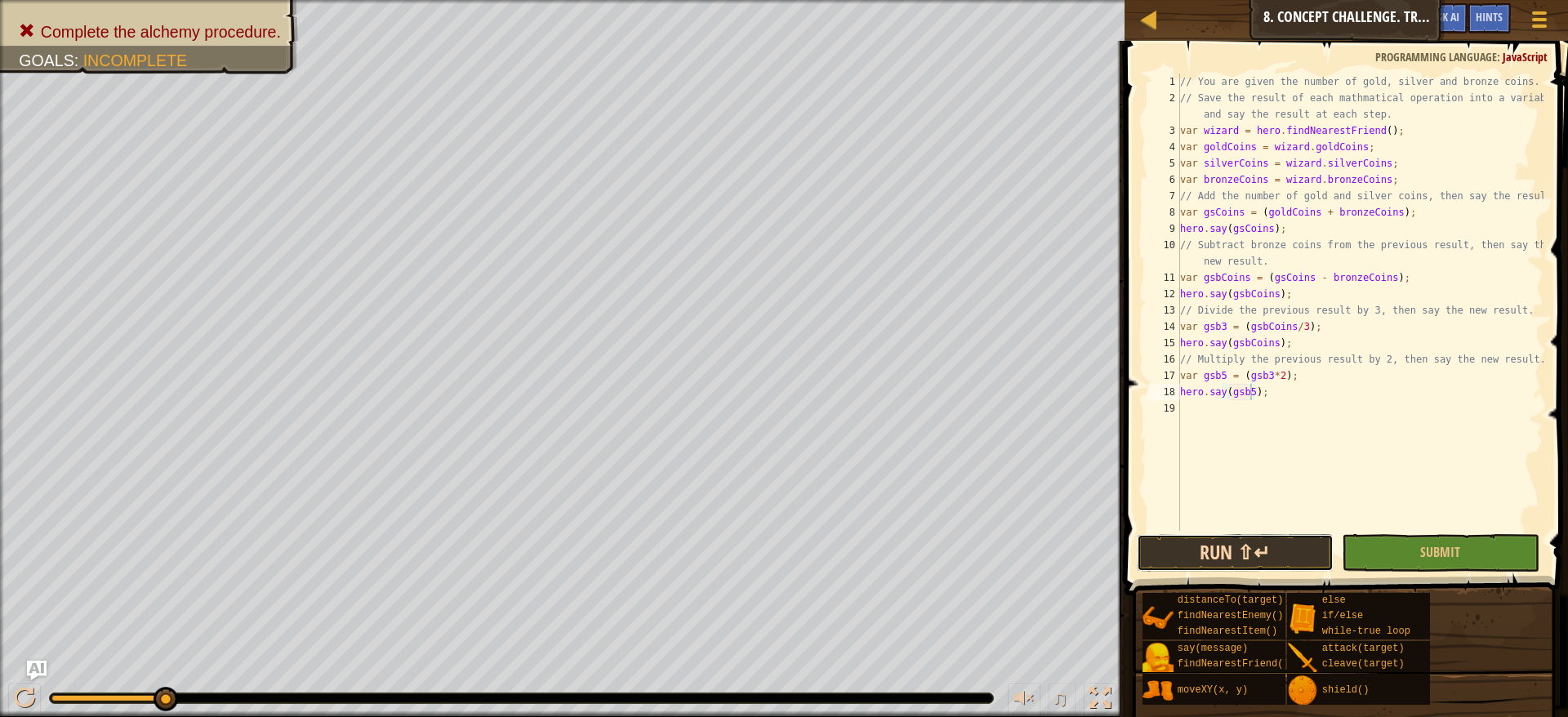
click at [1261, 553] on button "Run ⇧↵" at bounding box center [1236, 553] width 198 height 38
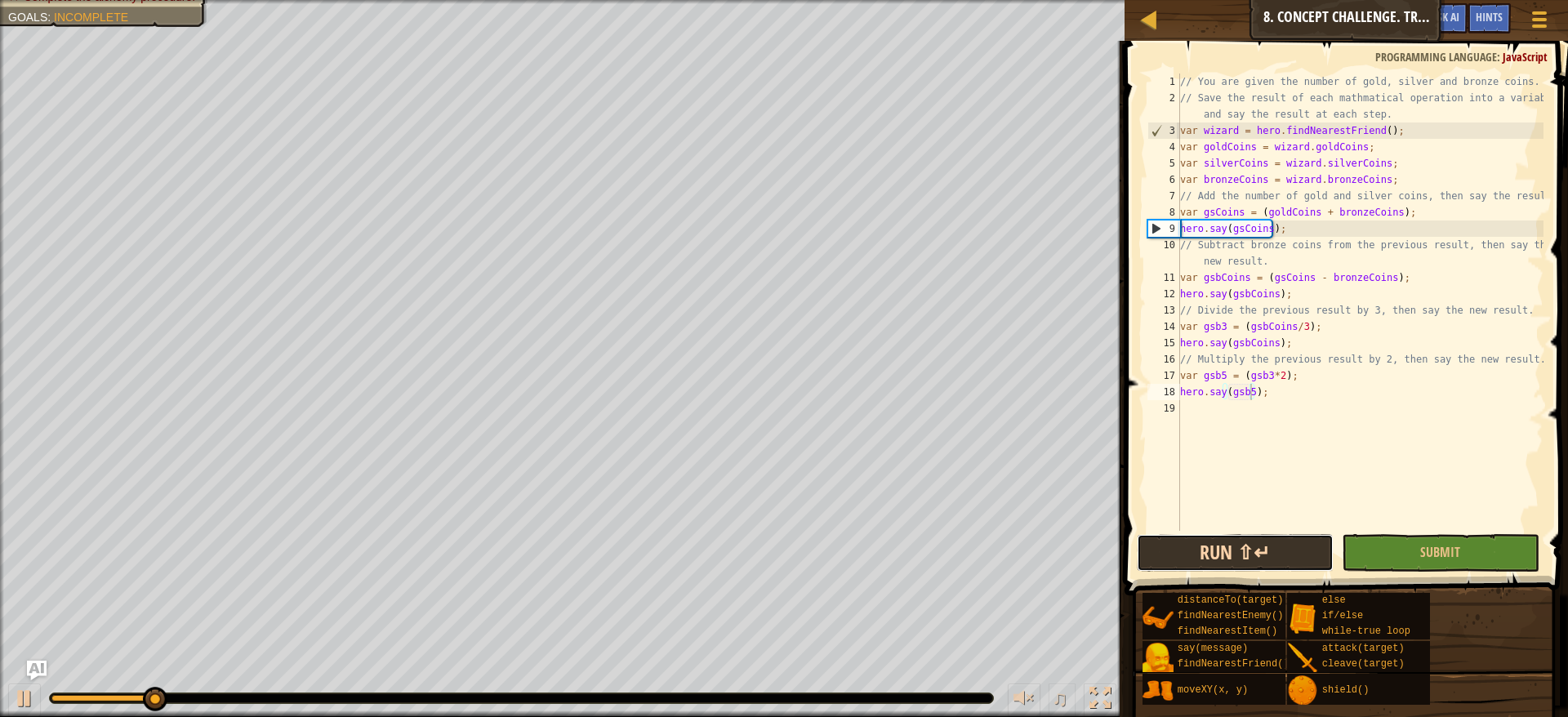
click at [1261, 553] on button "Run ⇧↵" at bounding box center [1236, 553] width 198 height 38
drag, startPoint x: 159, startPoint y: 698, endPoint x: 27, endPoint y: 676, distance: 133.8
click at [27, 676] on div "Map Computer Science 3 8. Concept Challenge. True Alchemy Game Menu Done Hints …" at bounding box center [784, 358] width 1568 height 717
click at [1357, 219] on div "// You are given the number of gold, silver and bronze coins. // Save the resul…" at bounding box center [1361, 318] width 367 height 490
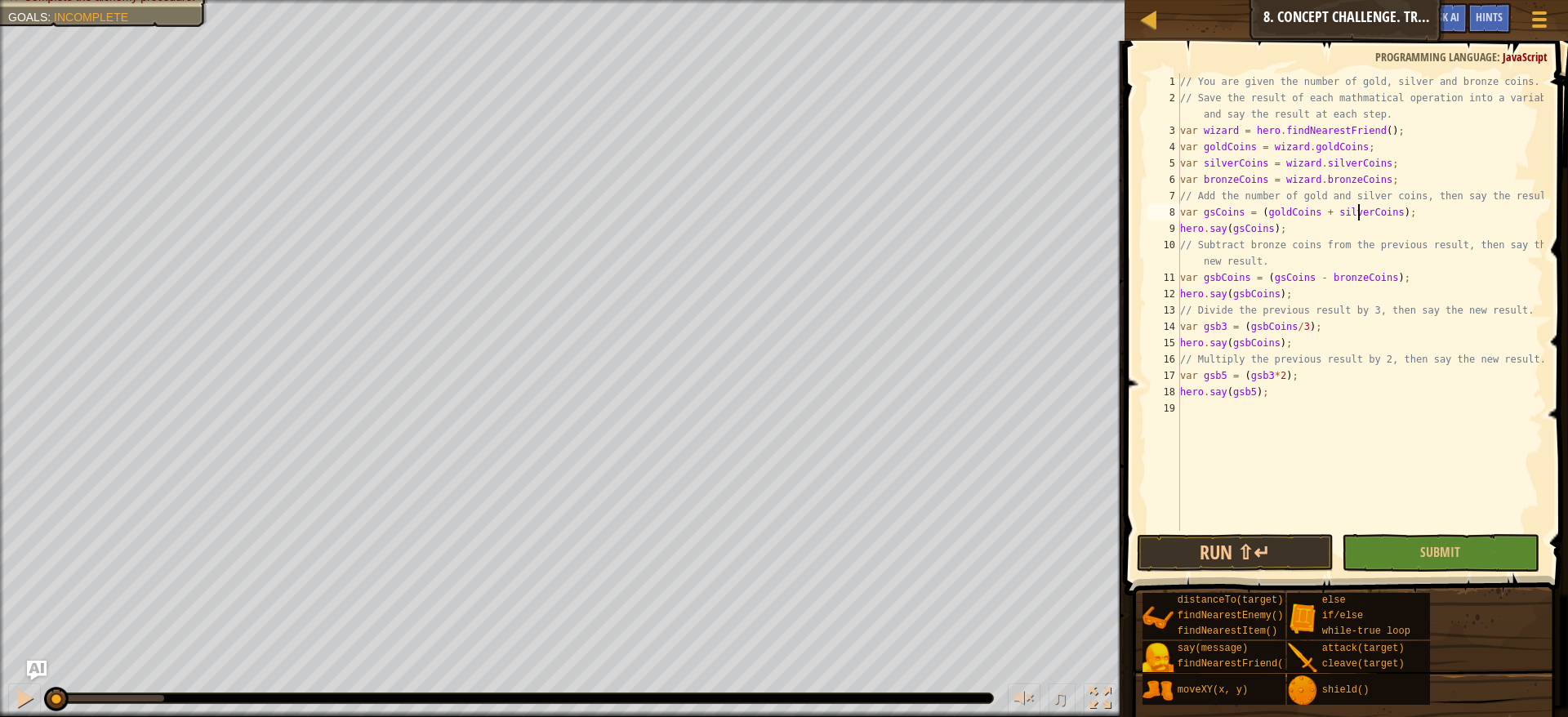
scroll to position [7, 15]
click at [1279, 547] on button "Run ⇧↵" at bounding box center [1236, 553] width 198 height 38
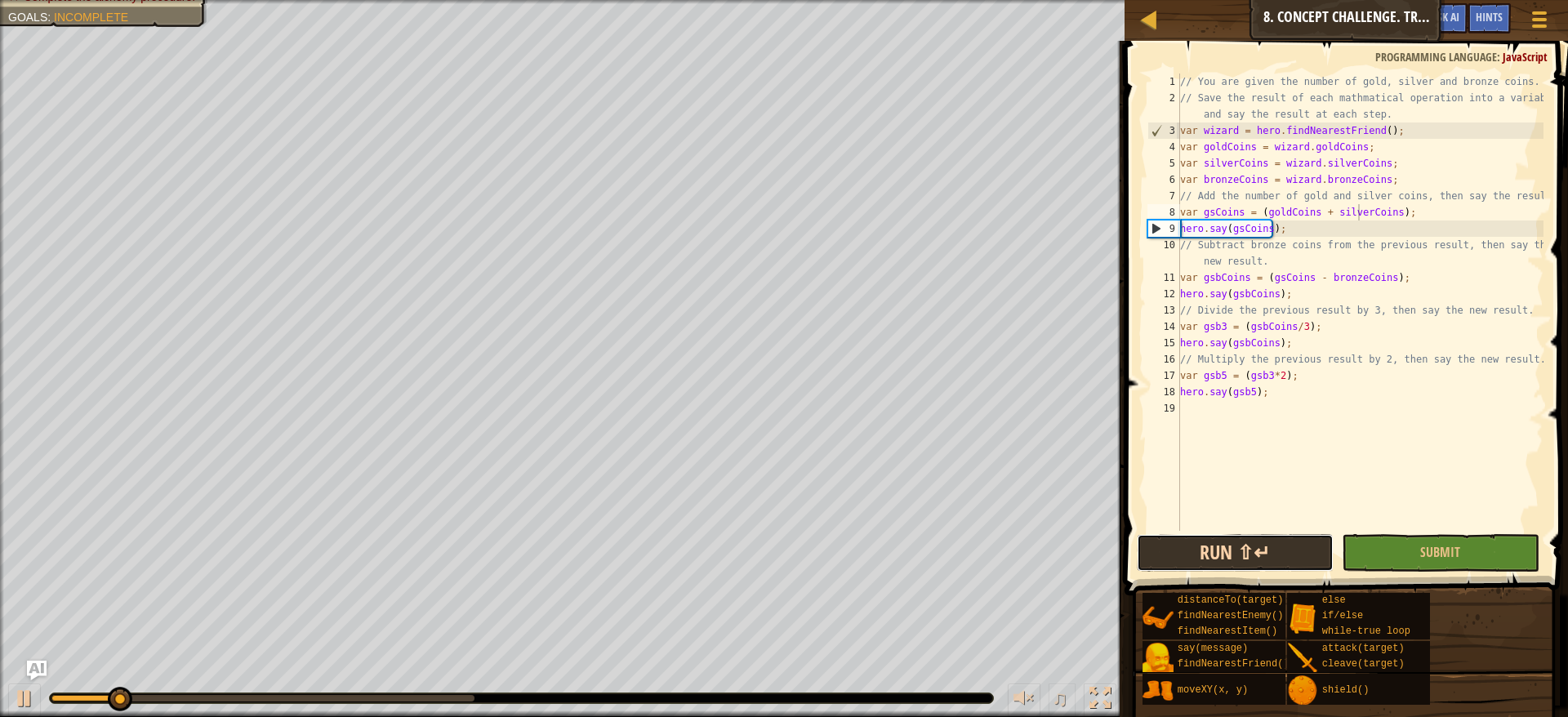
click at [1279, 547] on button "Run ⇧↵" at bounding box center [1236, 553] width 198 height 38
drag, startPoint x: 459, startPoint y: 694, endPoint x: 273, endPoint y: 683, distance: 186.3
click at [273, 683] on div "♫" at bounding box center [562, 695] width 1124 height 49
click at [1272, 344] on div "// You are given the number of gold, silver and bronze coins. // Save the resul…" at bounding box center [1361, 318] width 367 height 490
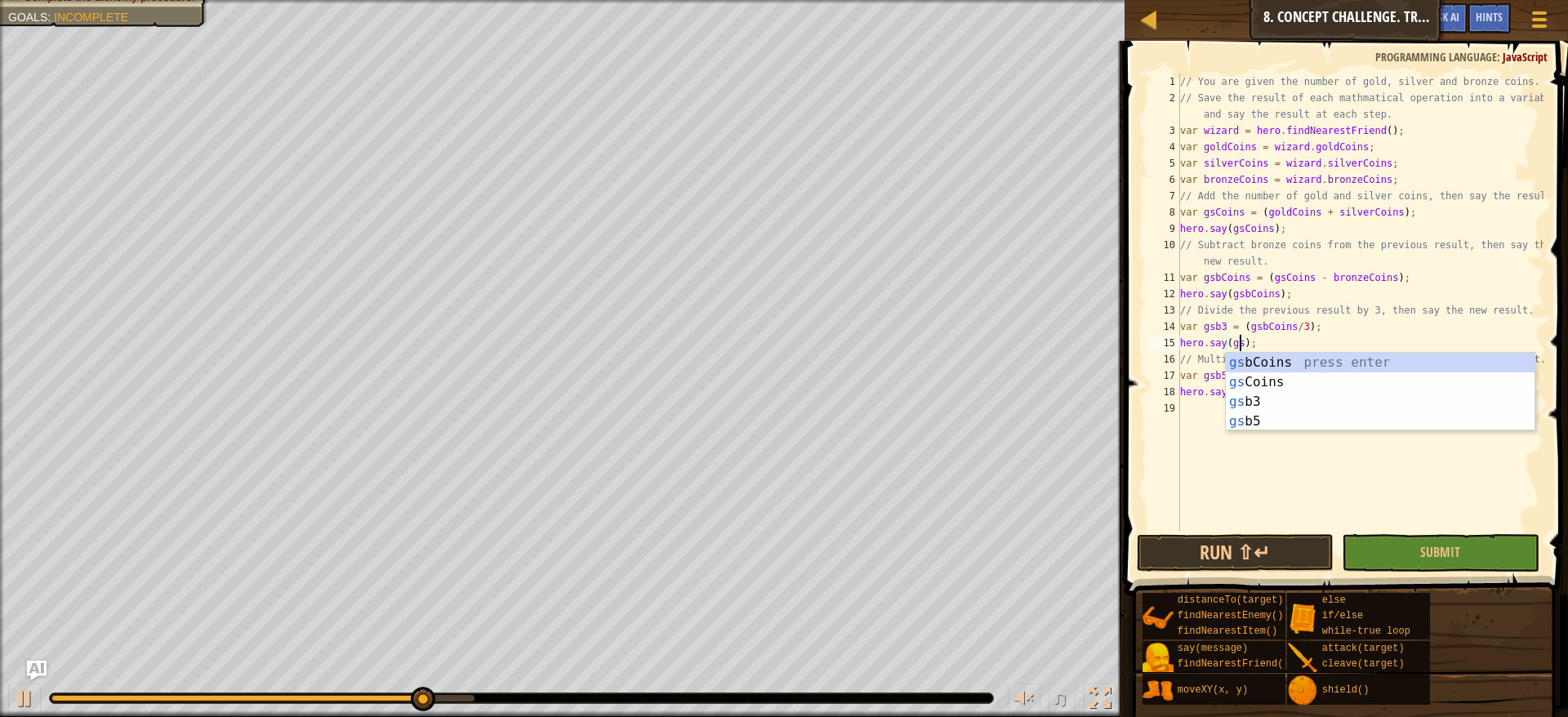
scroll to position [7, 5]
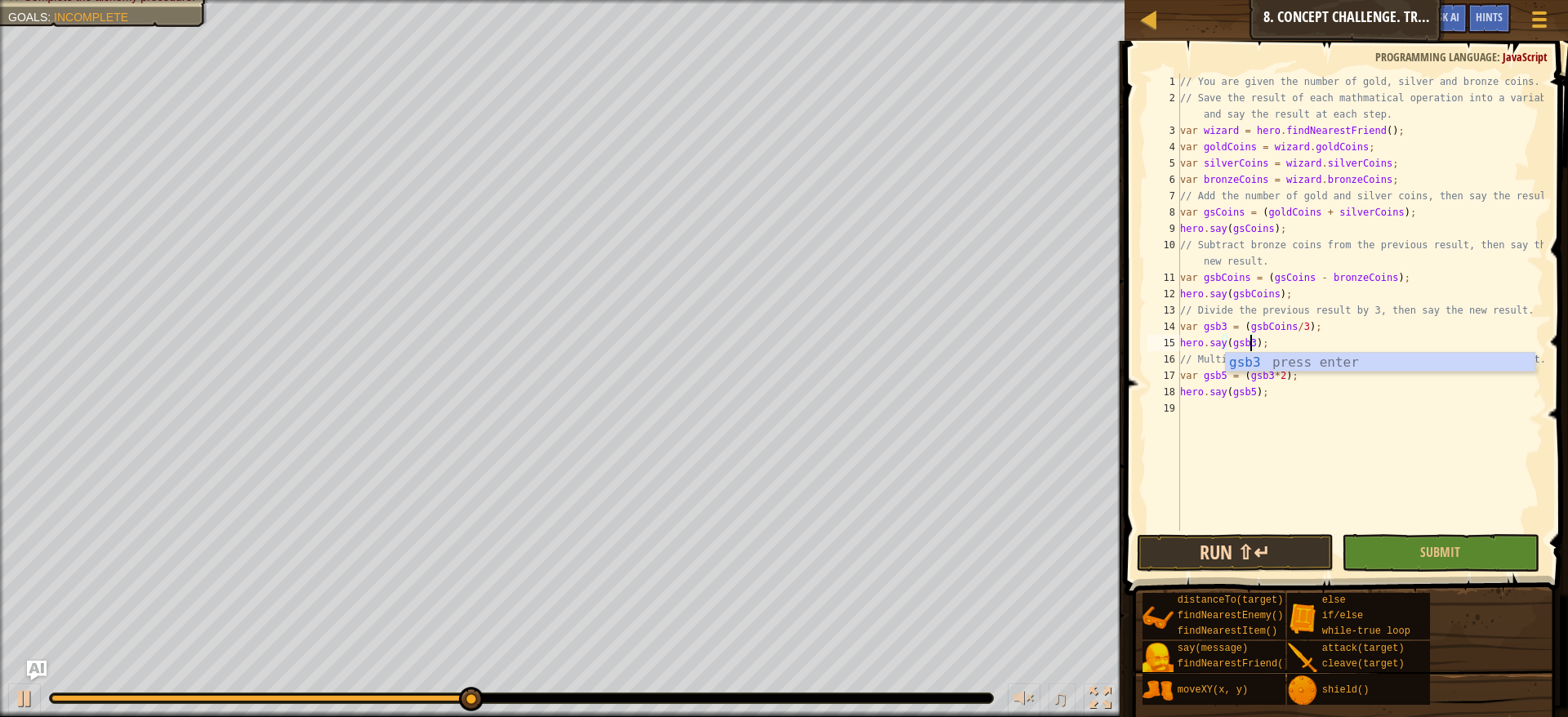
type textarea "hero.say(gsb3);"
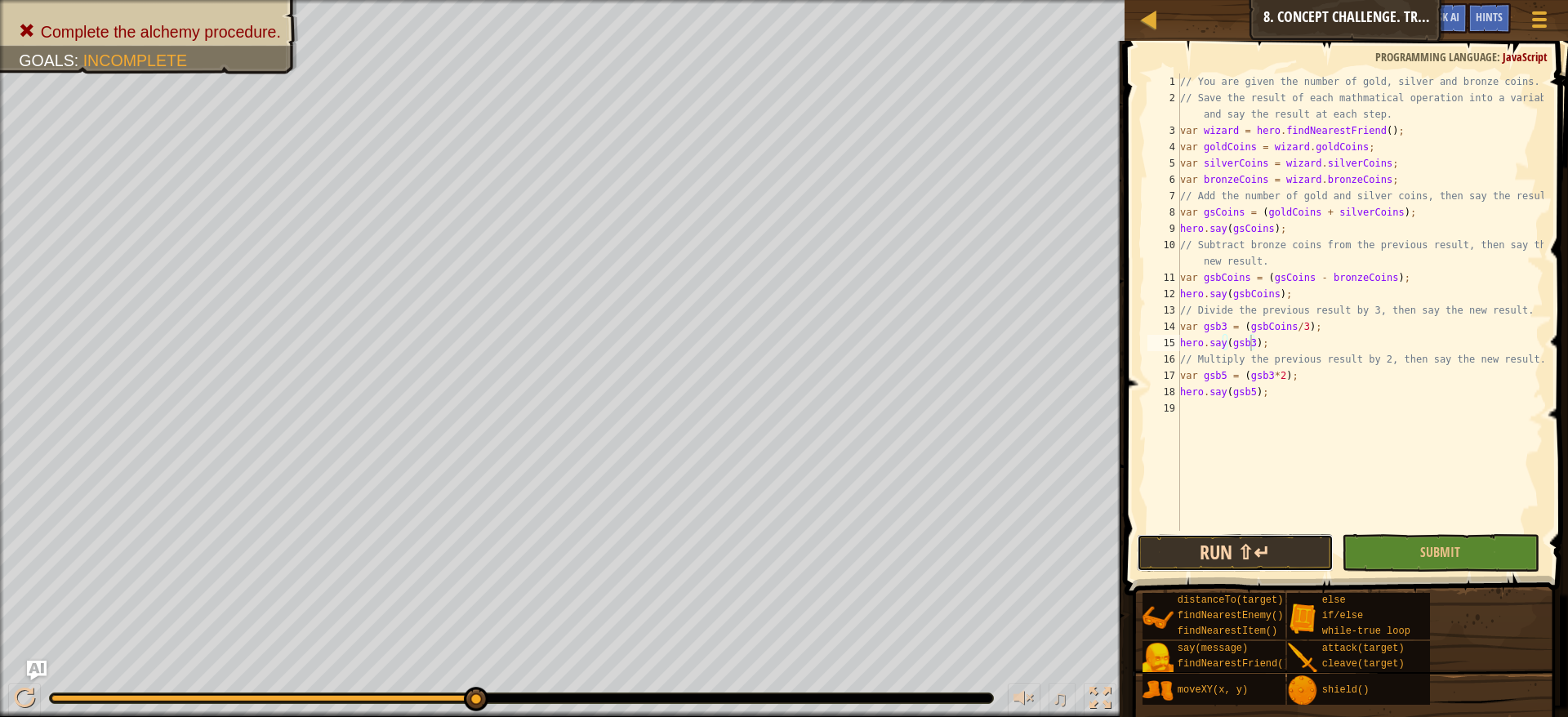
click at [1235, 549] on button "Run ⇧↵" at bounding box center [1236, 553] width 198 height 38
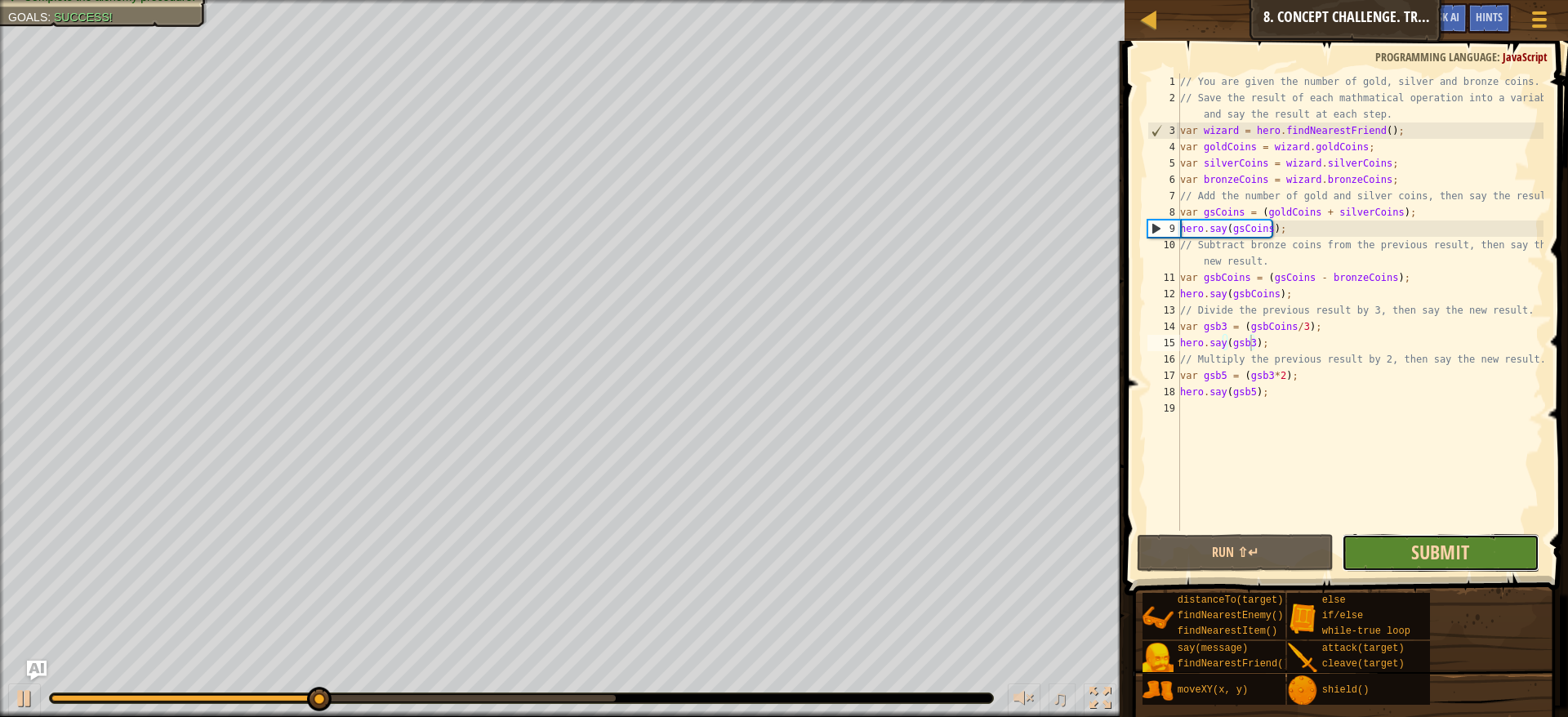
click at [1454, 555] on span "Submit" at bounding box center [1441, 552] width 58 height 26
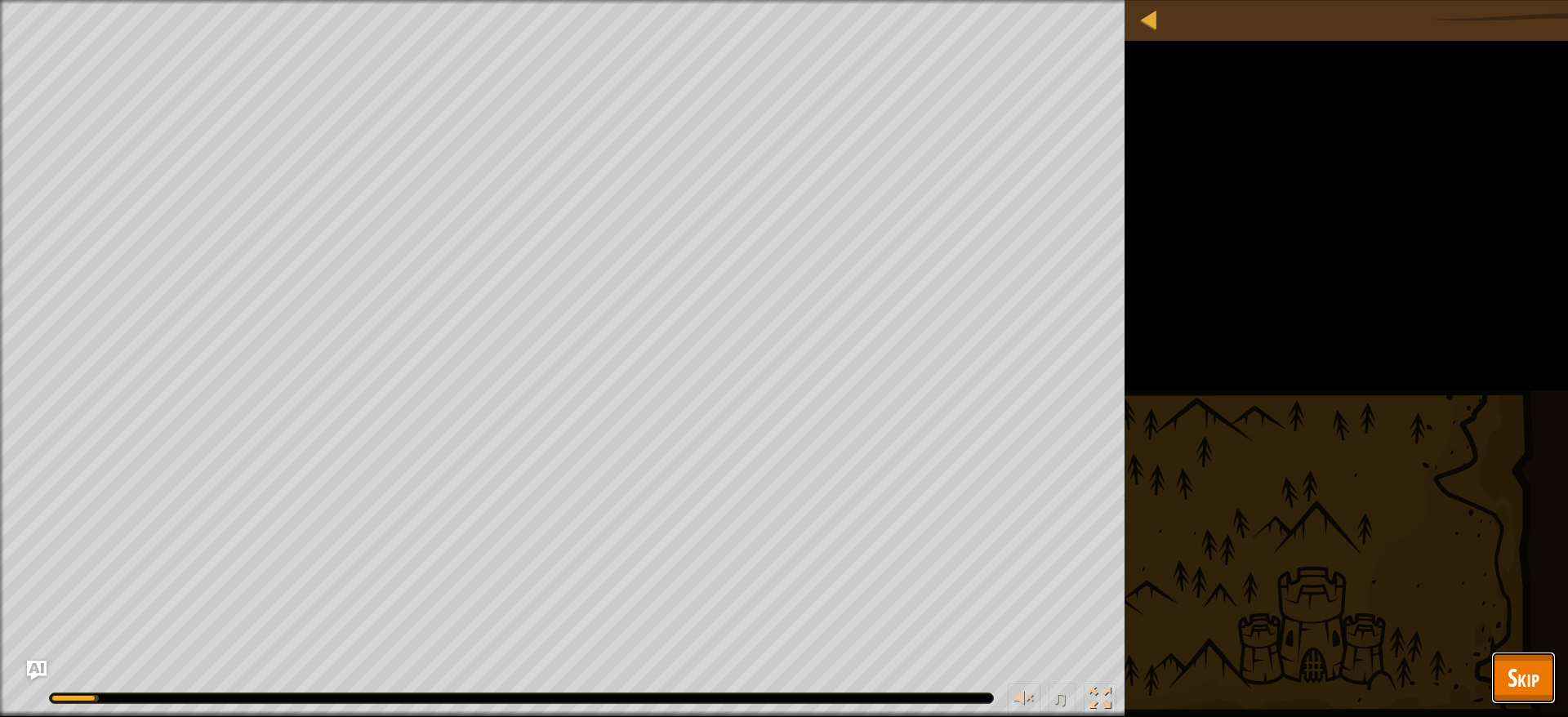
click at [1534, 669] on span "Skip" at bounding box center [1524, 677] width 32 height 34
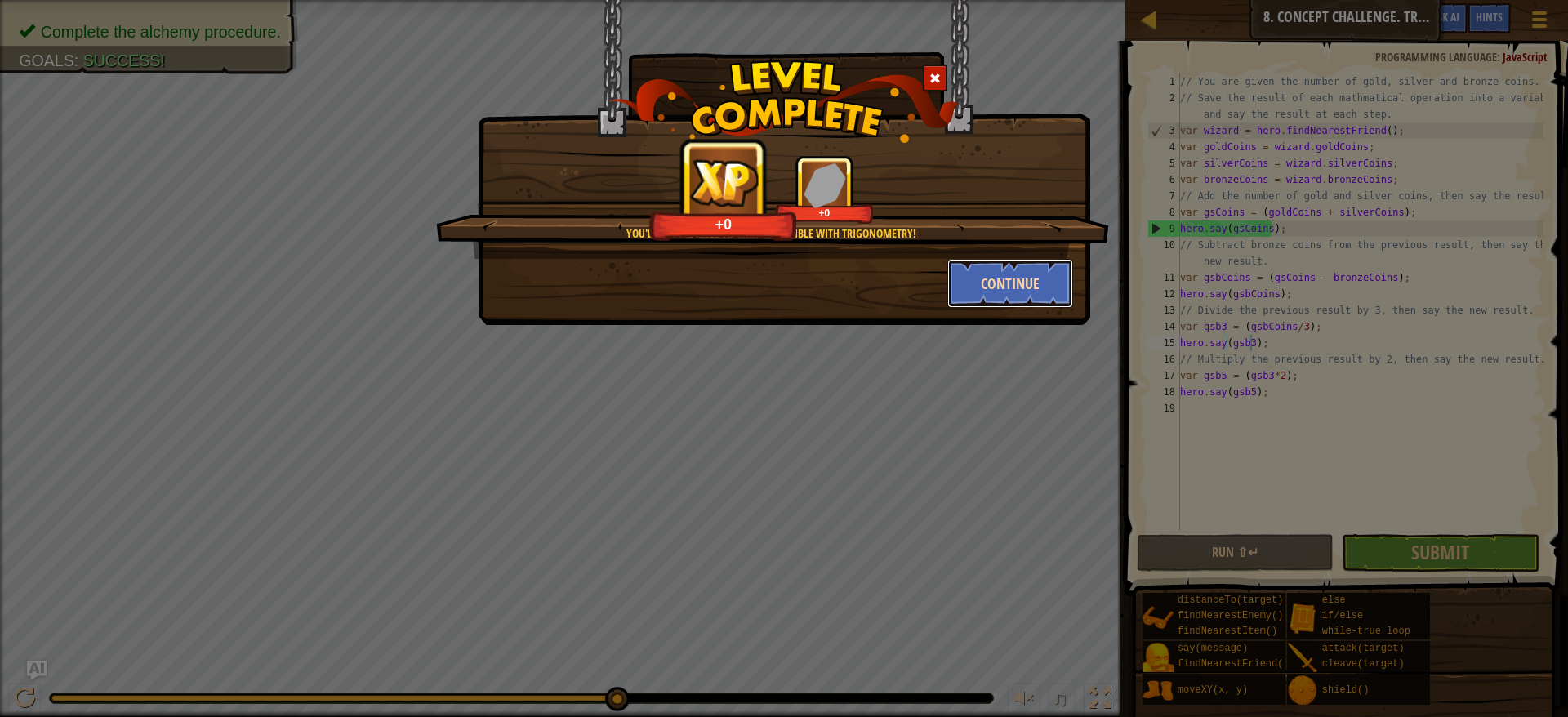
click at [977, 268] on button "Continue" at bounding box center [1011, 284] width 127 height 49
